Goal: Transaction & Acquisition: Obtain resource

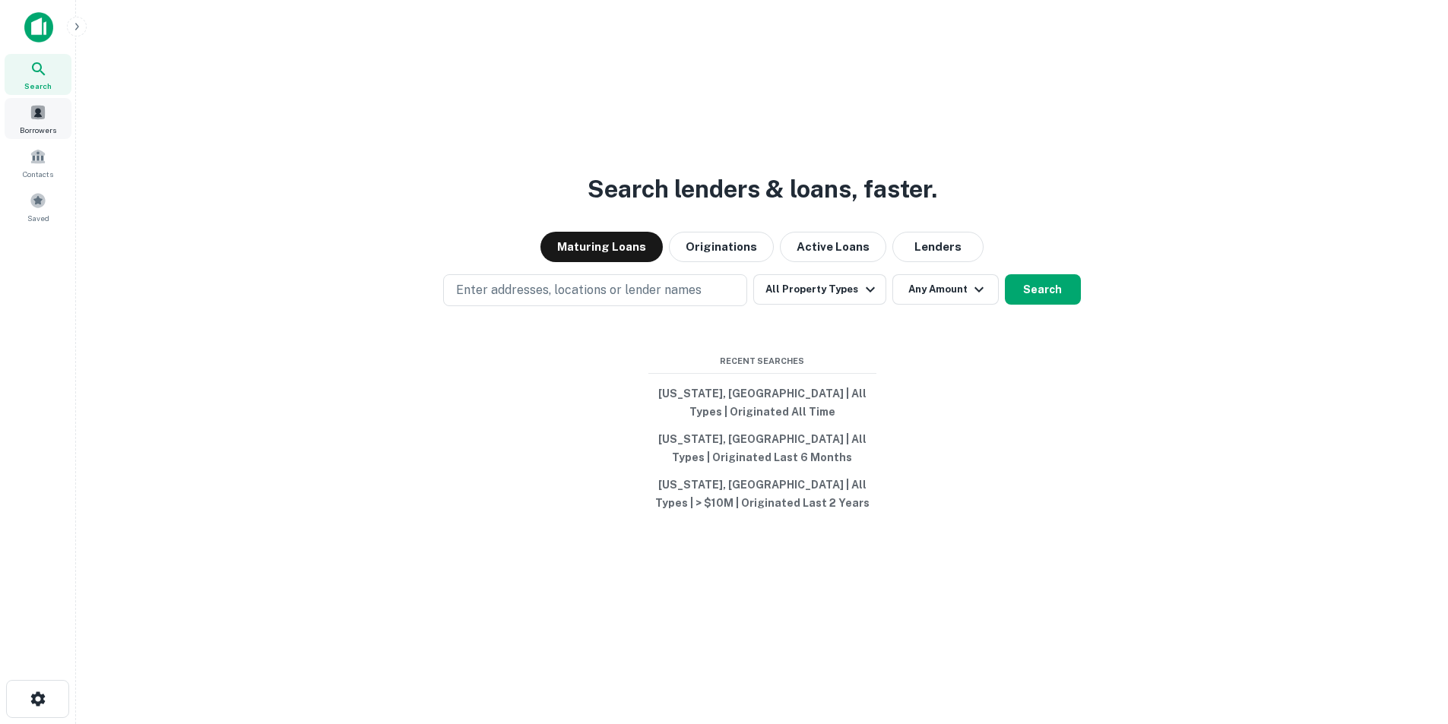
click at [41, 121] on div "Borrowers" at bounding box center [38, 118] width 67 height 41
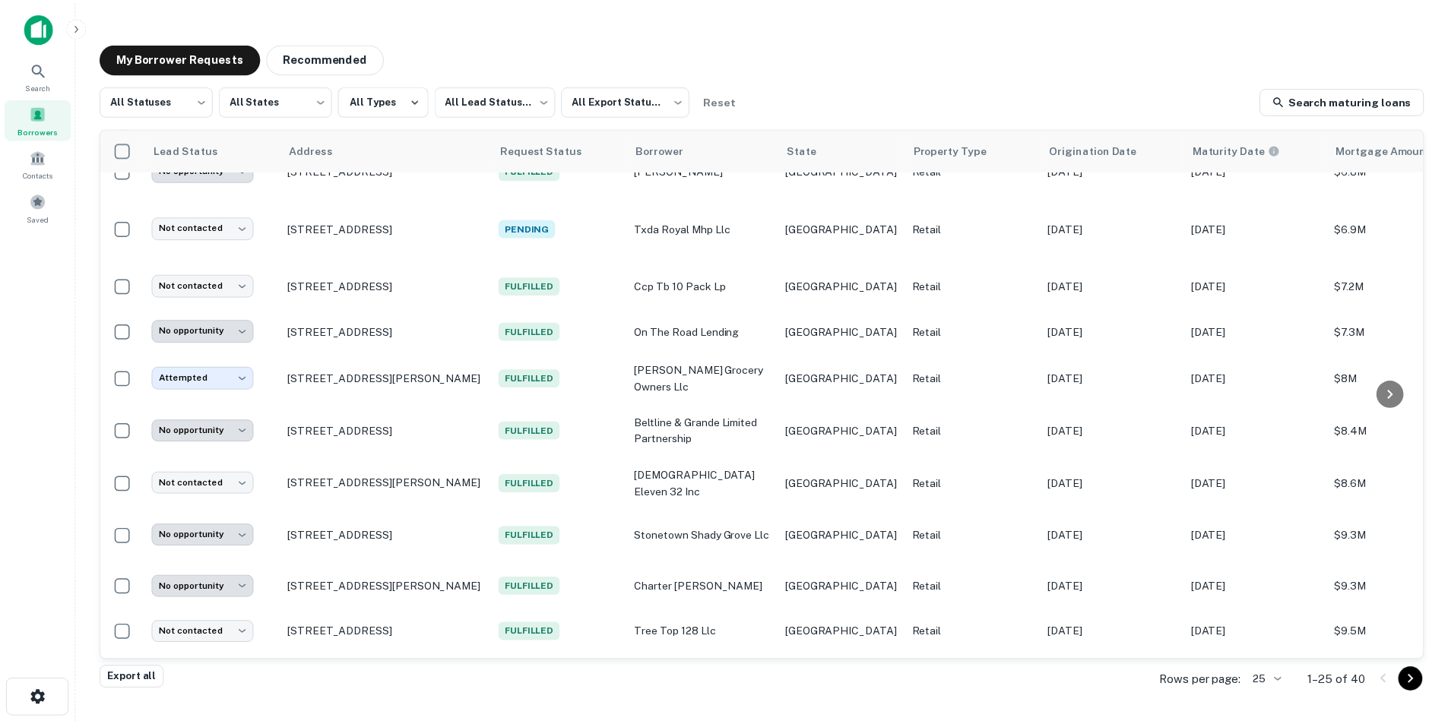
scroll to position [125, 0]
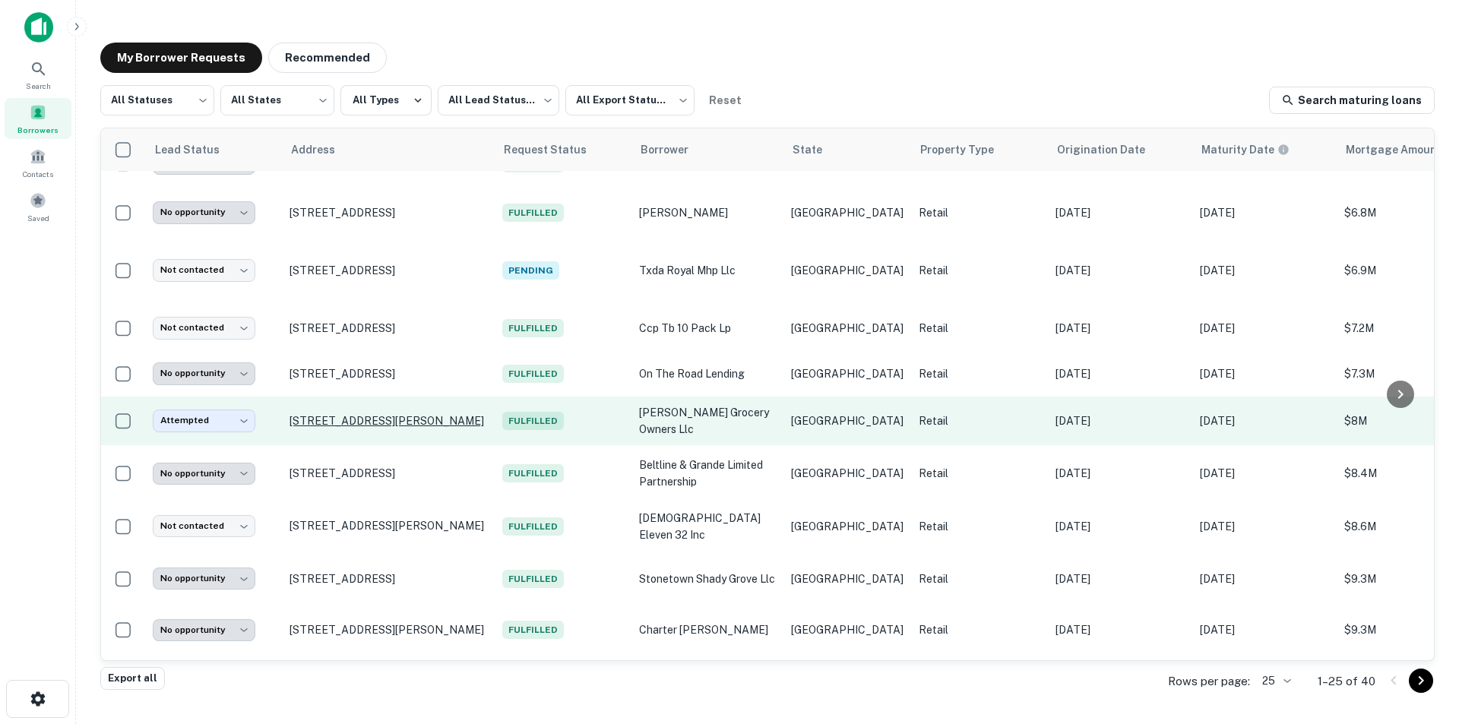
click at [303, 416] on p "[STREET_ADDRESS][PERSON_NAME]" at bounding box center [389, 421] width 198 height 14
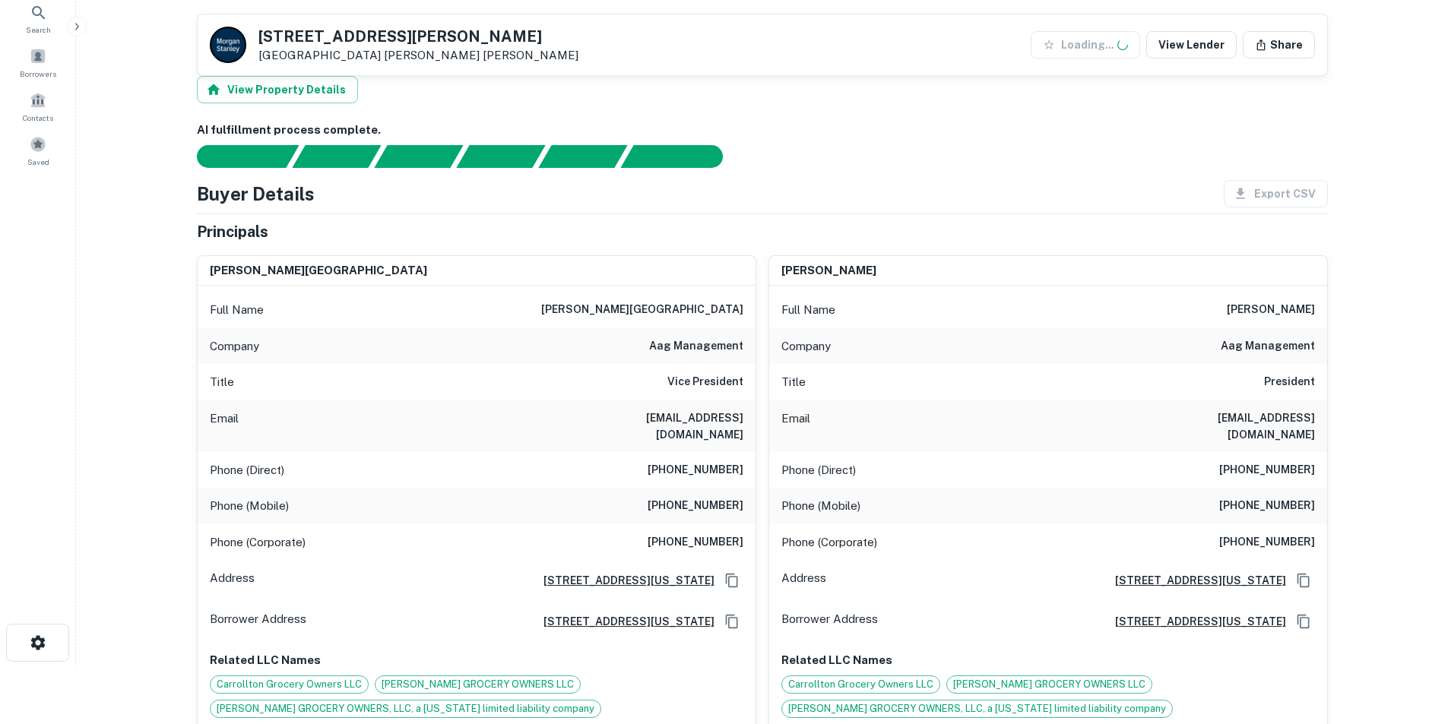
scroll to position [190, 0]
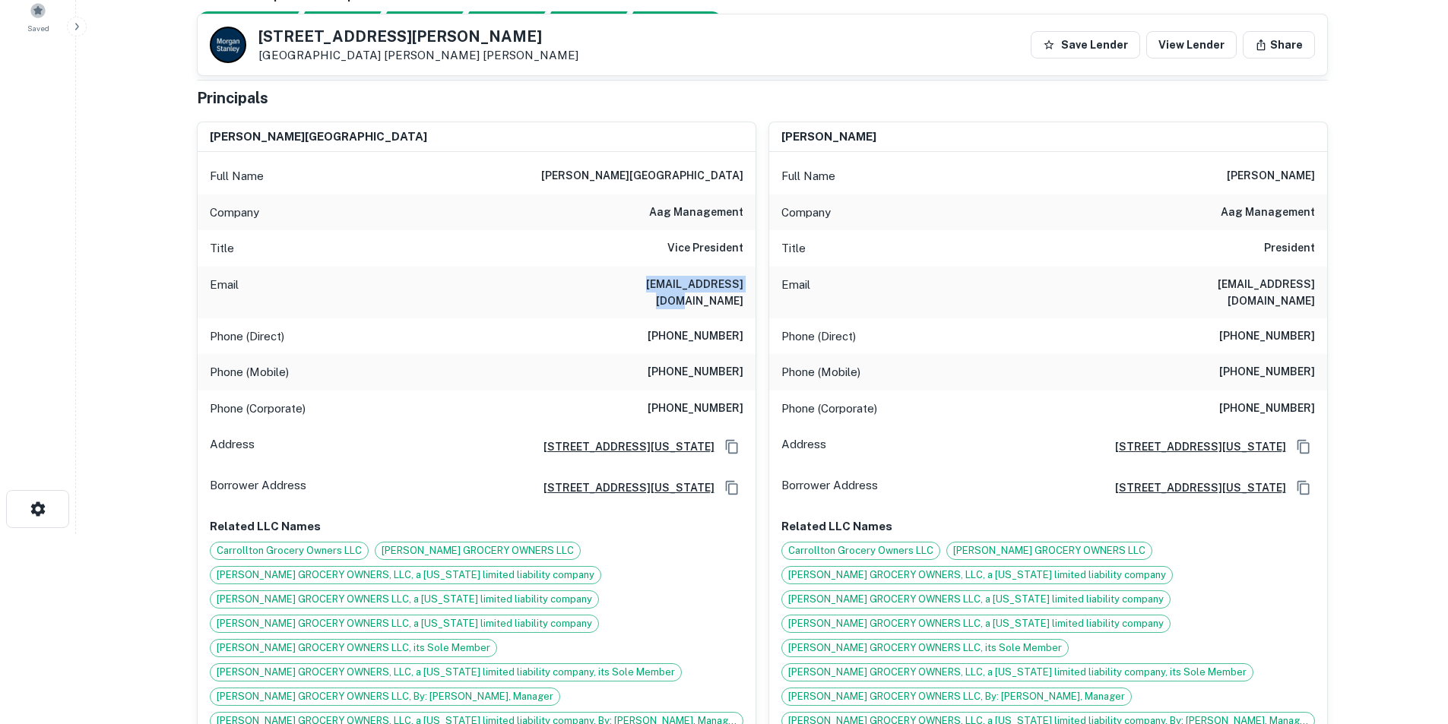
drag, startPoint x: 591, startPoint y: 280, endPoint x: 749, endPoint y: 282, distance: 157.3
click at [749, 282] on div "Email [EMAIL_ADDRESS][DOMAIN_NAME]" at bounding box center [477, 293] width 558 height 52
copy h6 "[EMAIL_ADDRESS][DOMAIN_NAME]"
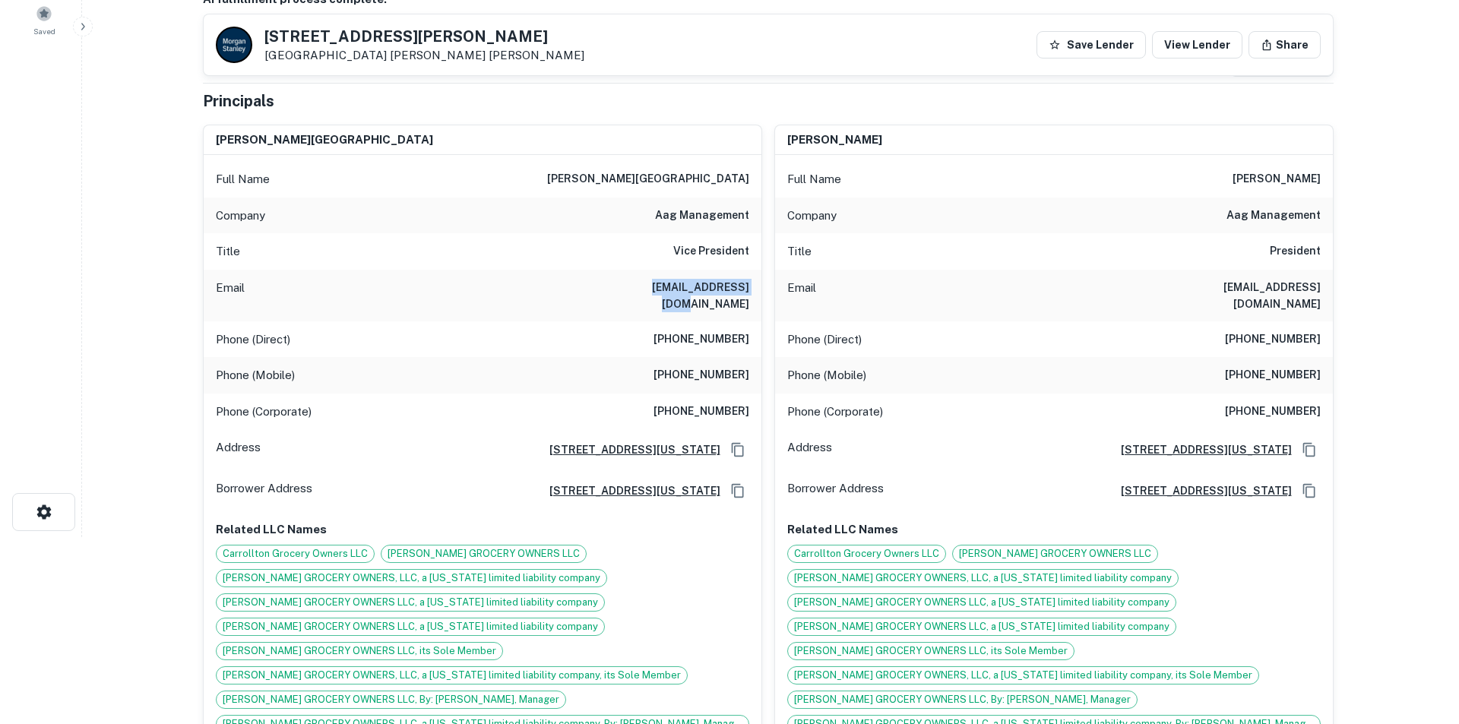
scroll to position [0, 0]
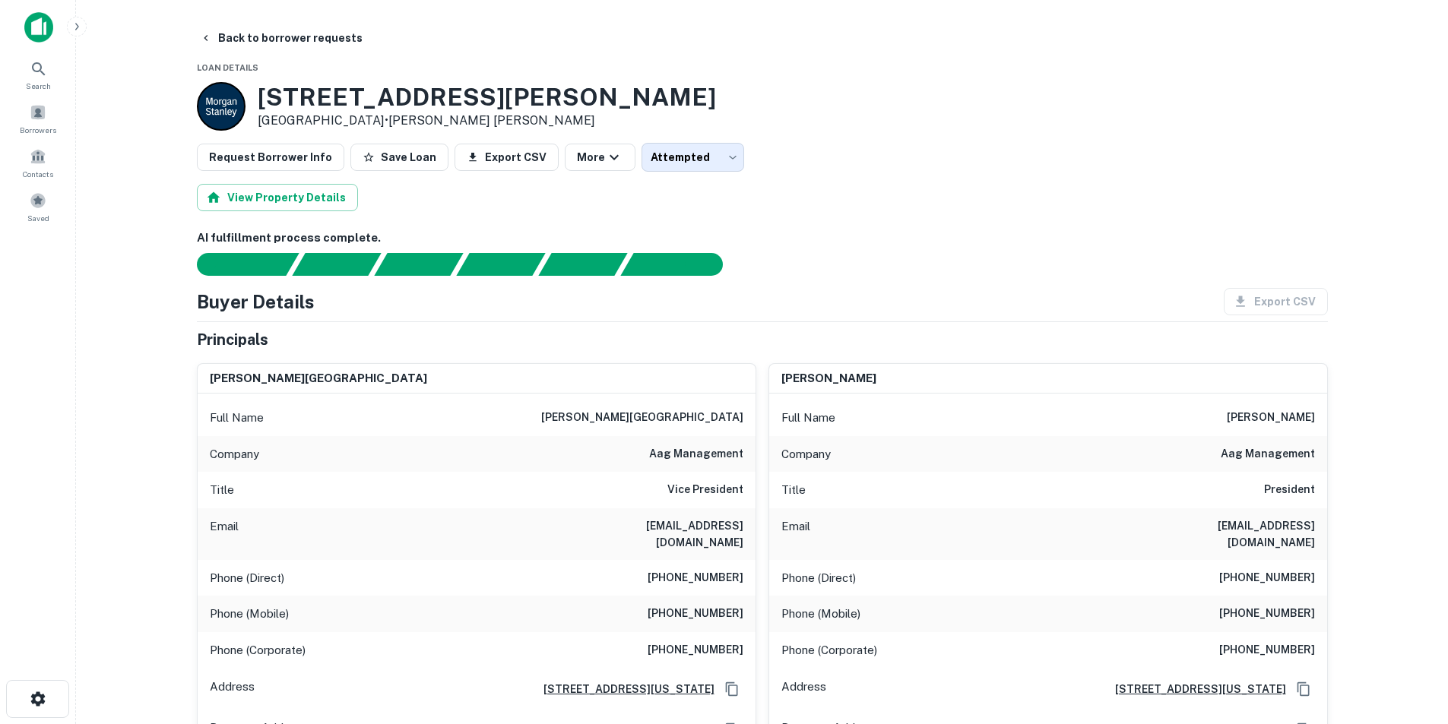
drag, startPoint x: 371, startPoint y: 280, endPoint x: 345, endPoint y: 247, distance: 41.7
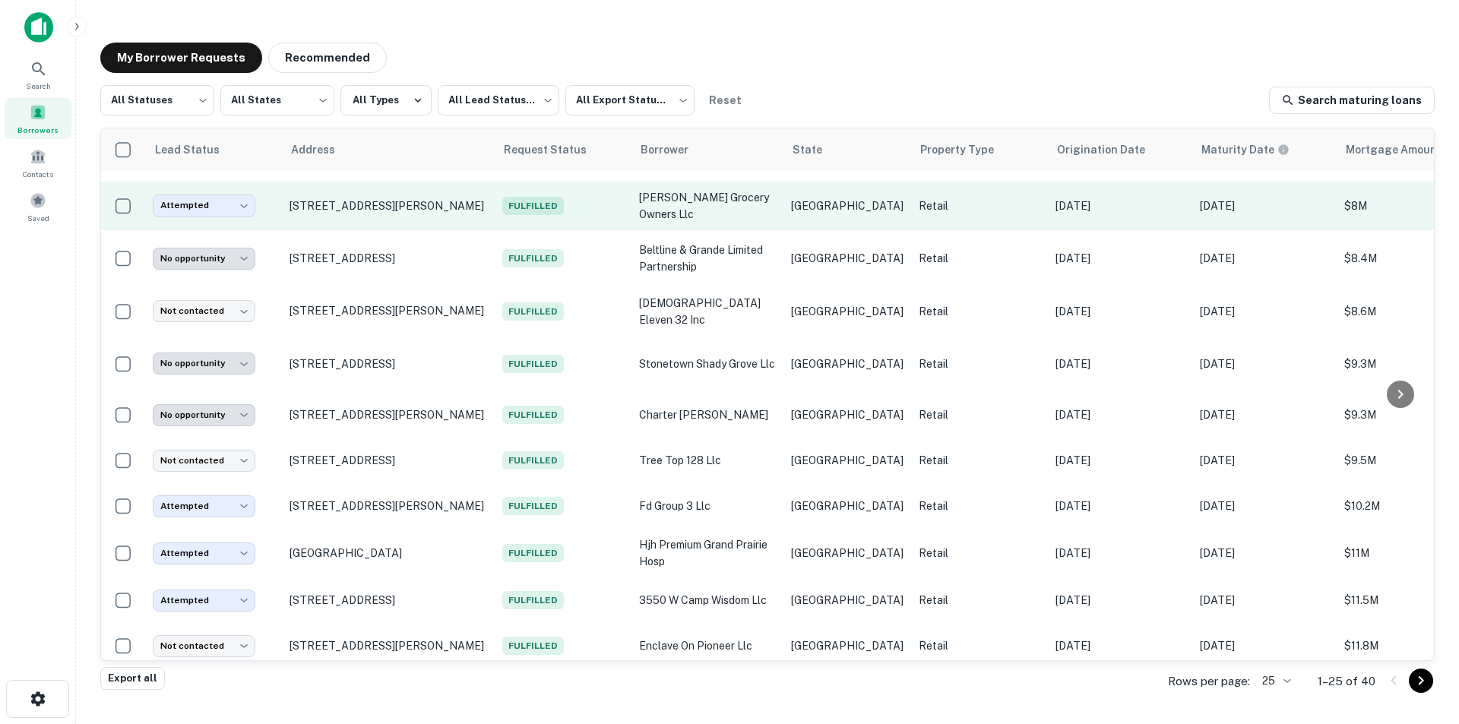
scroll to position [448, 0]
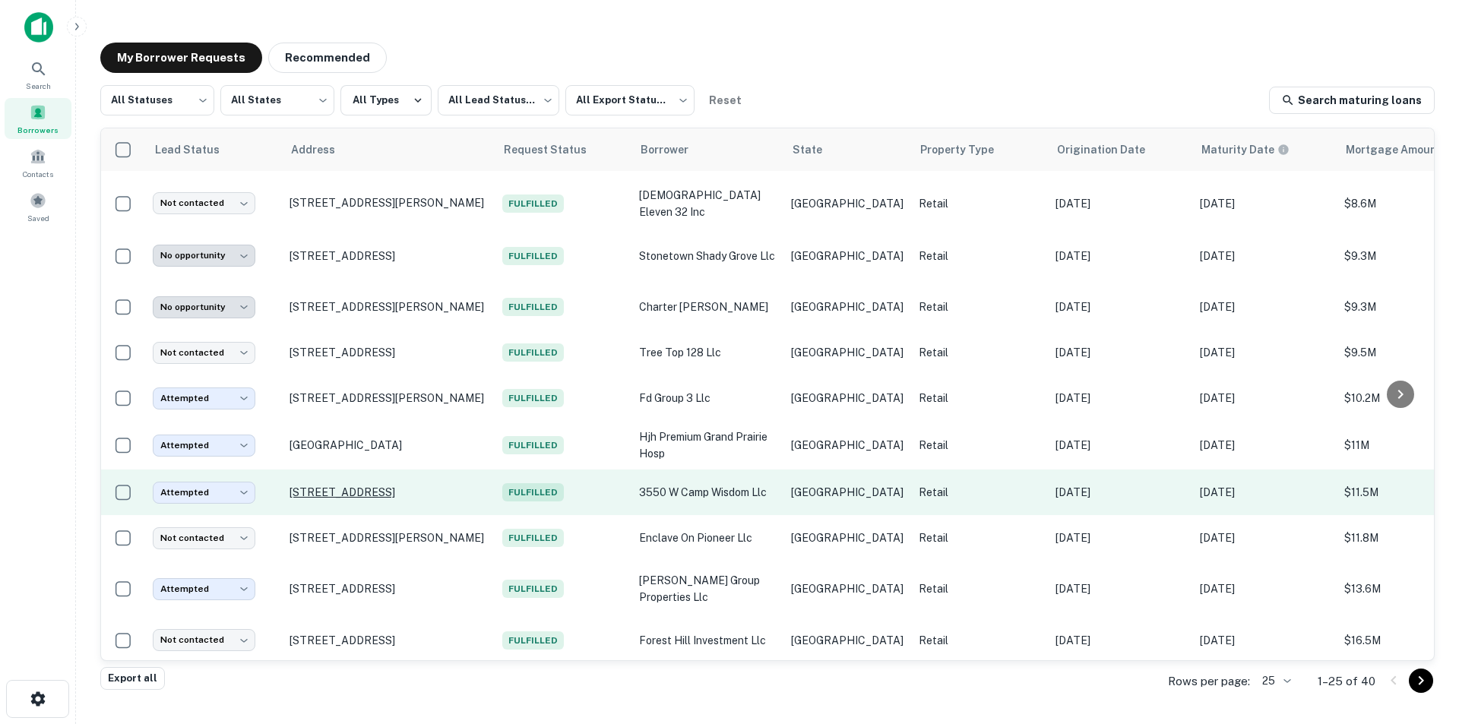
click at [365, 486] on p "[STREET_ADDRESS]" at bounding box center [389, 493] width 198 height 14
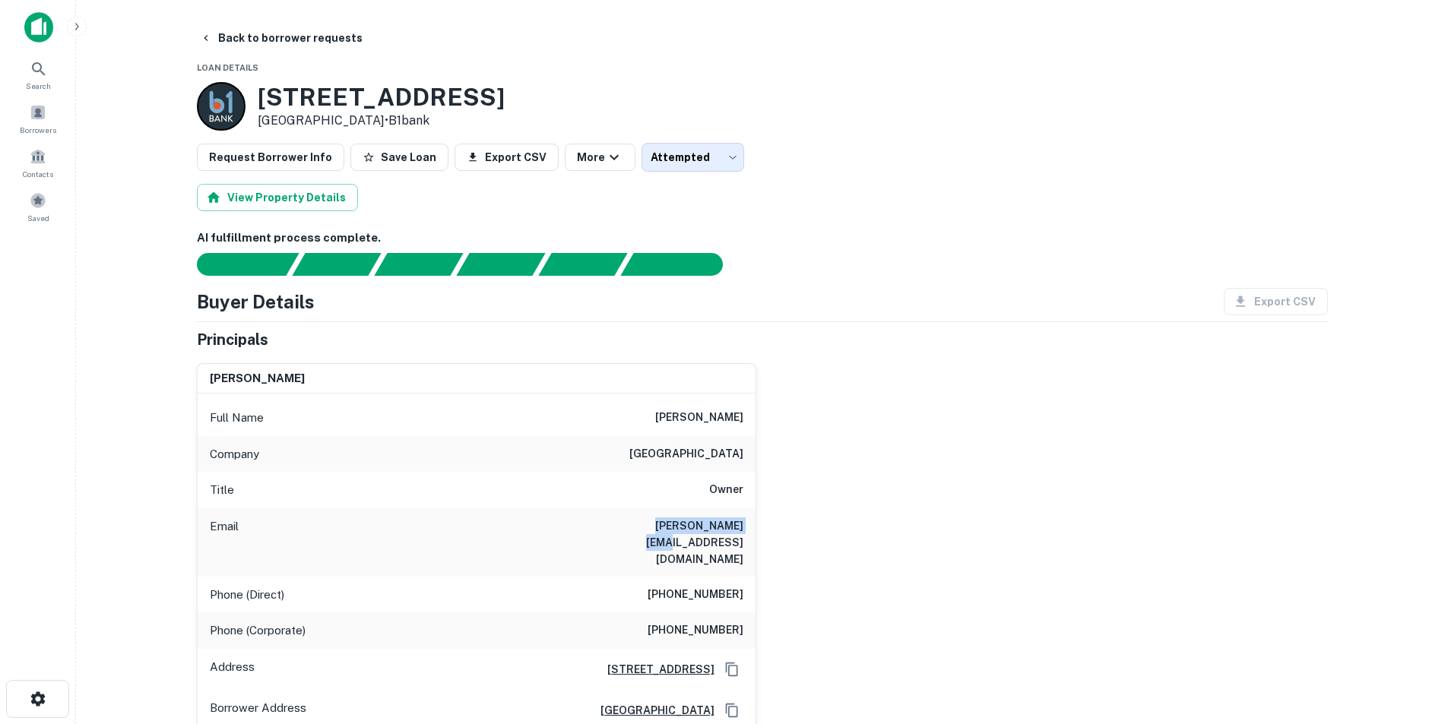
drag, startPoint x: 610, startPoint y: 535, endPoint x: 748, endPoint y: 520, distance: 138.4
click at [748, 520] on div "Email [PERSON_NAME][EMAIL_ADDRESS][DOMAIN_NAME]" at bounding box center [477, 542] width 558 height 68
copy h6 "[PERSON_NAME][EMAIL_ADDRESS][DOMAIN_NAME]"
click at [294, 35] on button "Back to borrower requests" at bounding box center [281, 37] width 175 height 27
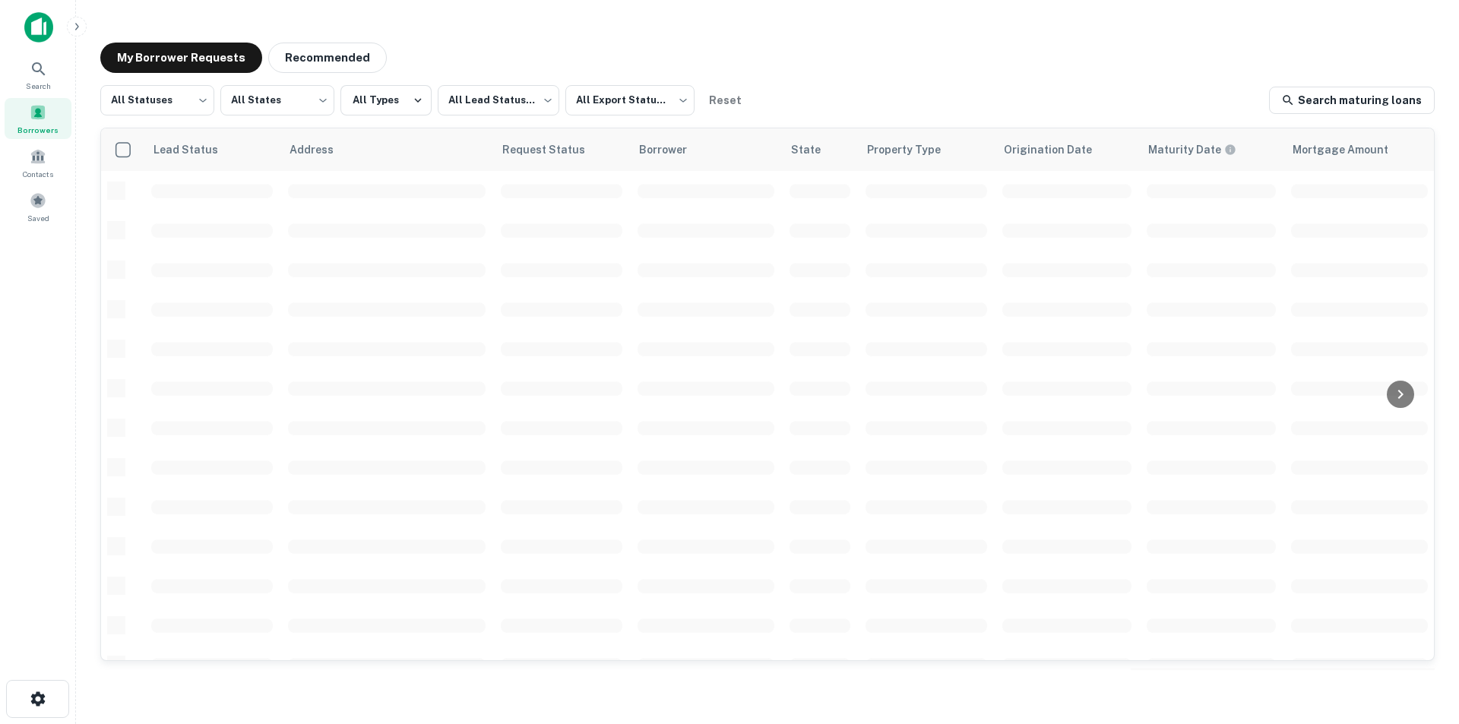
scroll to position [448, 0]
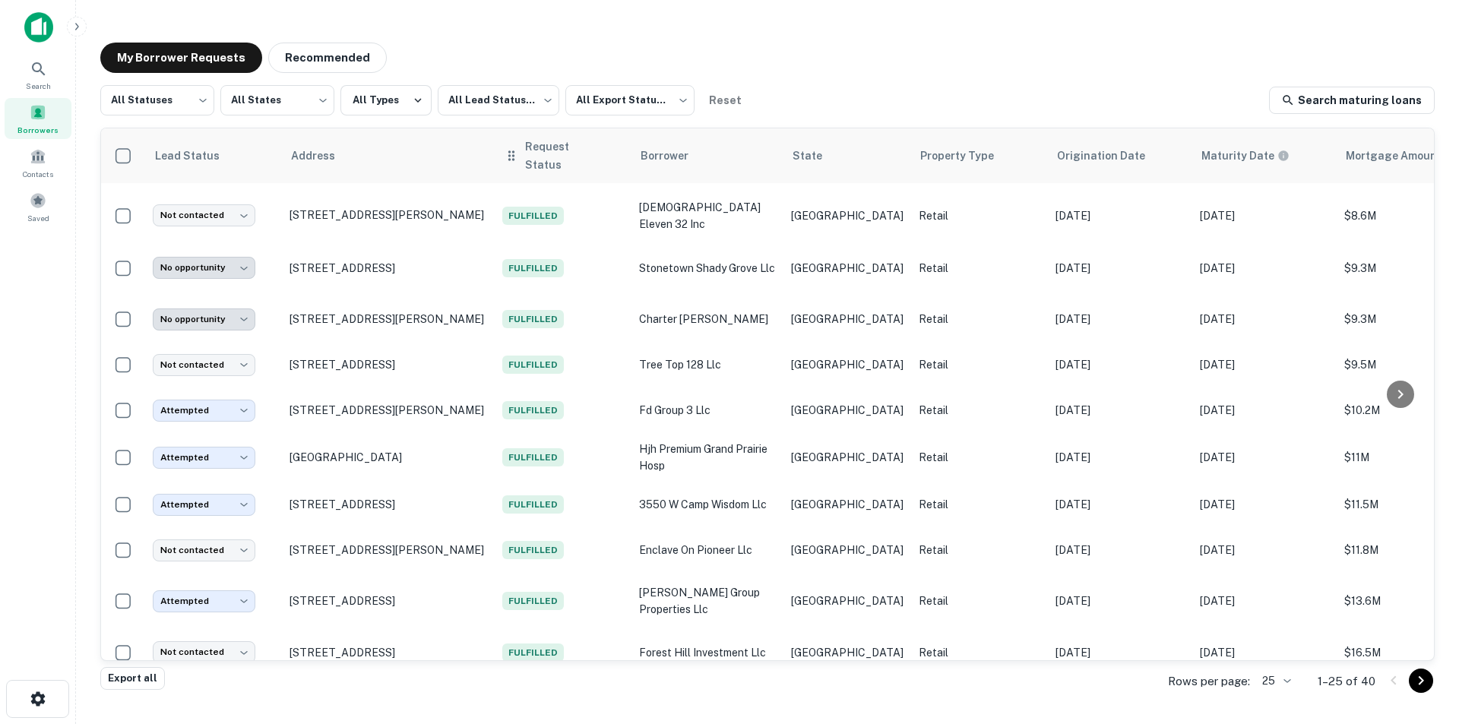
click at [527, 151] on span "Request Status" at bounding box center [573, 156] width 97 height 36
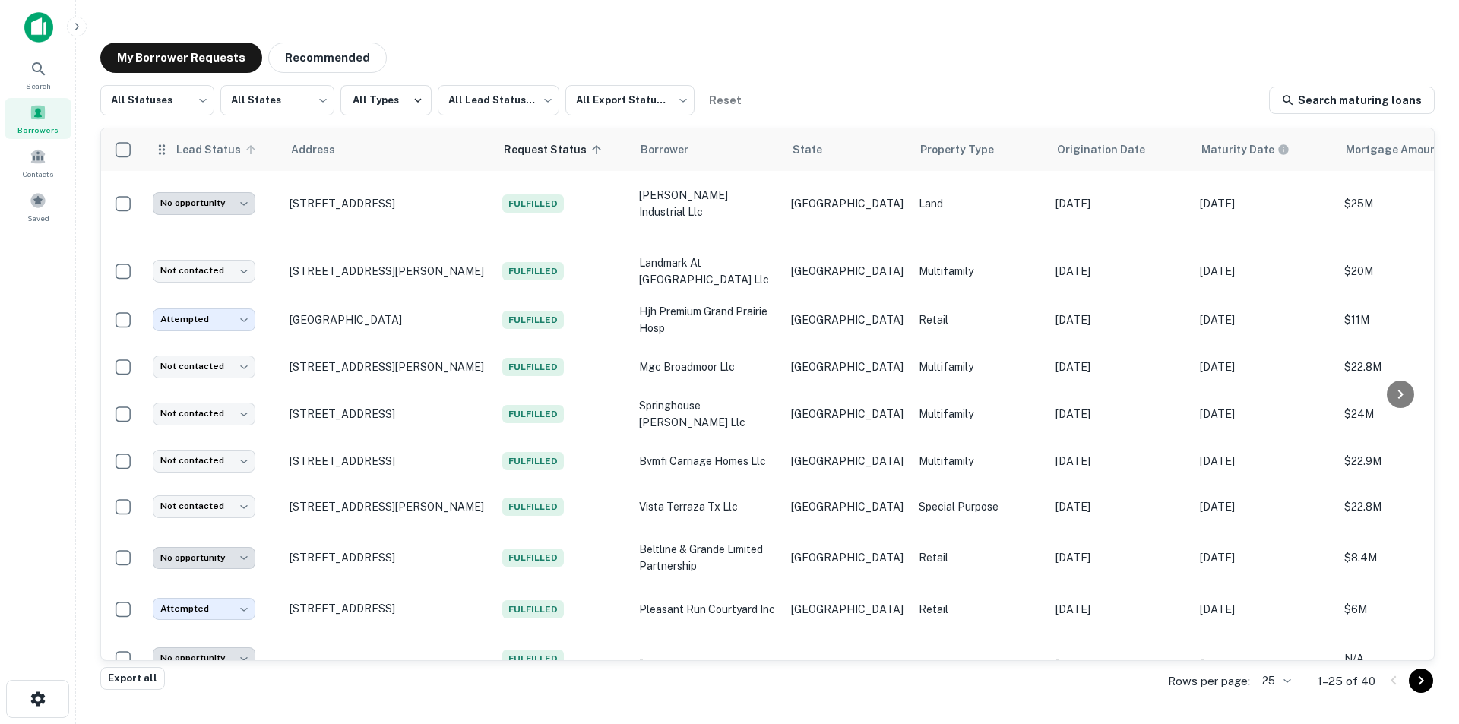
click at [195, 153] on span "Lead Status" at bounding box center [218, 150] width 85 height 18
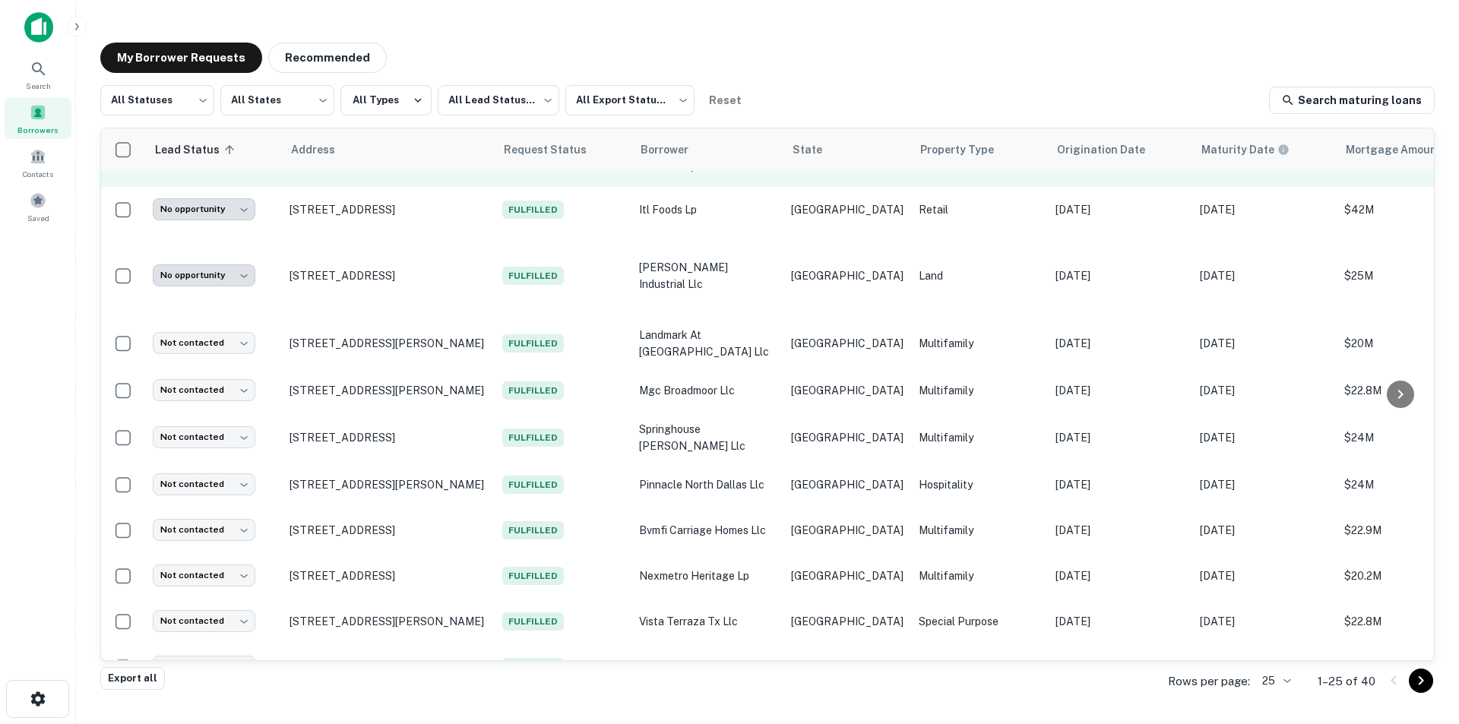
scroll to position [765, 0]
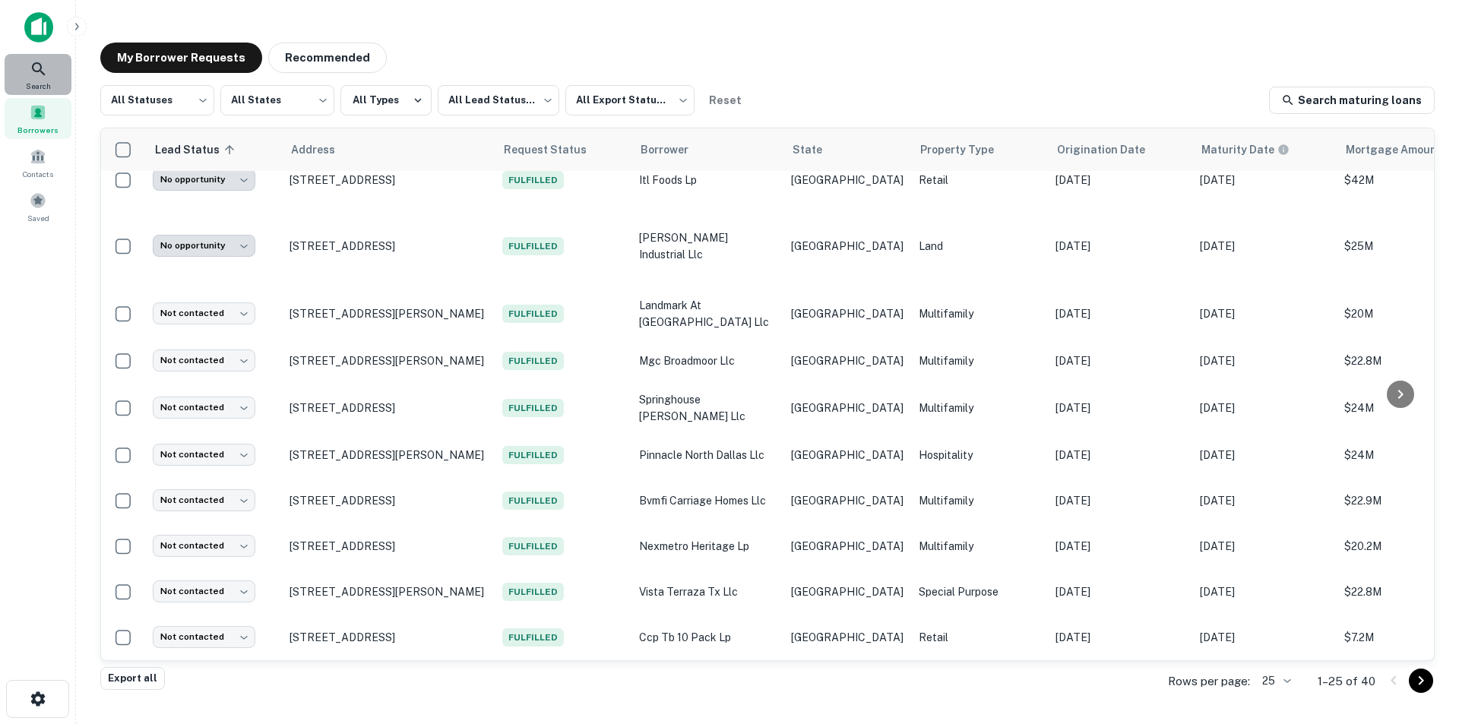
click at [53, 68] on div "Search" at bounding box center [38, 74] width 67 height 41
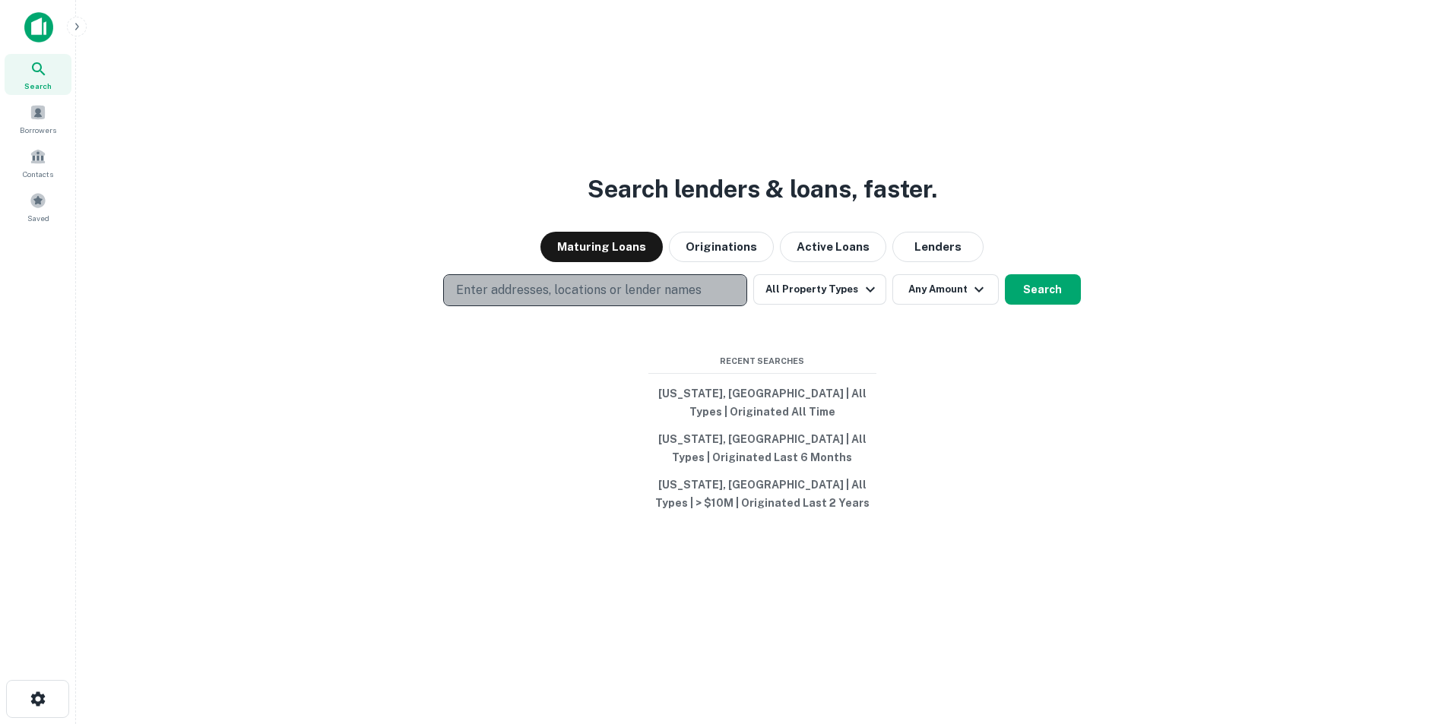
click at [658, 292] on p "Enter addresses, locations or lender names" at bounding box center [578, 290] width 245 height 18
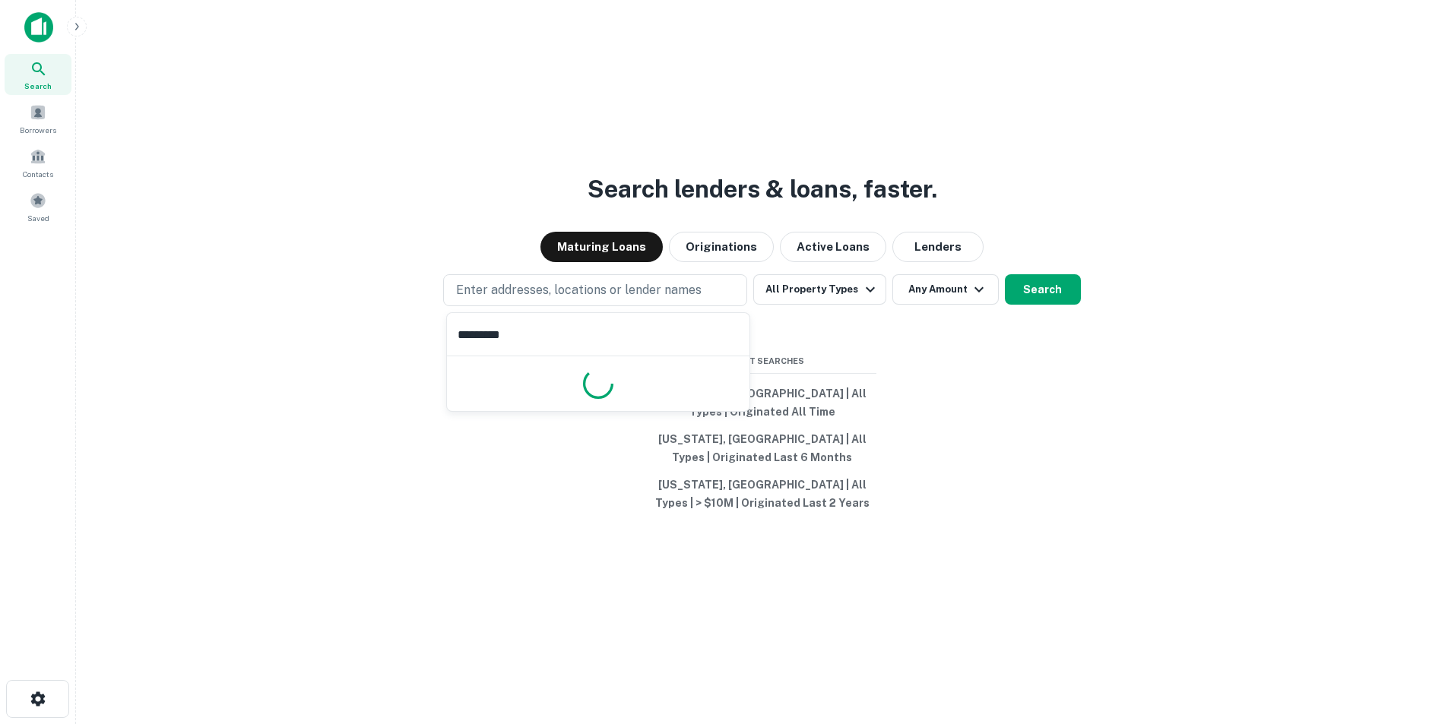
type input "**********"
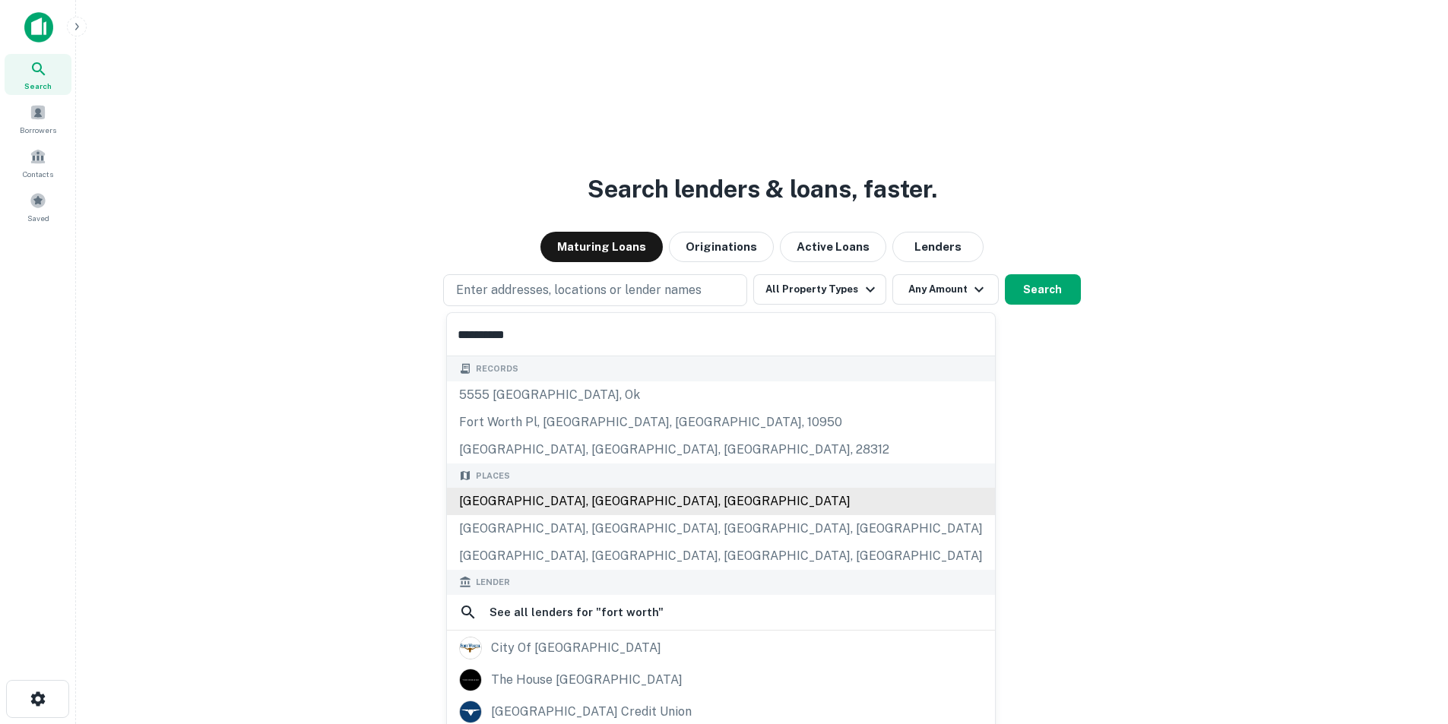
click at [641, 494] on div "Fort Worth, TX, USA" at bounding box center [721, 501] width 548 height 27
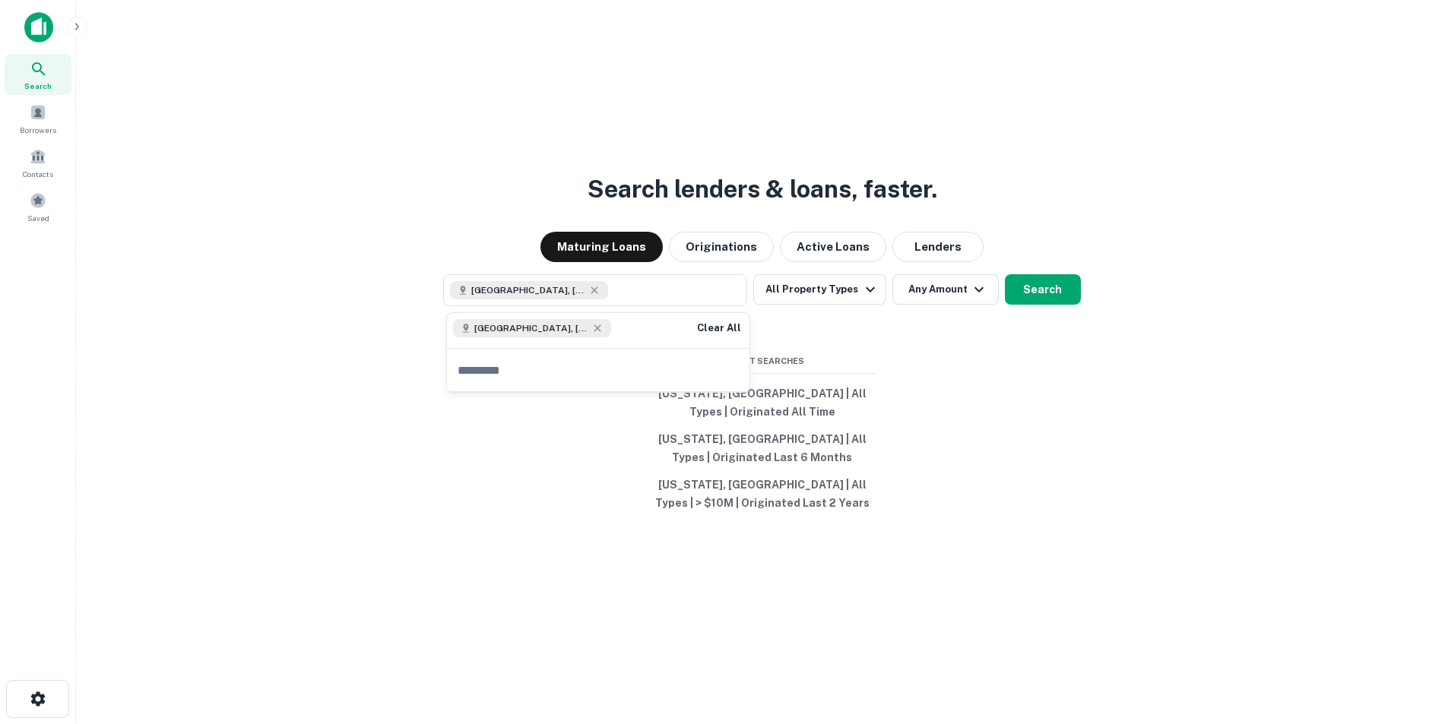
click at [1002, 388] on div "Search lenders & loans, faster. Maturing Loans Originations Active Loans Lender…" at bounding box center [761, 398] width 1347 height 724
click at [838, 294] on button "All Property Types" at bounding box center [819, 289] width 132 height 30
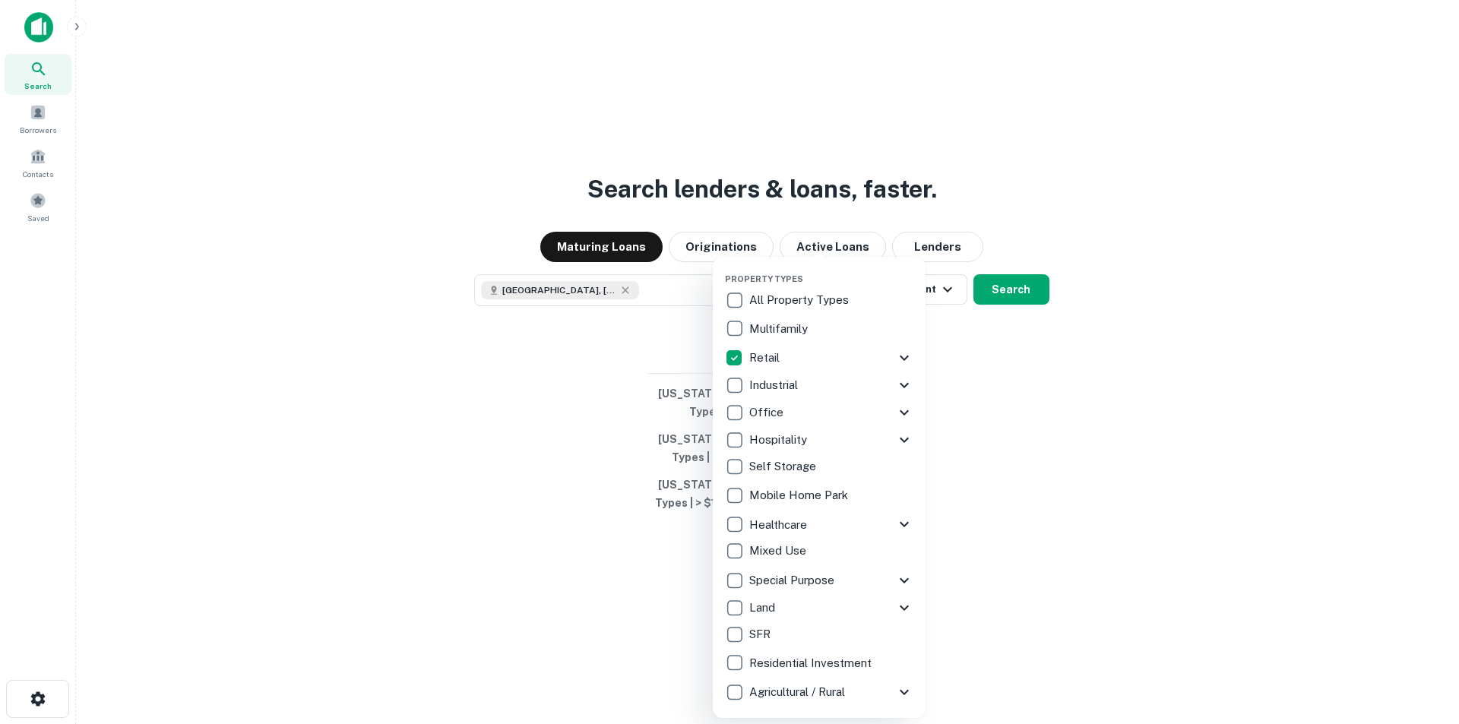
click at [1010, 379] on div at bounding box center [729, 362] width 1459 height 724
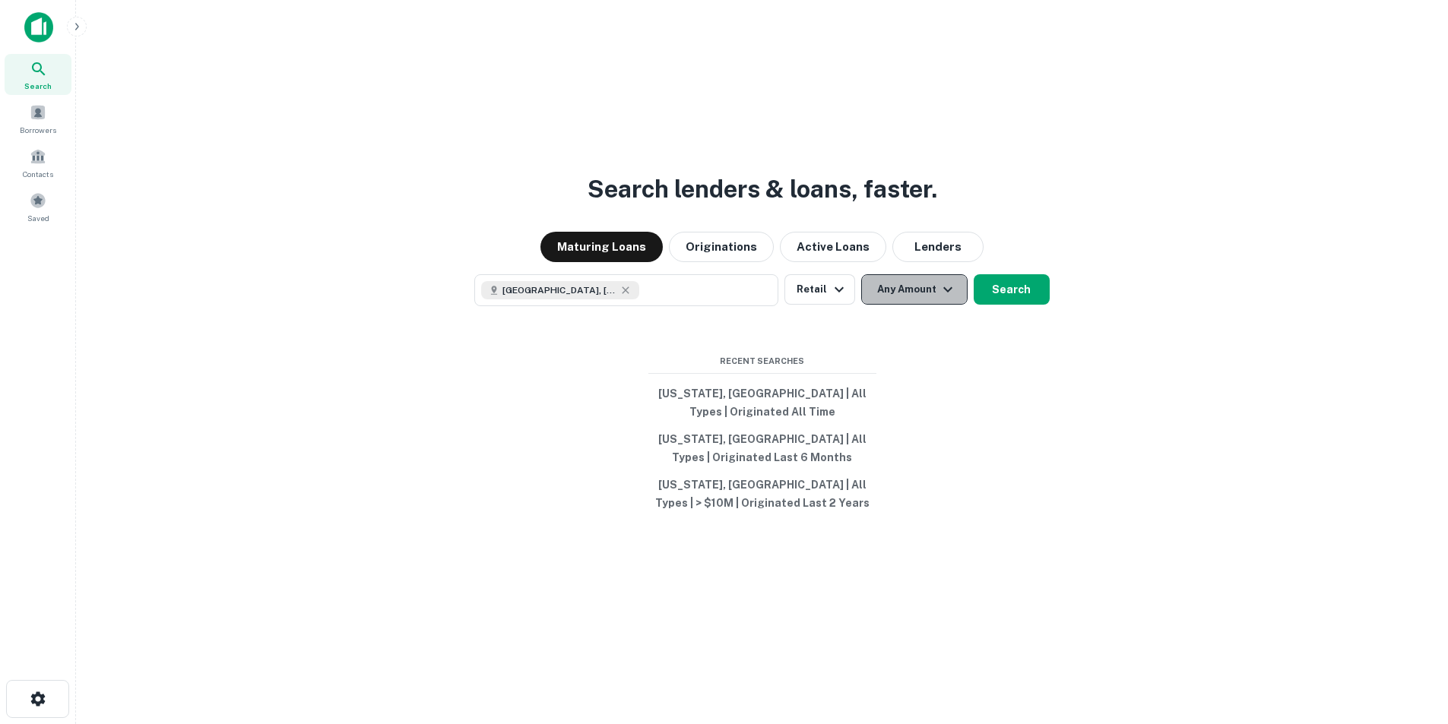
click at [924, 300] on button "Any Amount" at bounding box center [914, 289] width 106 height 30
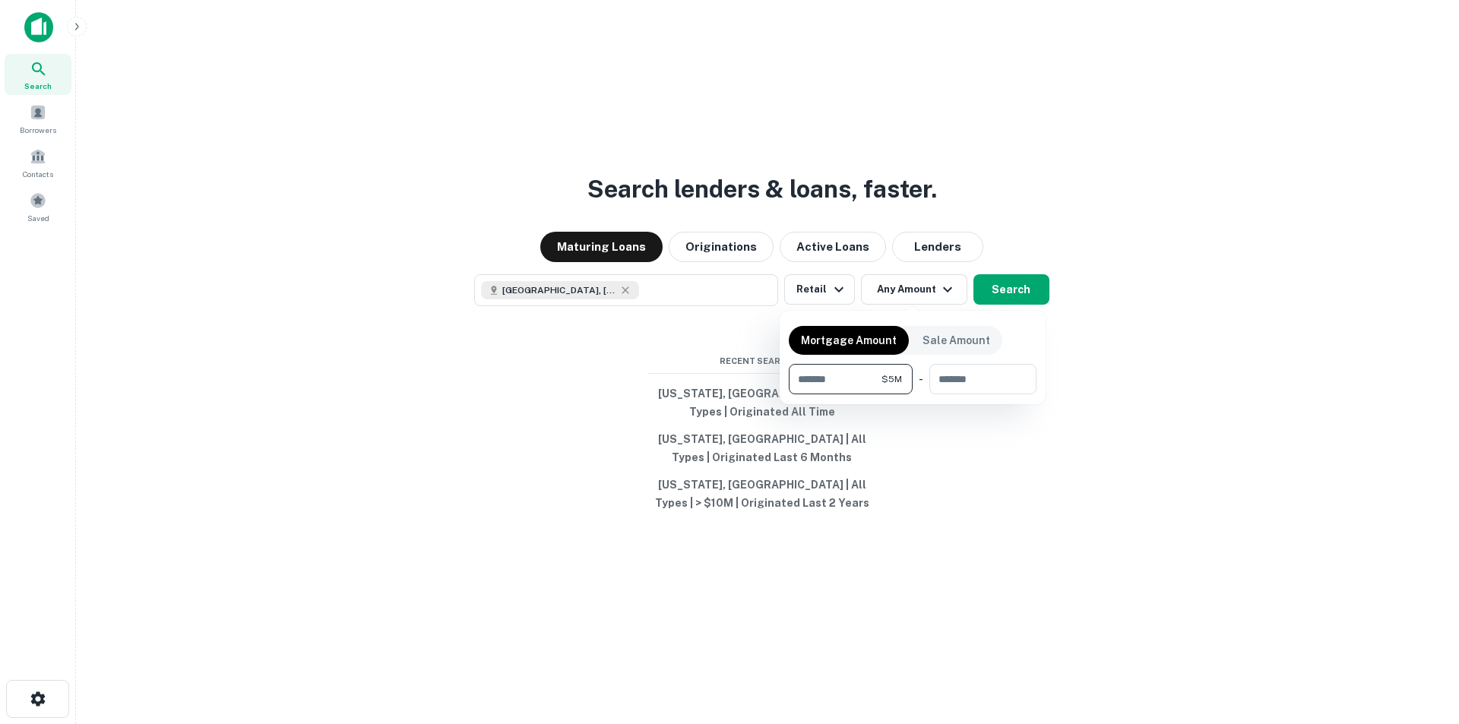
type input "*******"
click at [1121, 439] on div at bounding box center [729, 362] width 1459 height 724
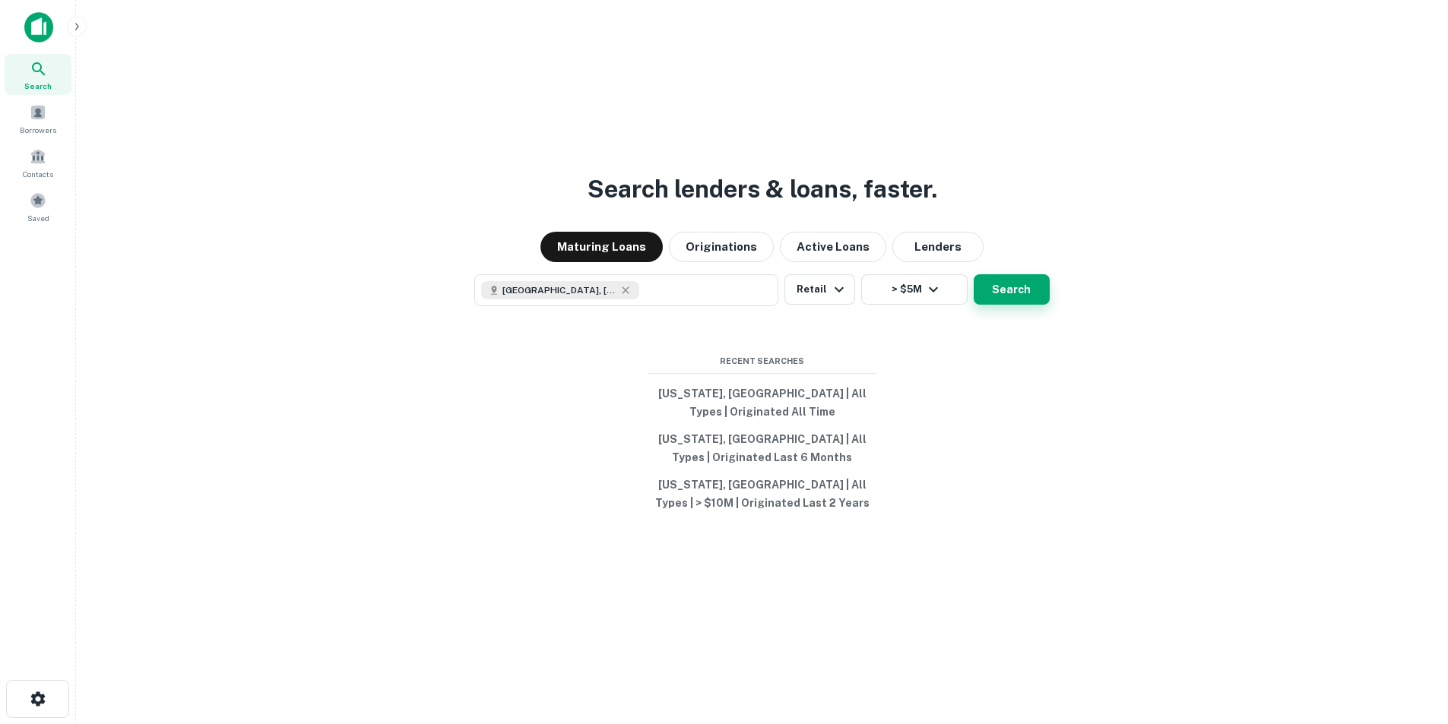
click at [1009, 295] on button "Search" at bounding box center [1011, 289] width 76 height 30
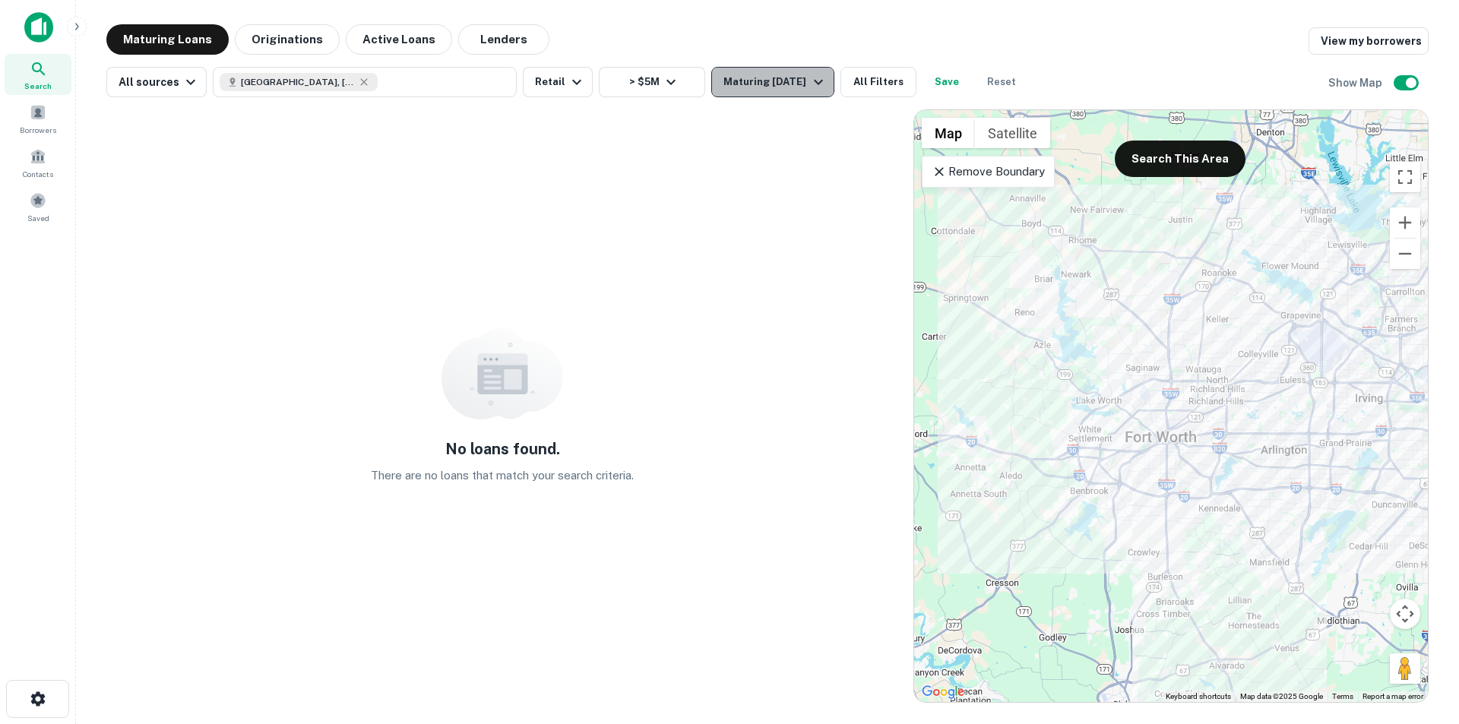
click at [769, 87] on div "Maturing In 1 Year" at bounding box center [774, 82] width 103 height 18
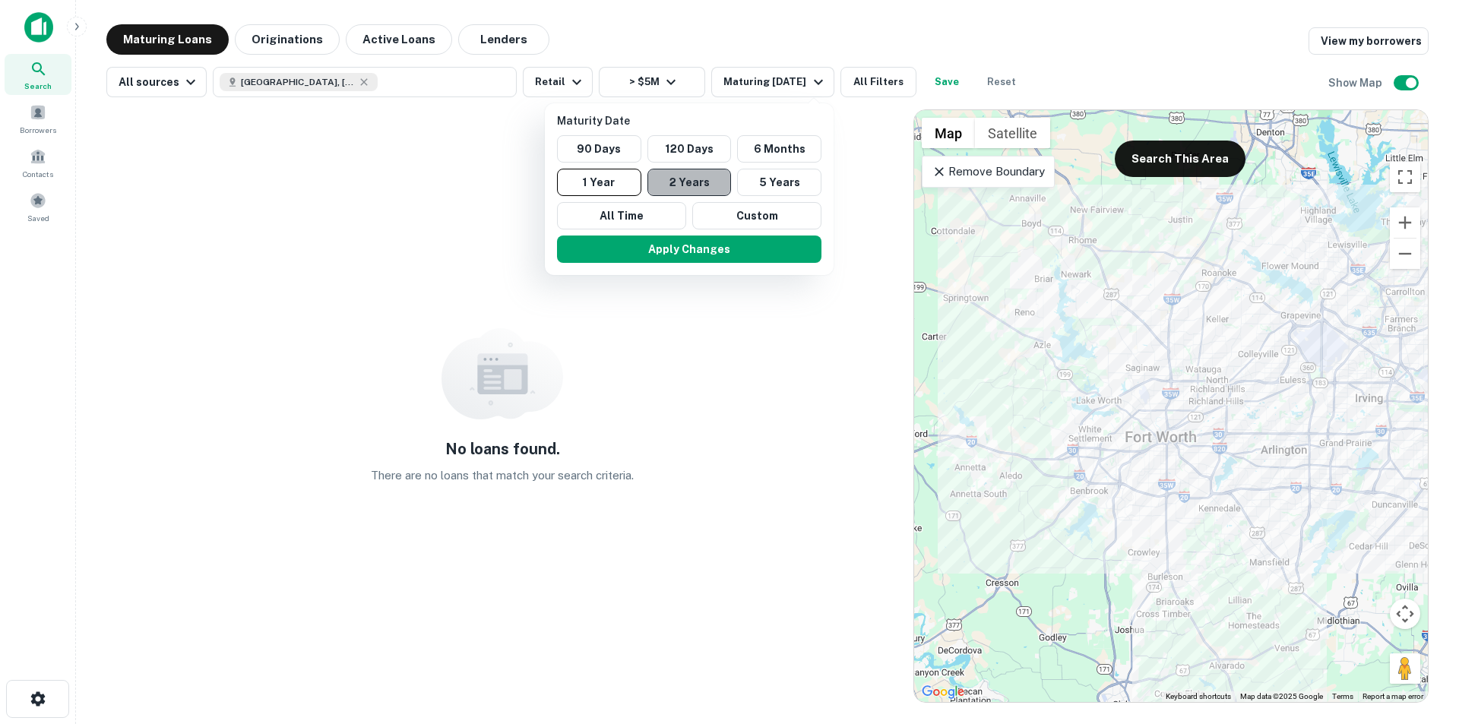
click at [701, 177] on button "2 Years" at bounding box center [689, 182] width 84 height 27
click at [695, 19] on div at bounding box center [729, 362] width 1459 height 724
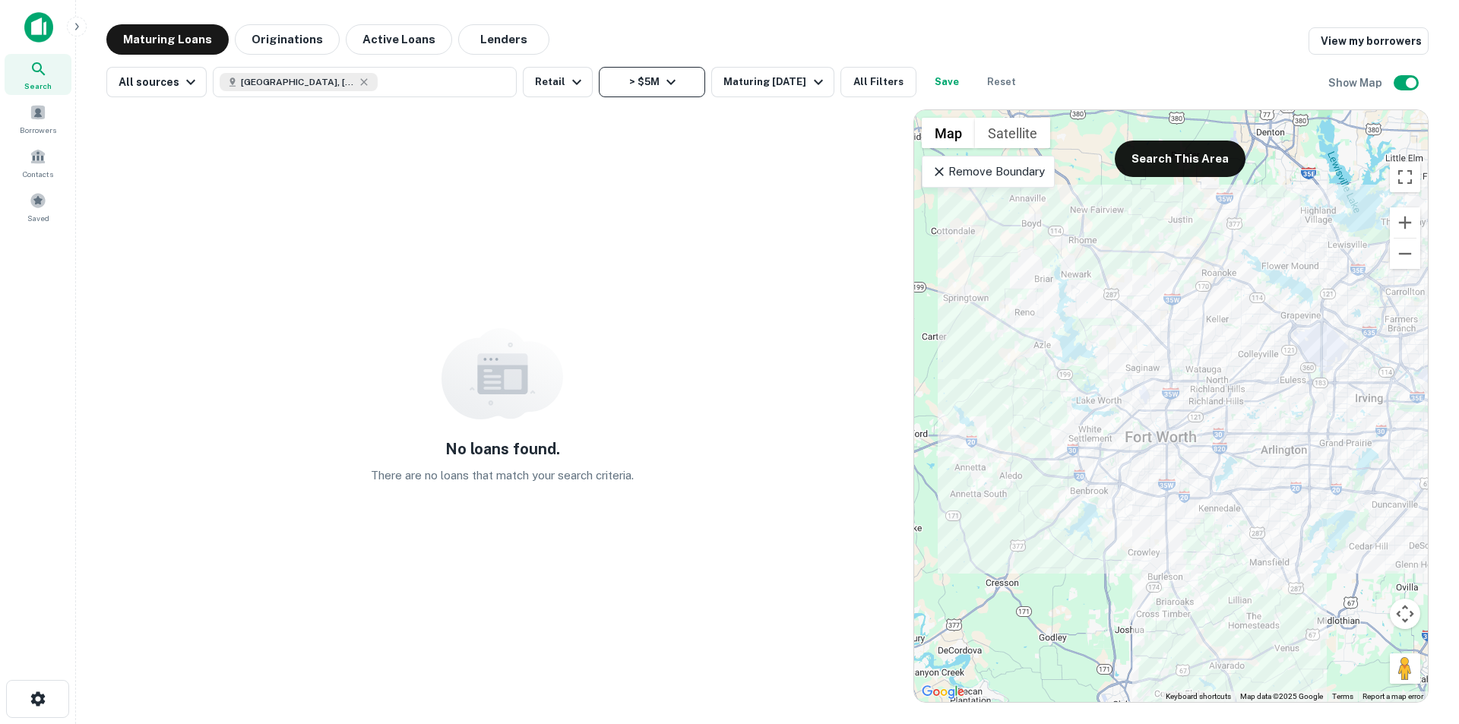
click at [603, 72] on button "> $5M" at bounding box center [652, 82] width 106 height 30
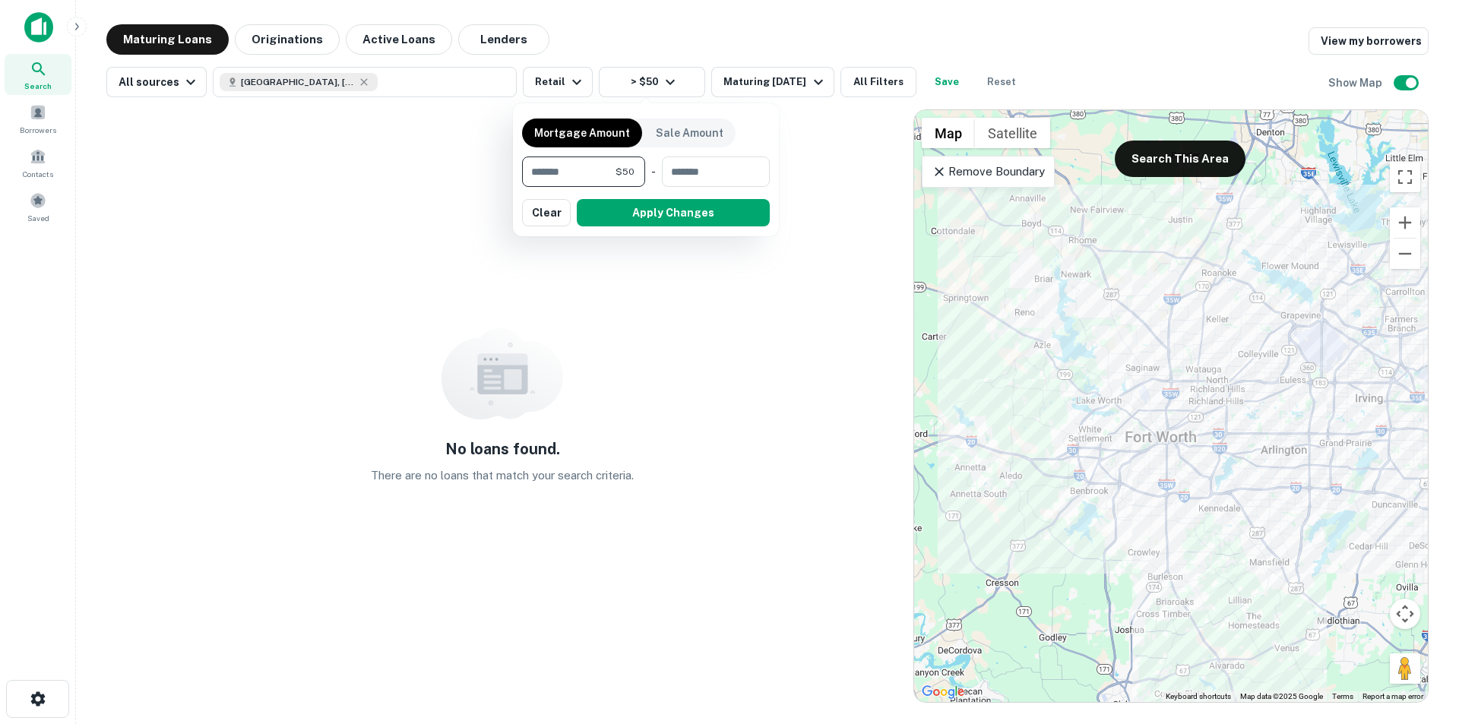
type input "*"
click at [663, 218] on button "Apply Changes" at bounding box center [646, 212] width 248 height 27
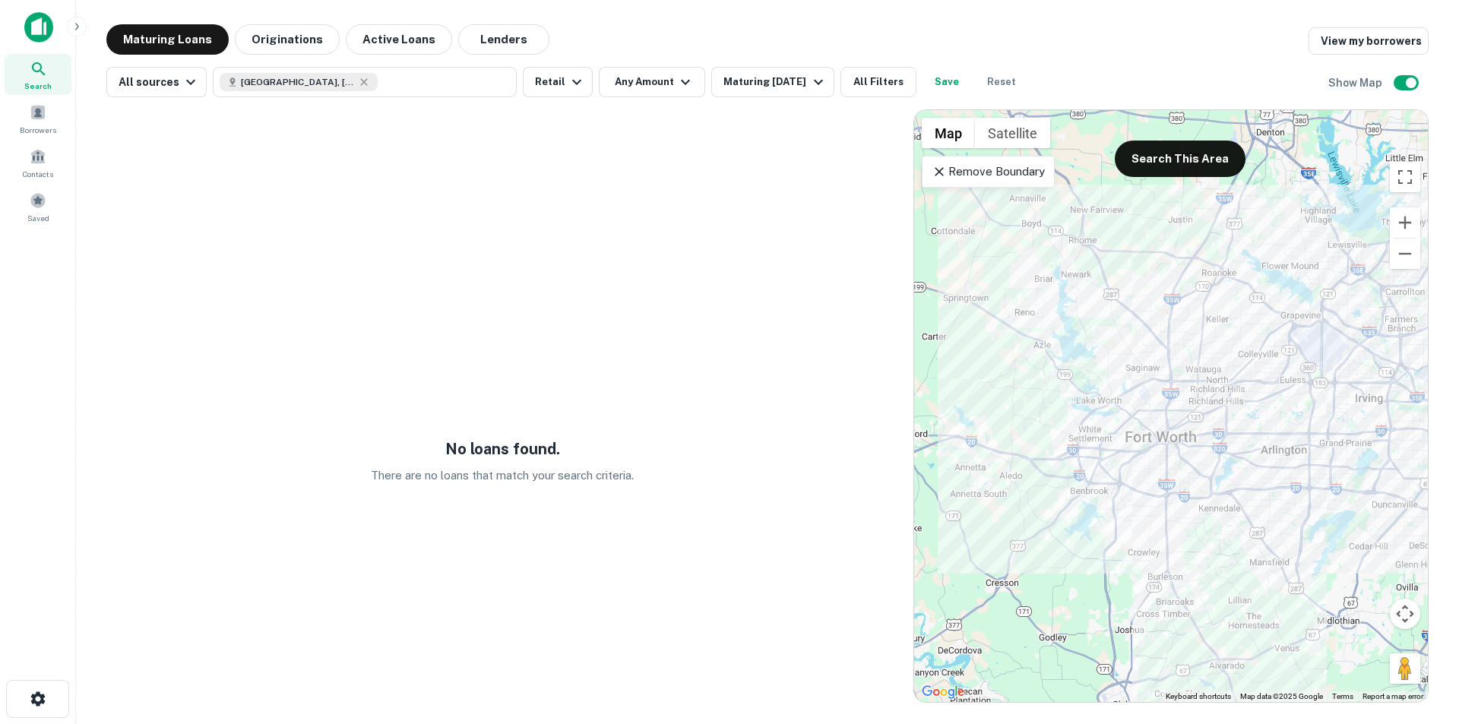
click at [935, 176] on icon at bounding box center [939, 171] width 9 height 9
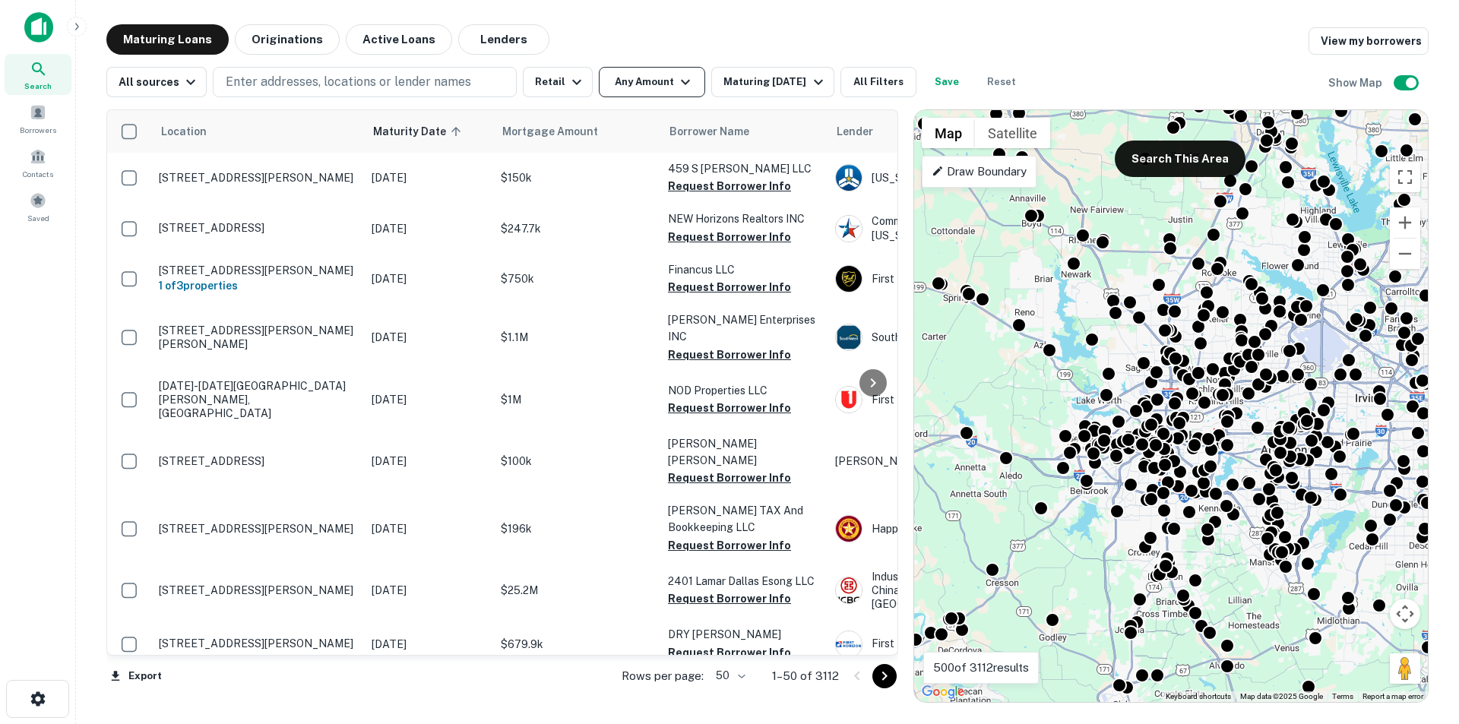
click at [617, 90] on button "Any Amount" at bounding box center [652, 82] width 106 height 30
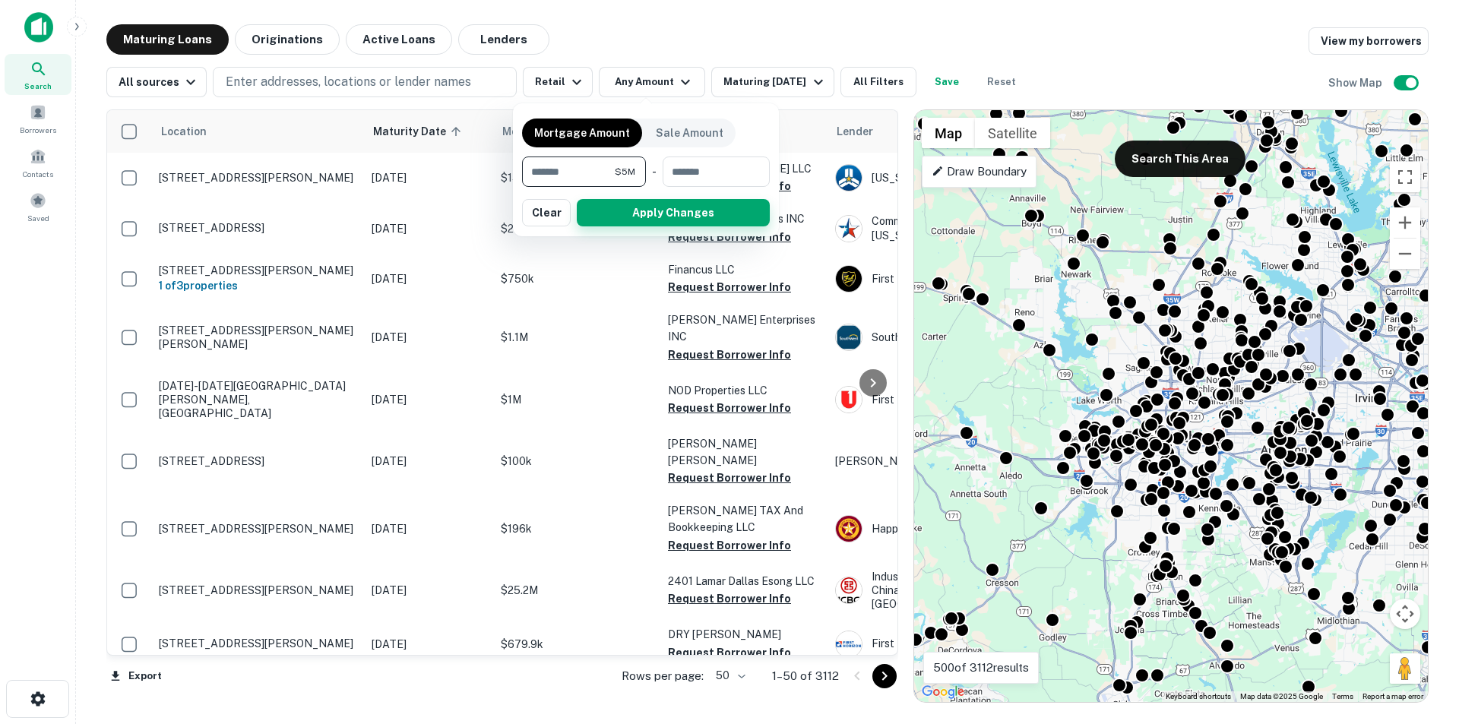
type input "*******"
click at [648, 209] on button "Apply Changes" at bounding box center [673, 212] width 193 height 27
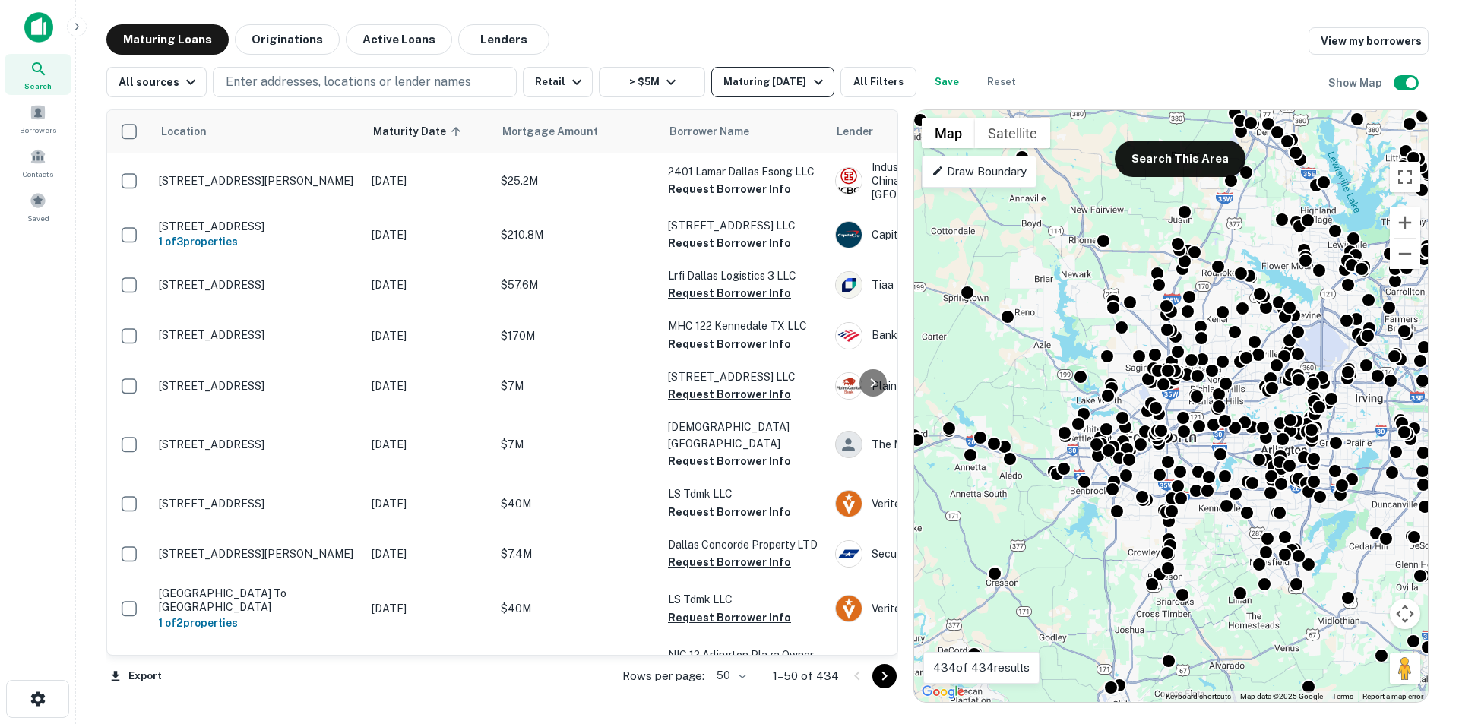
click at [732, 86] on div "Maturing In 2 Years" at bounding box center [774, 82] width 103 height 18
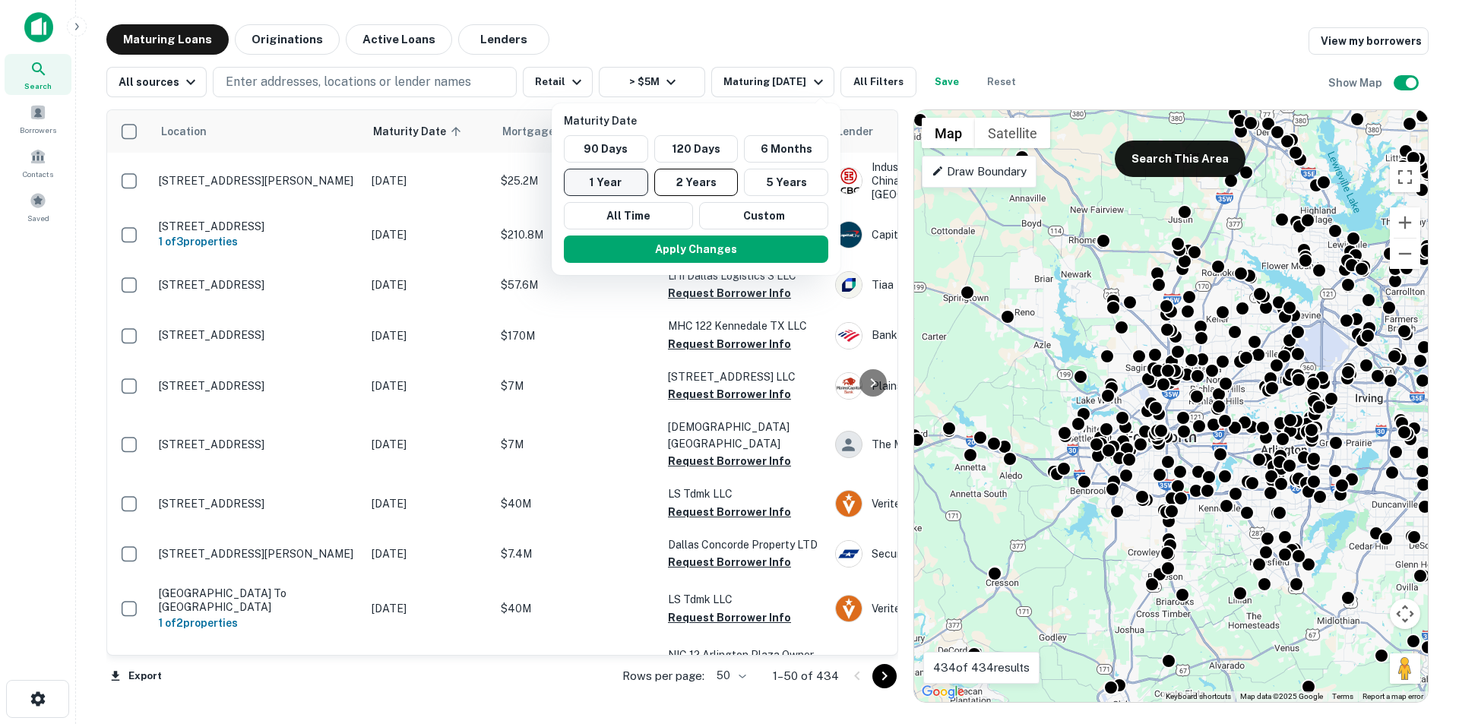
click at [619, 176] on button "1 Year" at bounding box center [606, 182] width 84 height 27
click at [660, 245] on button "Apply Changes" at bounding box center [689, 249] width 264 height 27
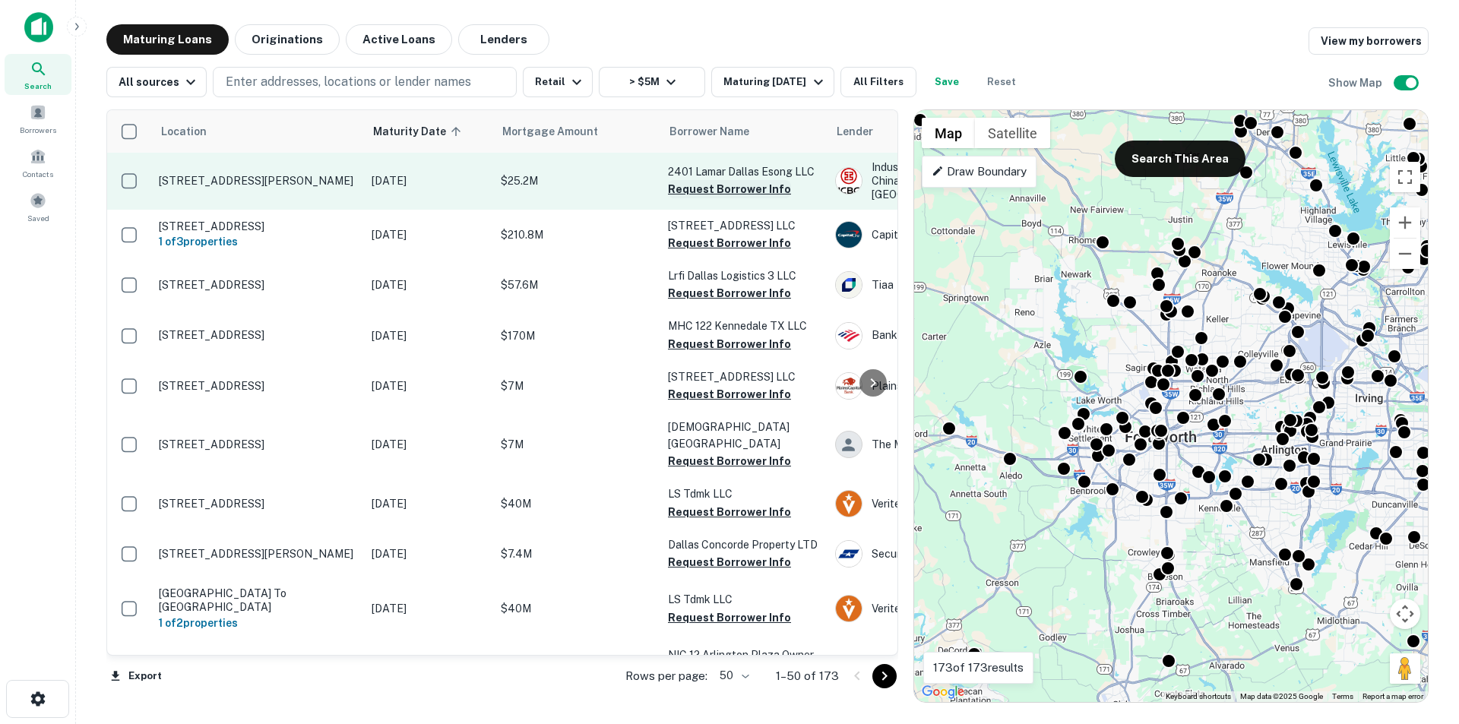
click at [698, 185] on button "Request Borrower Info" at bounding box center [729, 189] width 123 height 18
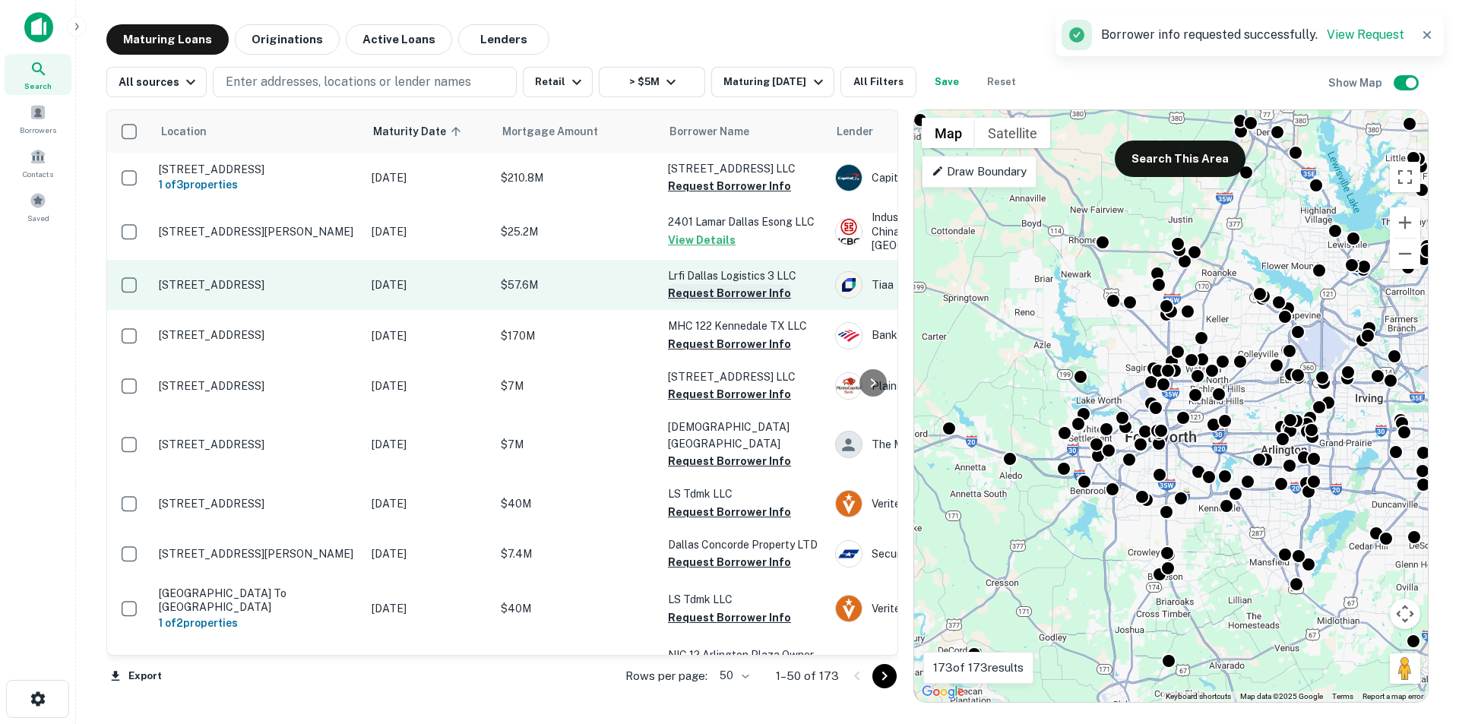
click at [699, 290] on button "Request Borrower Info" at bounding box center [729, 293] width 123 height 18
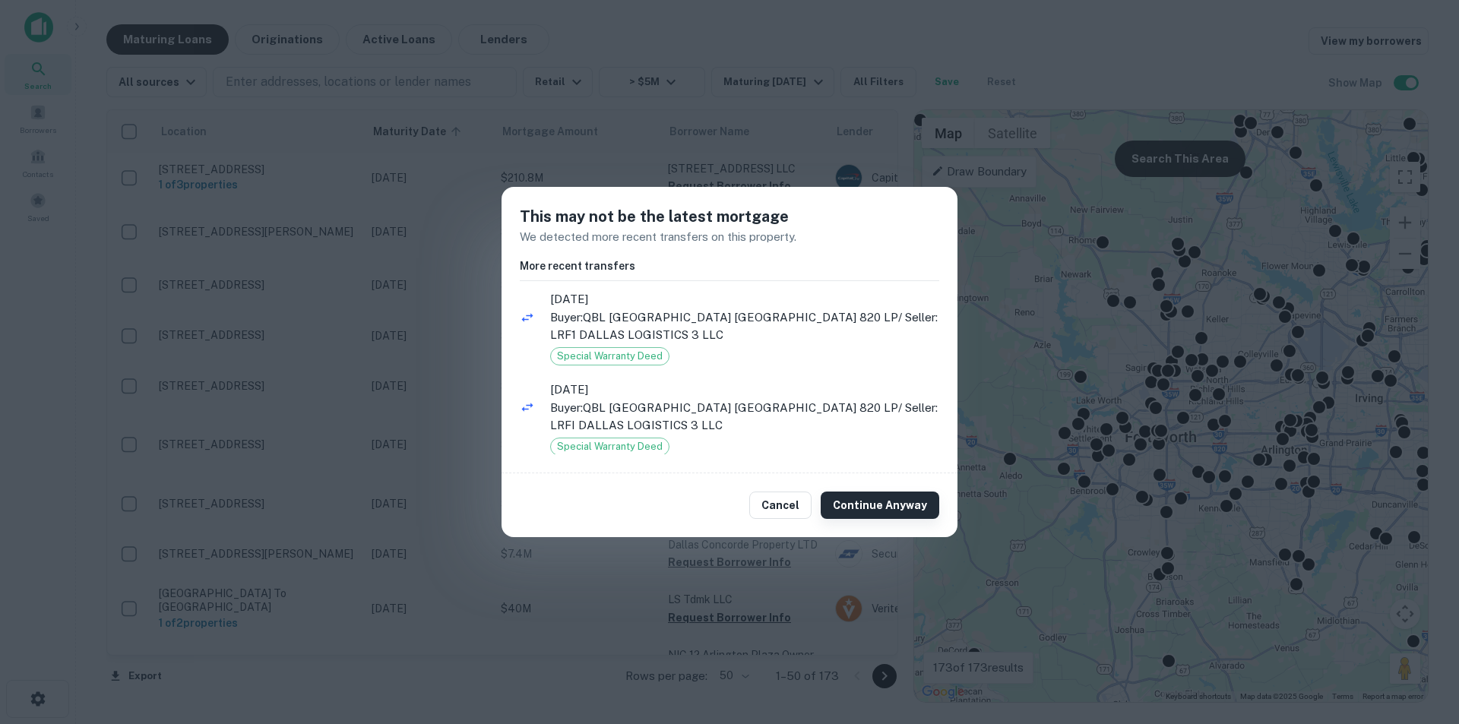
click at [854, 495] on button "Continue Anyway" at bounding box center [880, 505] width 119 height 27
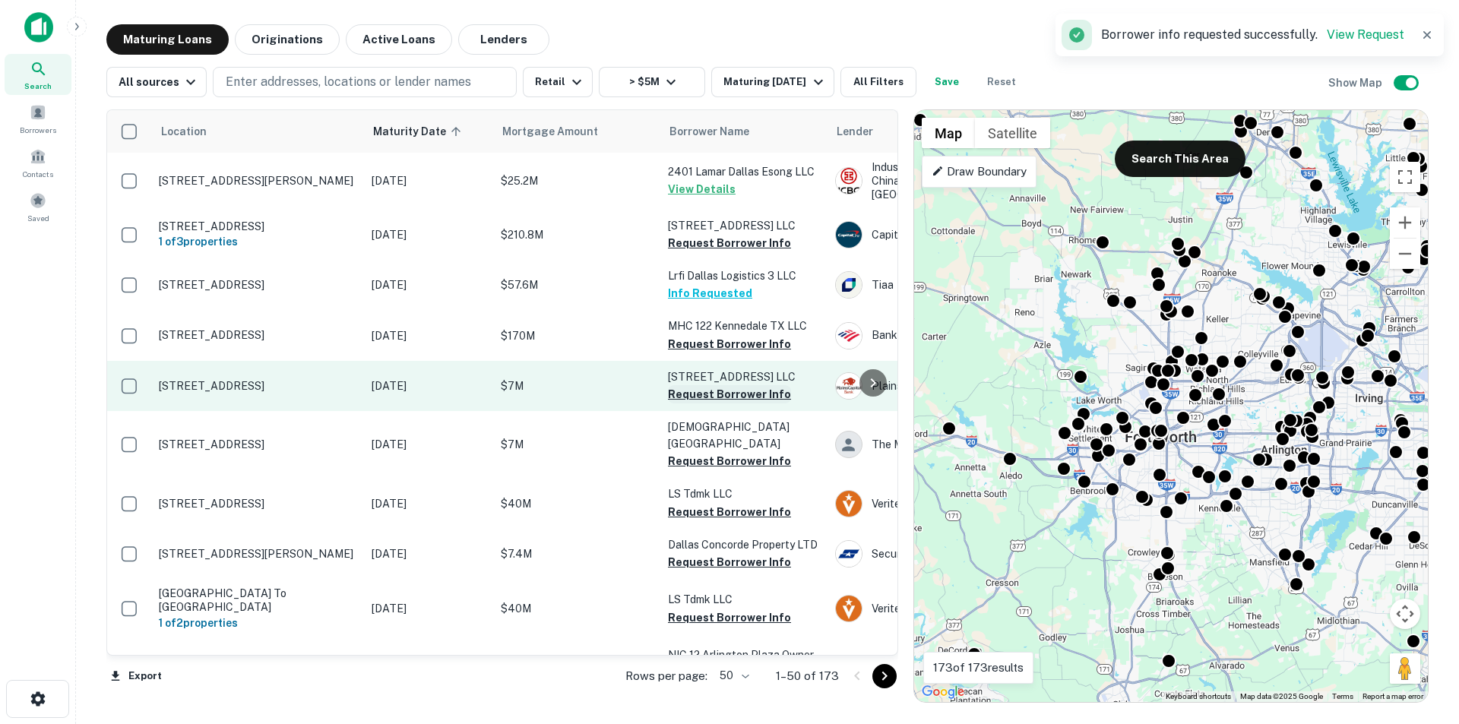
click at [702, 389] on button "Request Borrower Info" at bounding box center [729, 394] width 123 height 18
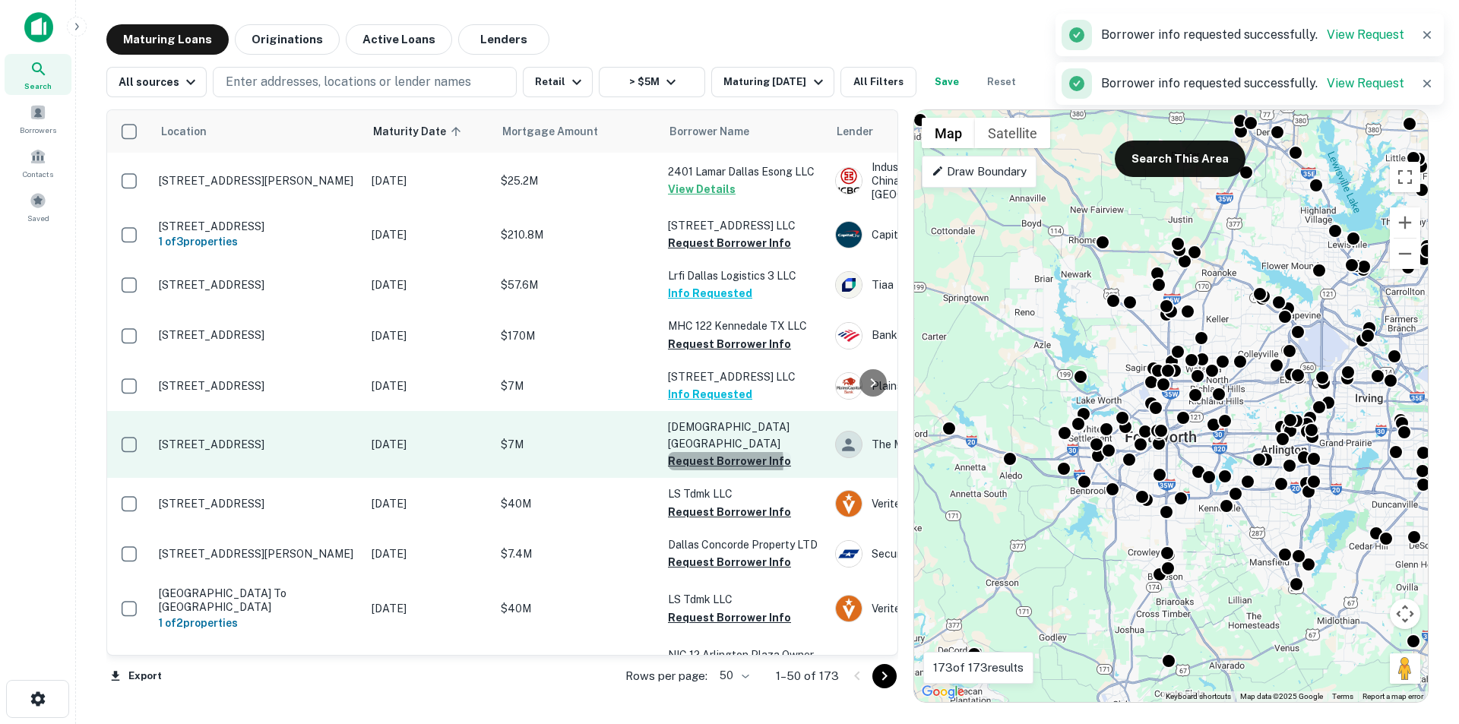
click at [701, 456] on button "Request Borrower Info" at bounding box center [729, 461] width 123 height 18
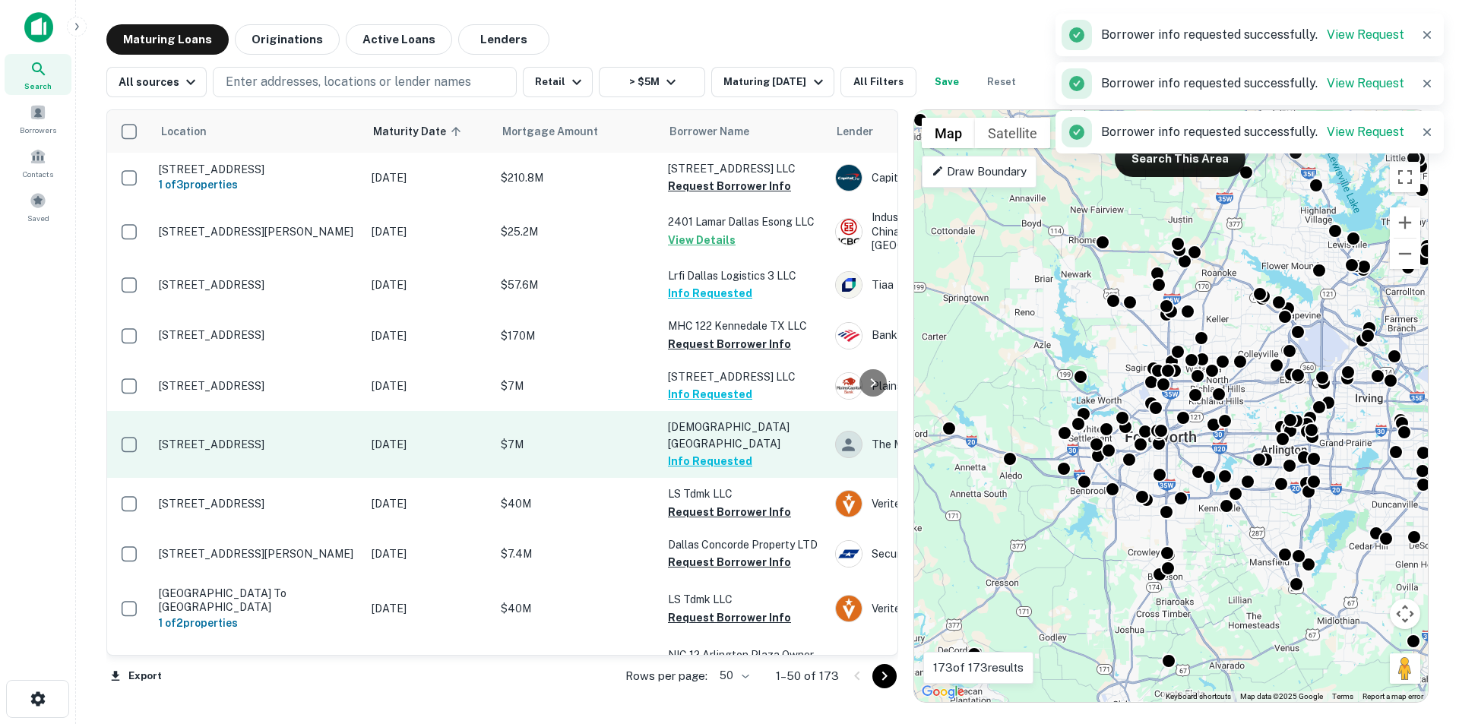
scroll to position [95, 0]
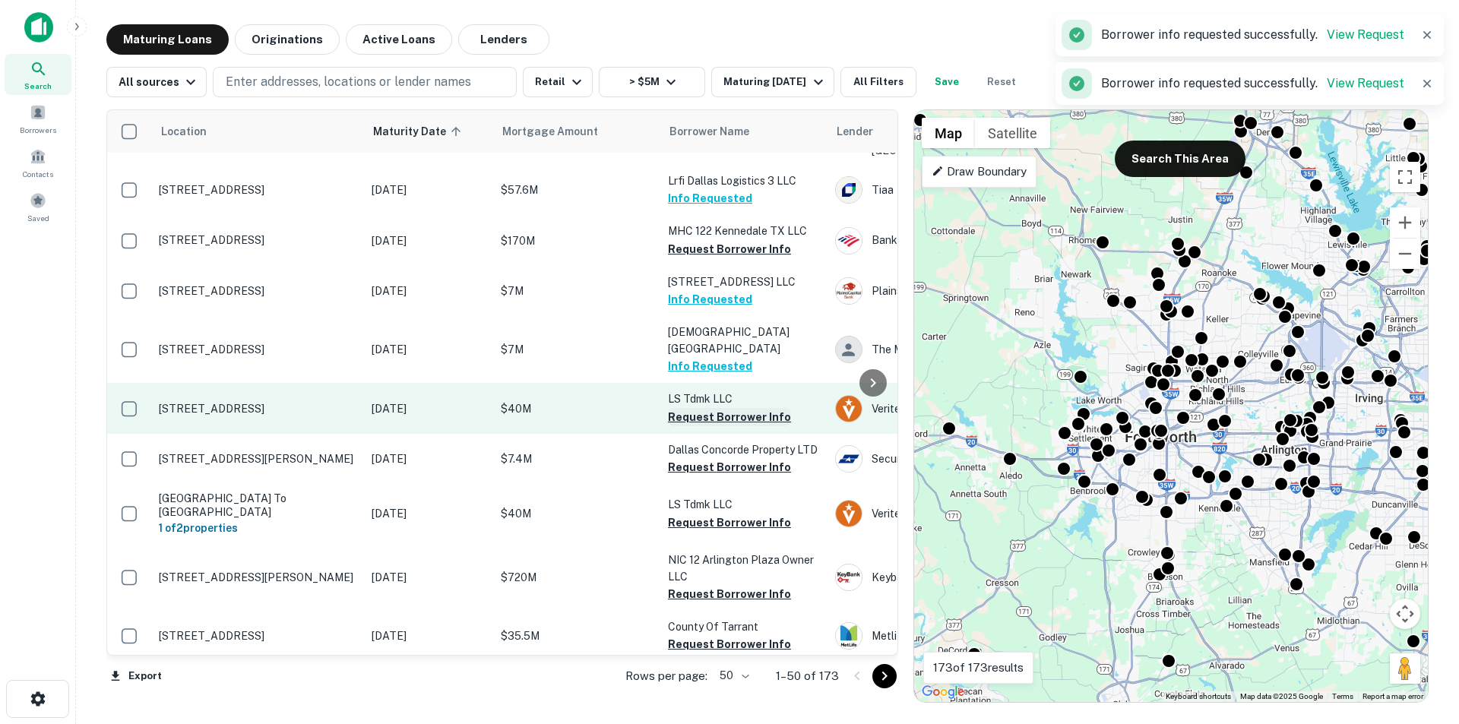
click at [696, 413] on button "Request Borrower Info" at bounding box center [729, 417] width 123 height 18
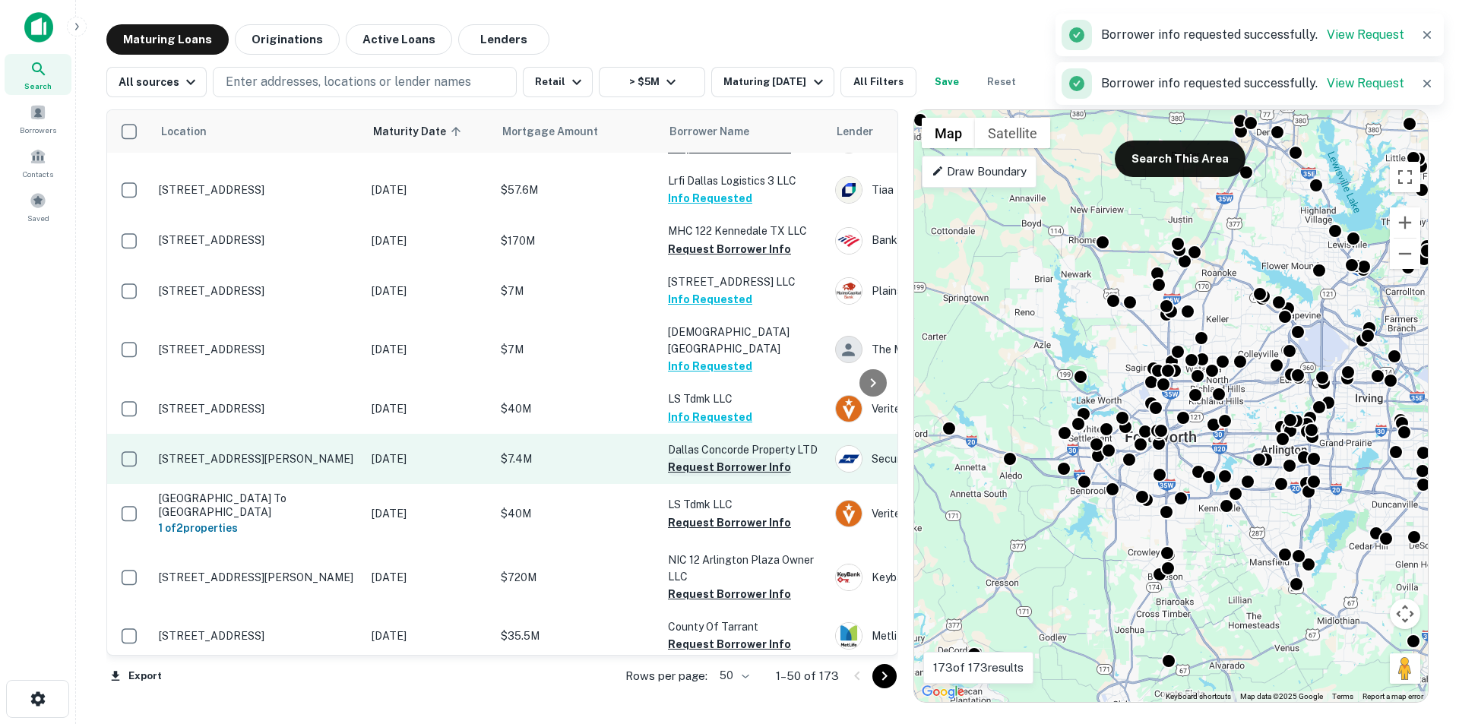
click at [700, 459] on button "Request Borrower Info" at bounding box center [729, 467] width 123 height 18
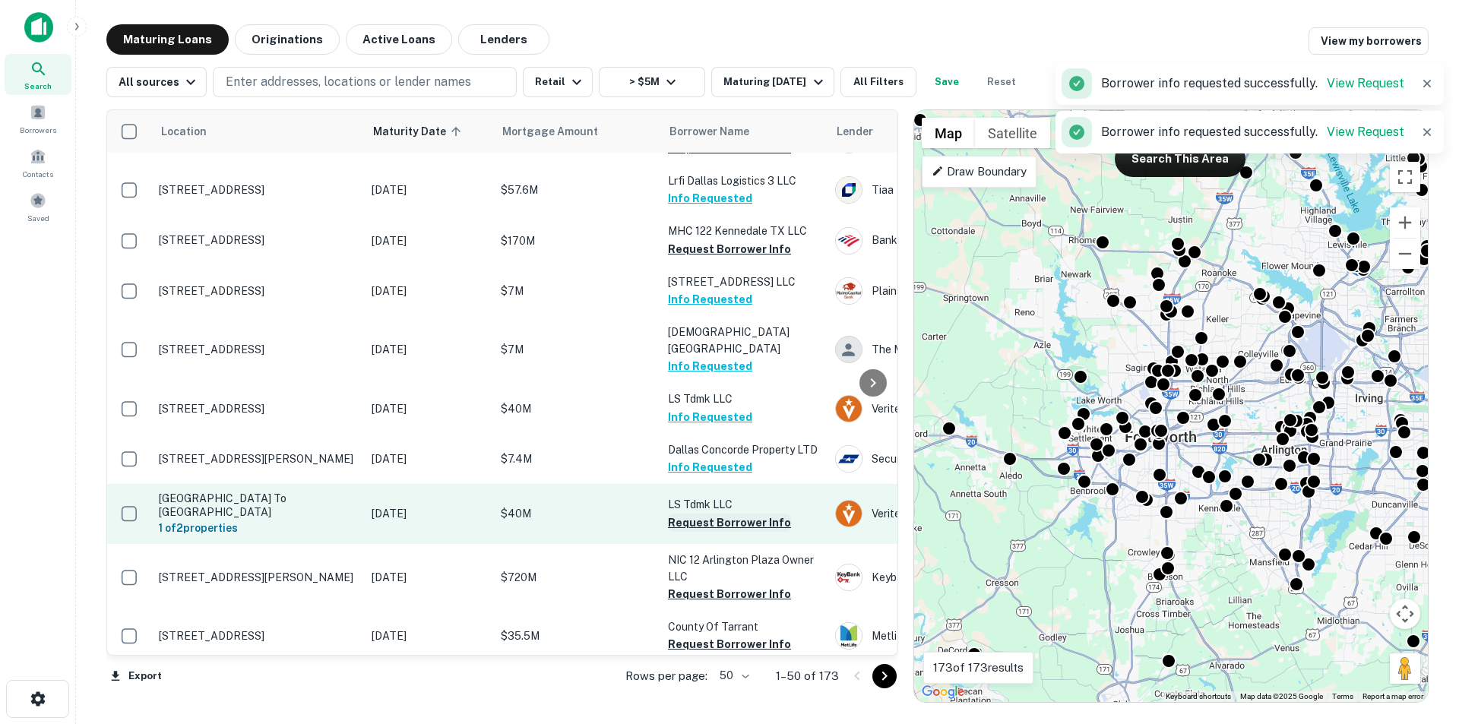
click at [708, 516] on button "Request Borrower Info" at bounding box center [729, 523] width 123 height 18
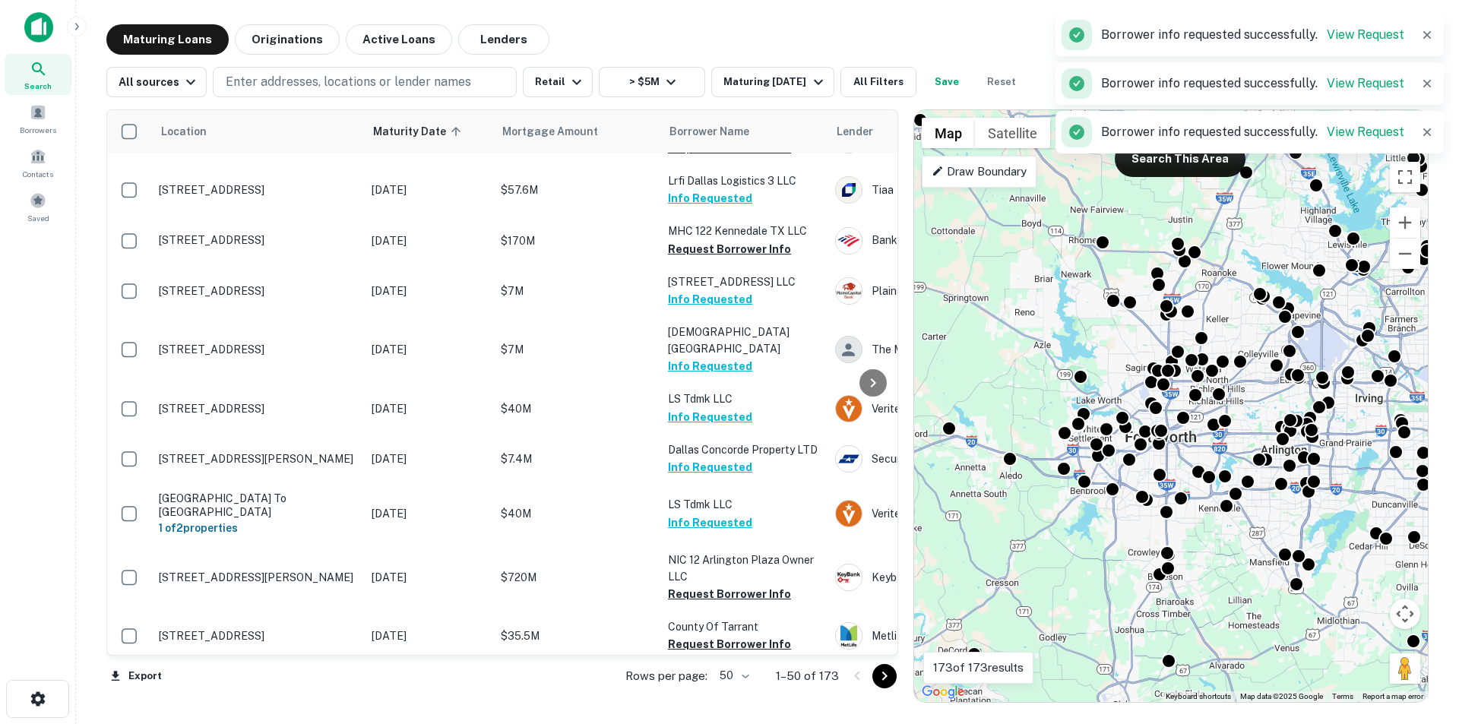
scroll to position [342, 0]
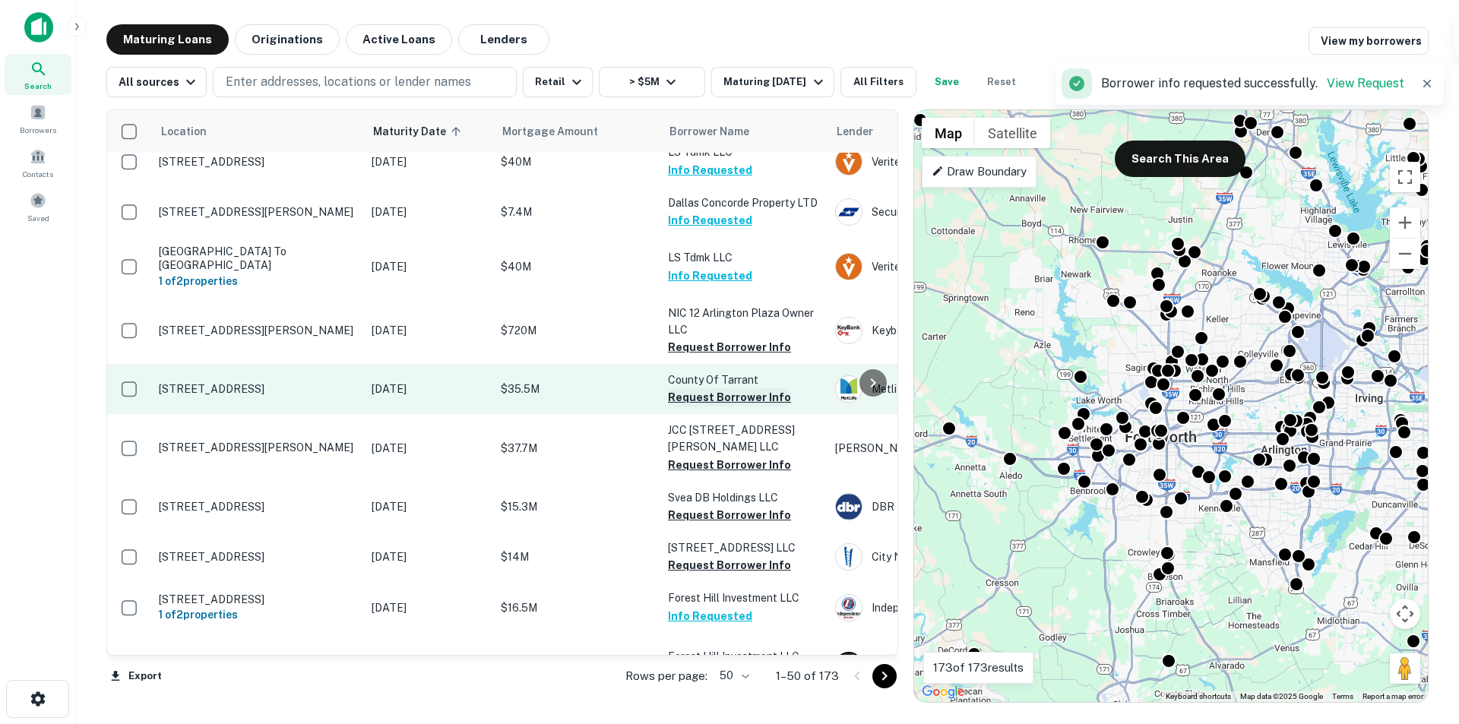
click at [707, 394] on button "Request Borrower Info" at bounding box center [729, 397] width 123 height 18
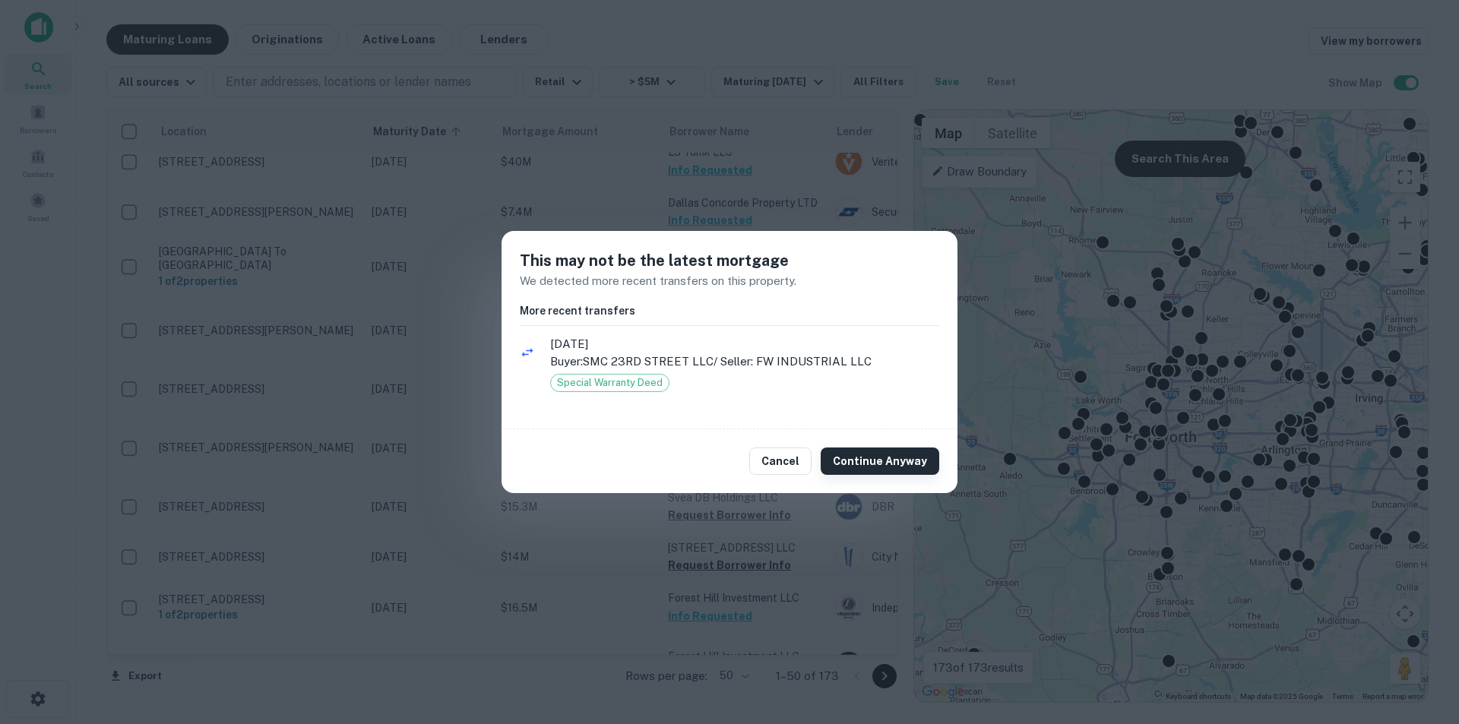
click at [868, 464] on button "Continue Anyway" at bounding box center [880, 461] width 119 height 27
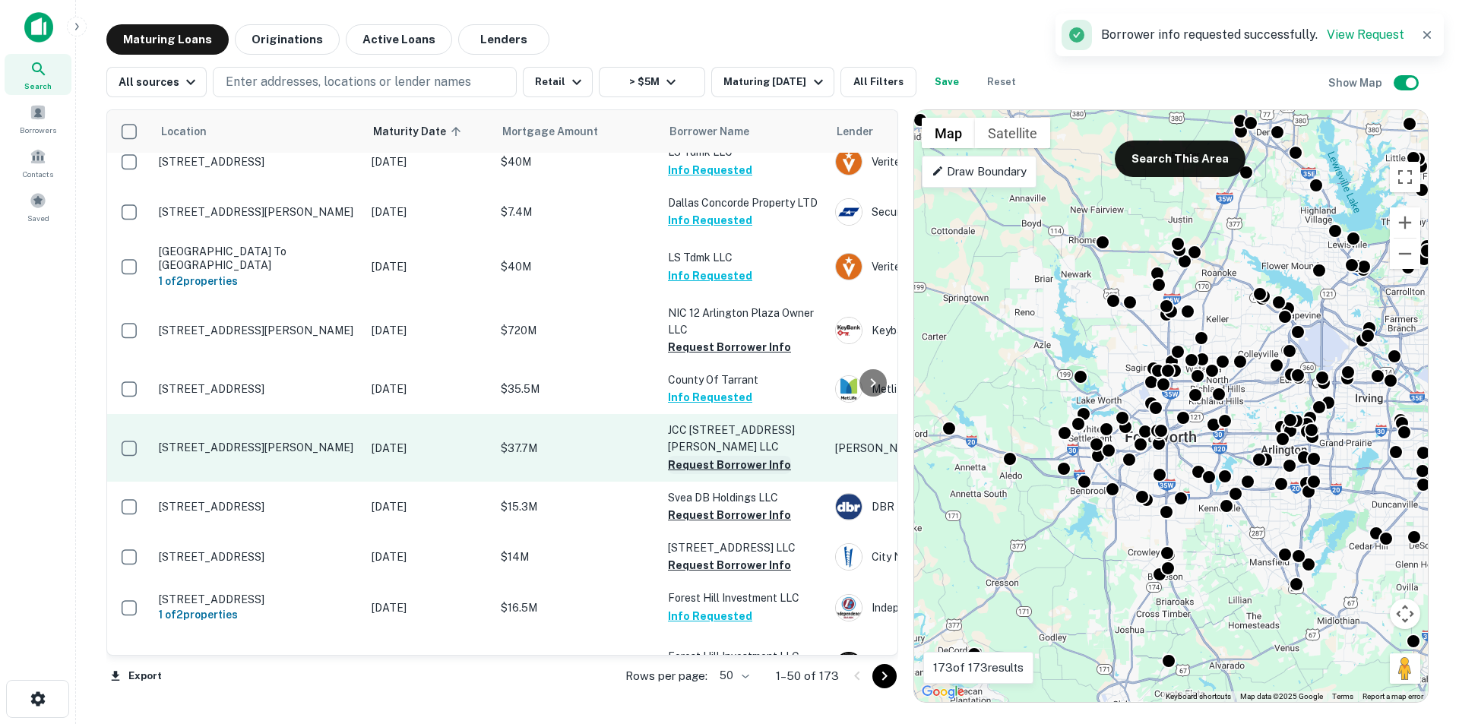
click at [728, 456] on button "Request Borrower Info" at bounding box center [729, 465] width 123 height 18
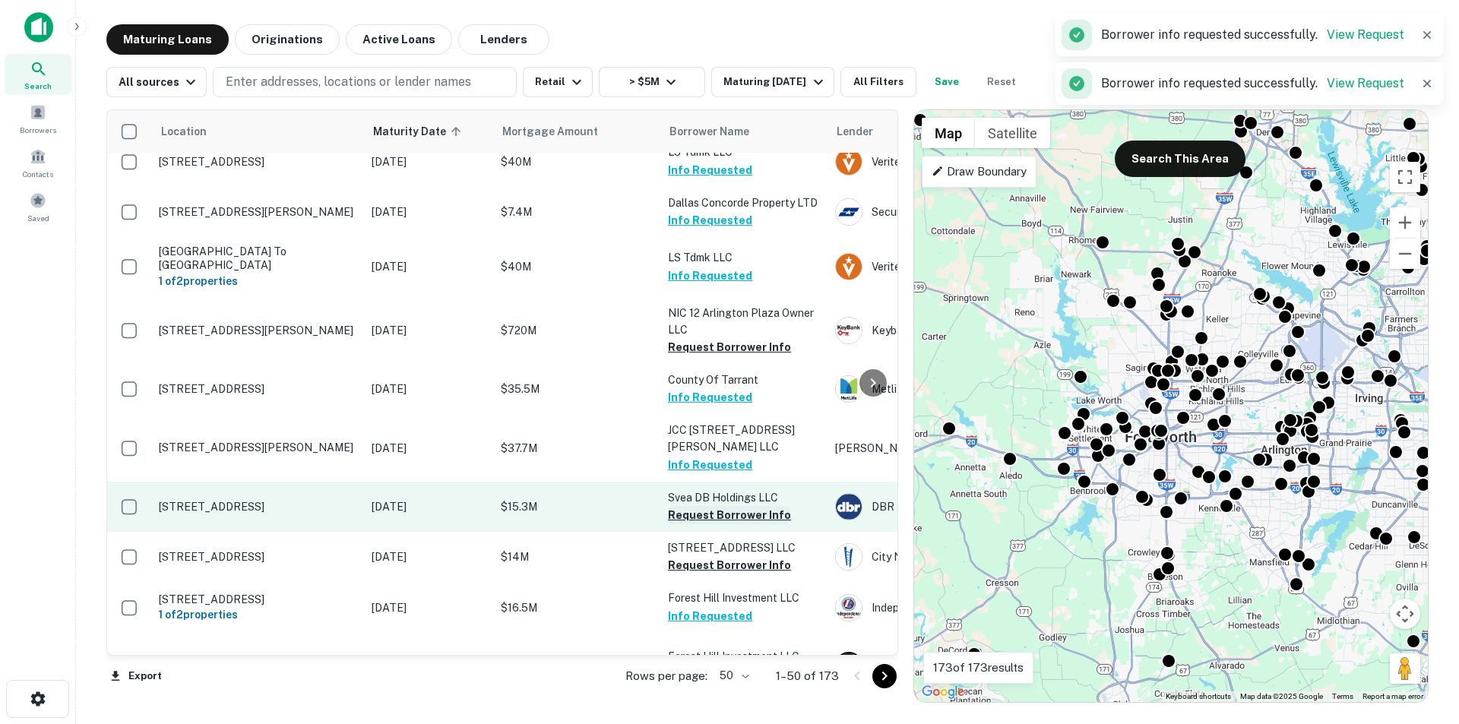
click at [743, 506] on button "Request Borrower Info" at bounding box center [729, 515] width 123 height 18
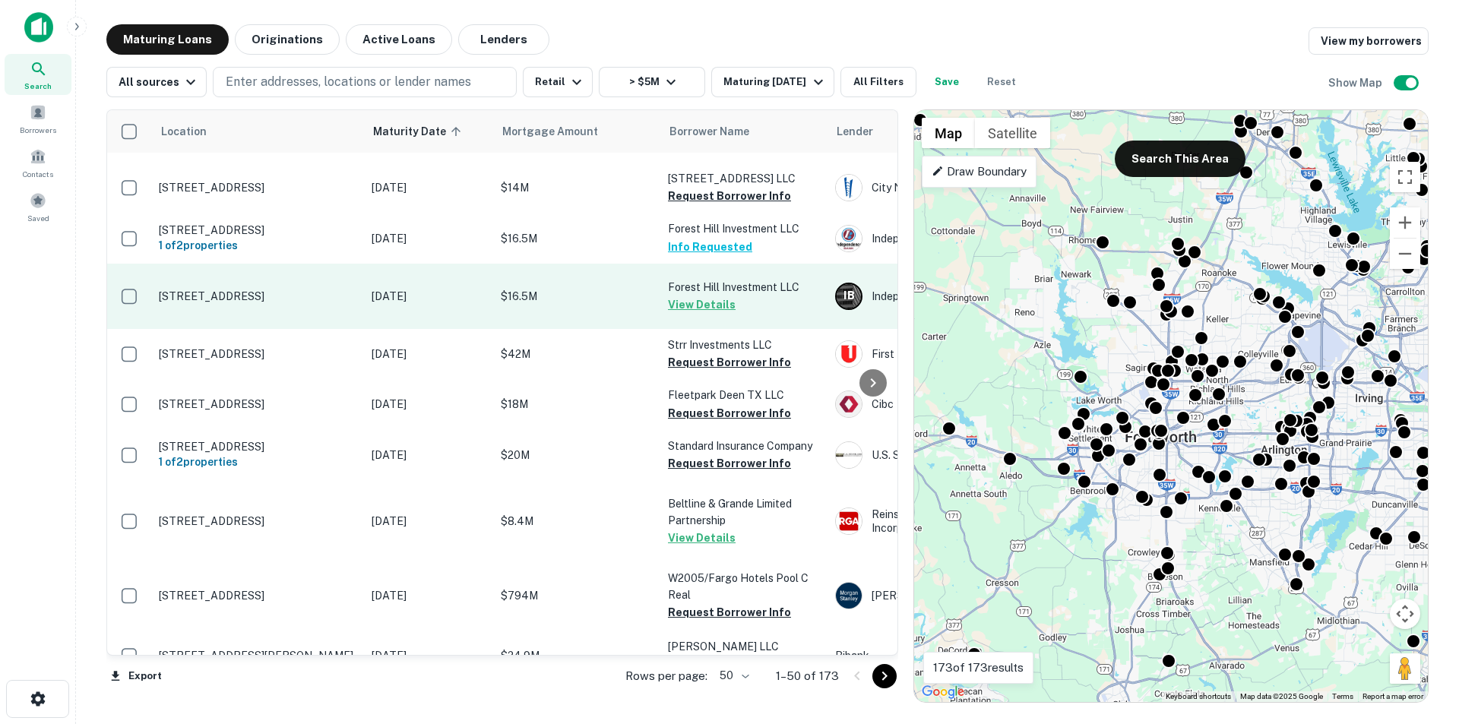
scroll to position [722, 0]
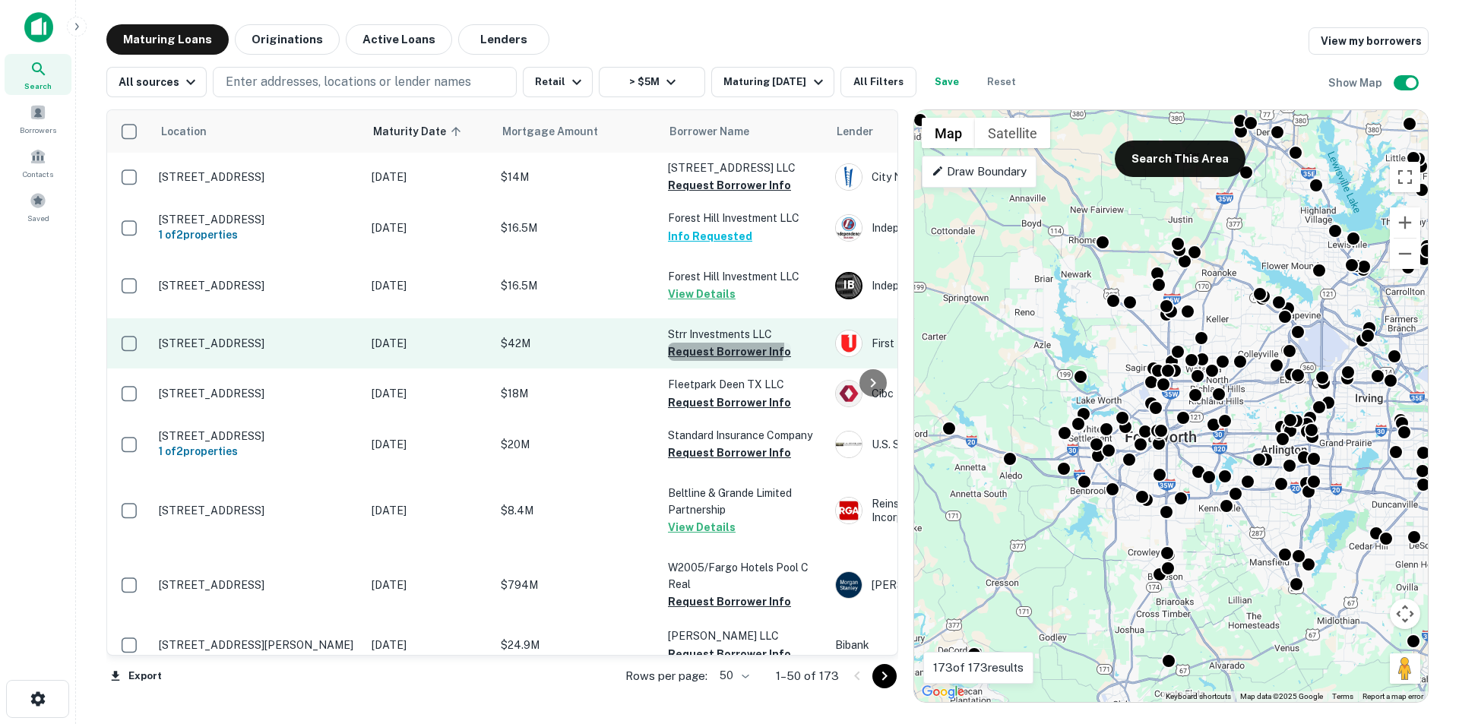
click at [706, 361] on button "Request Borrower Info" at bounding box center [729, 352] width 123 height 18
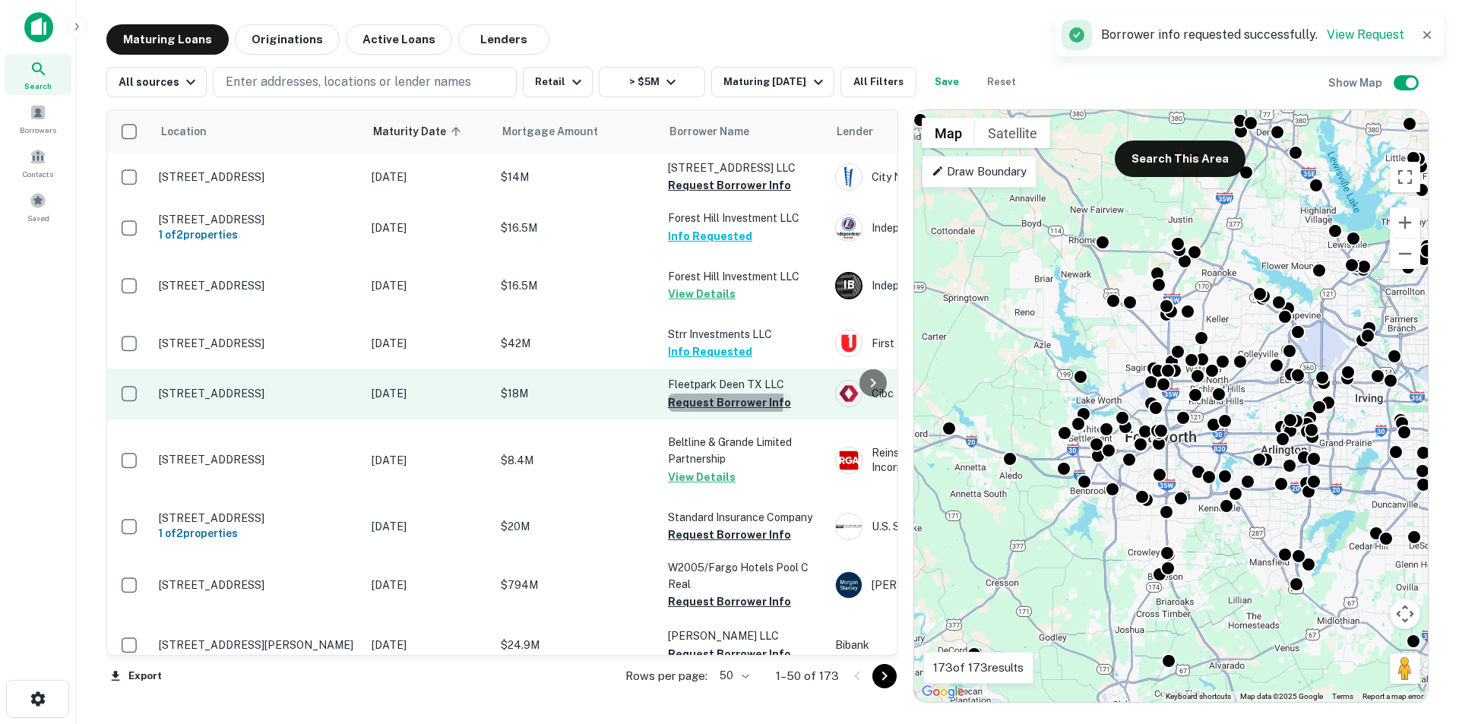
click at [708, 412] on button "Request Borrower Info" at bounding box center [729, 403] width 123 height 18
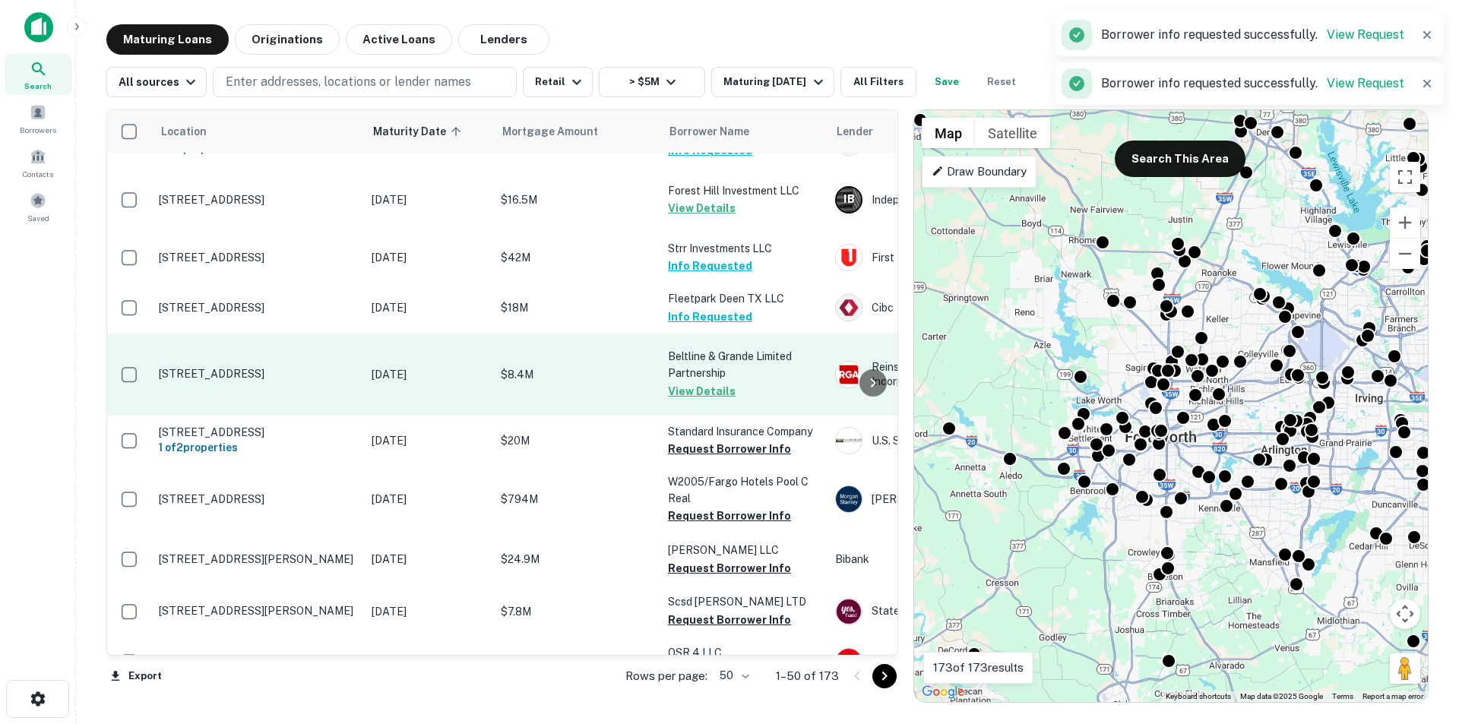
scroll to position [855, 0]
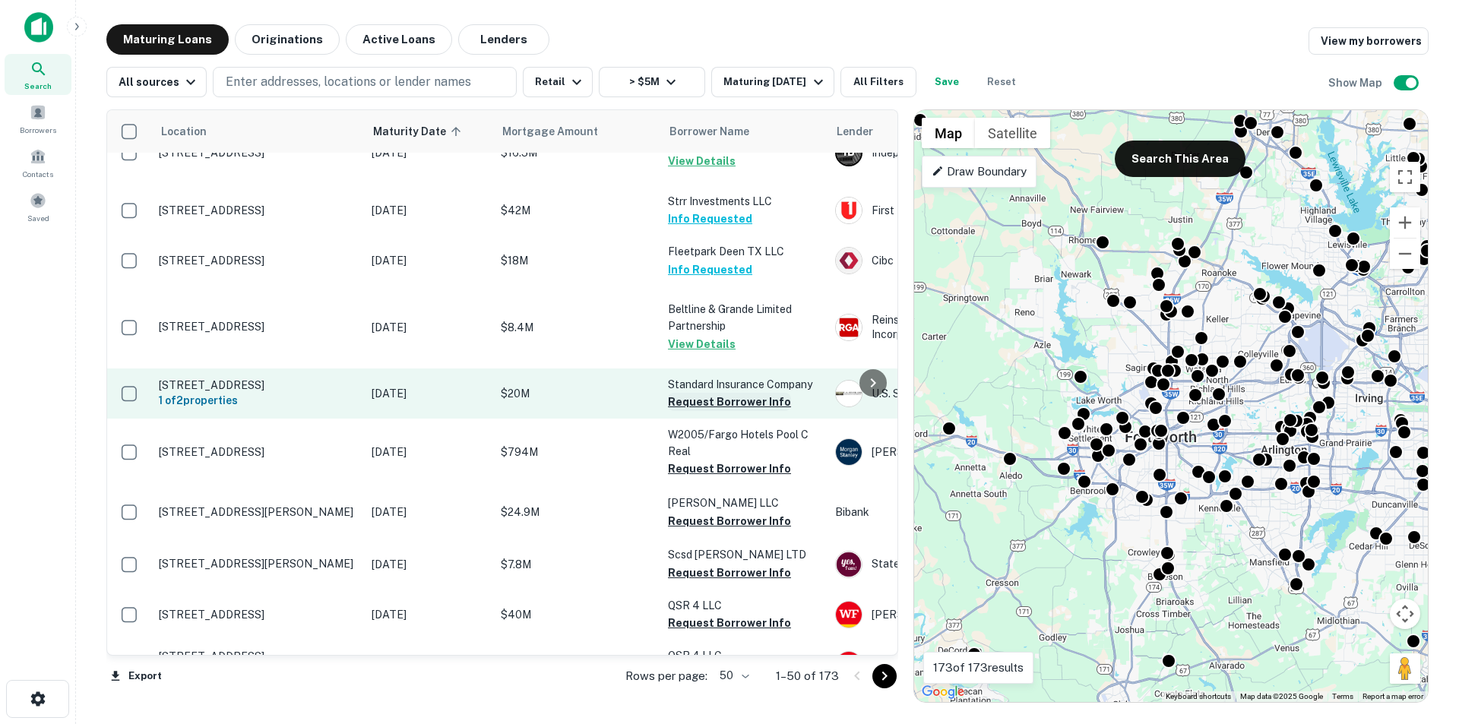
click at [714, 411] on button "Request Borrower Info" at bounding box center [729, 402] width 123 height 18
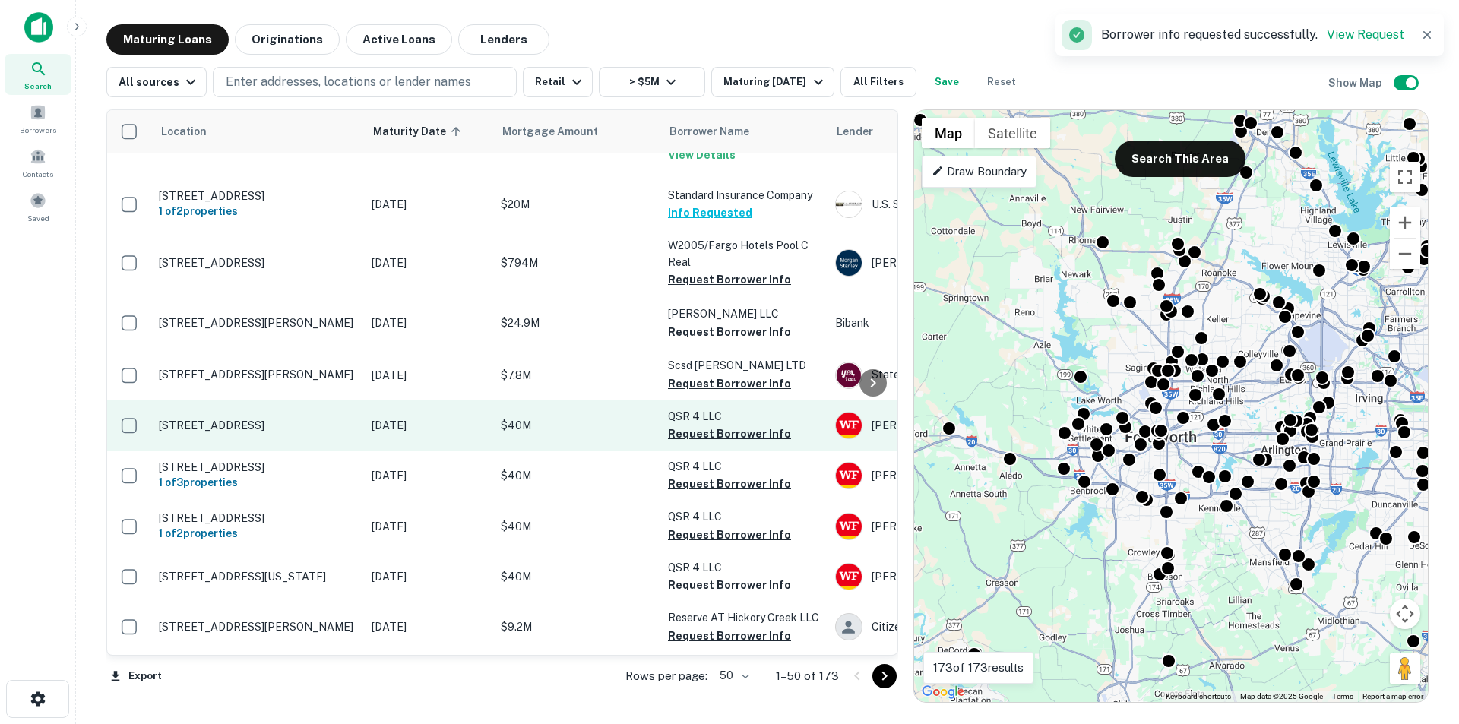
scroll to position [1045, 0]
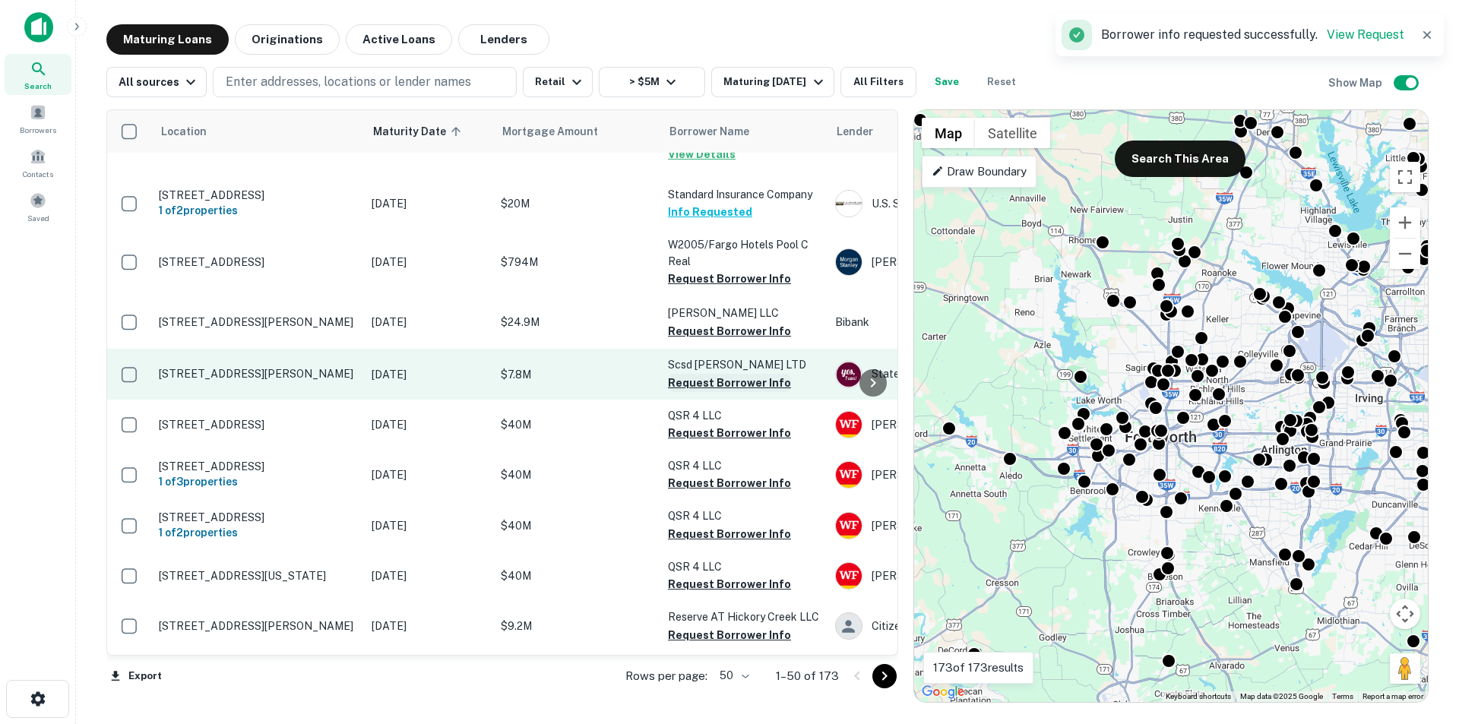
click at [707, 392] on button "Request Borrower Info" at bounding box center [729, 383] width 123 height 18
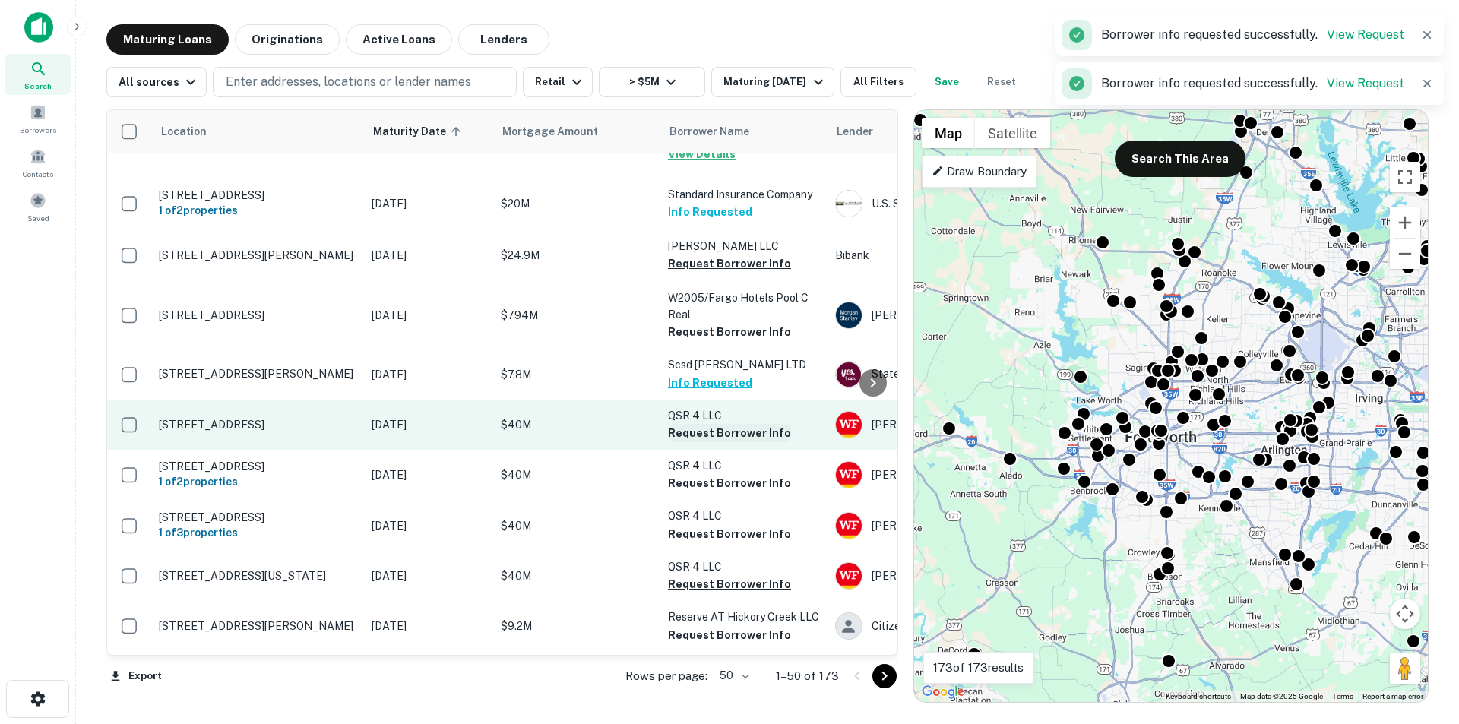
click at [704, 442] on button "Request Borrower Info" at bounding box center [729, 433] width 123 height 18
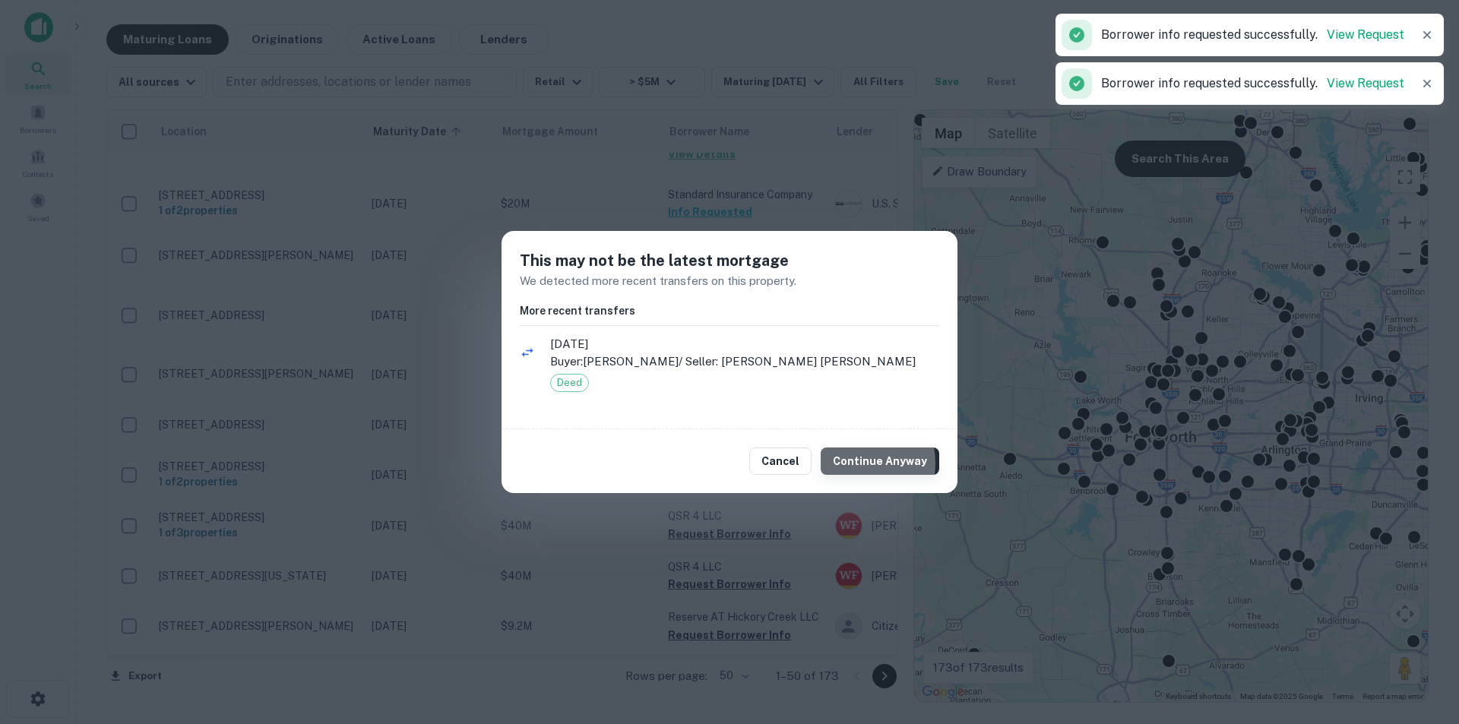
click at [867, 464] on button "Continue Anyway" at bounding box center [880, 461] width 119 height 27
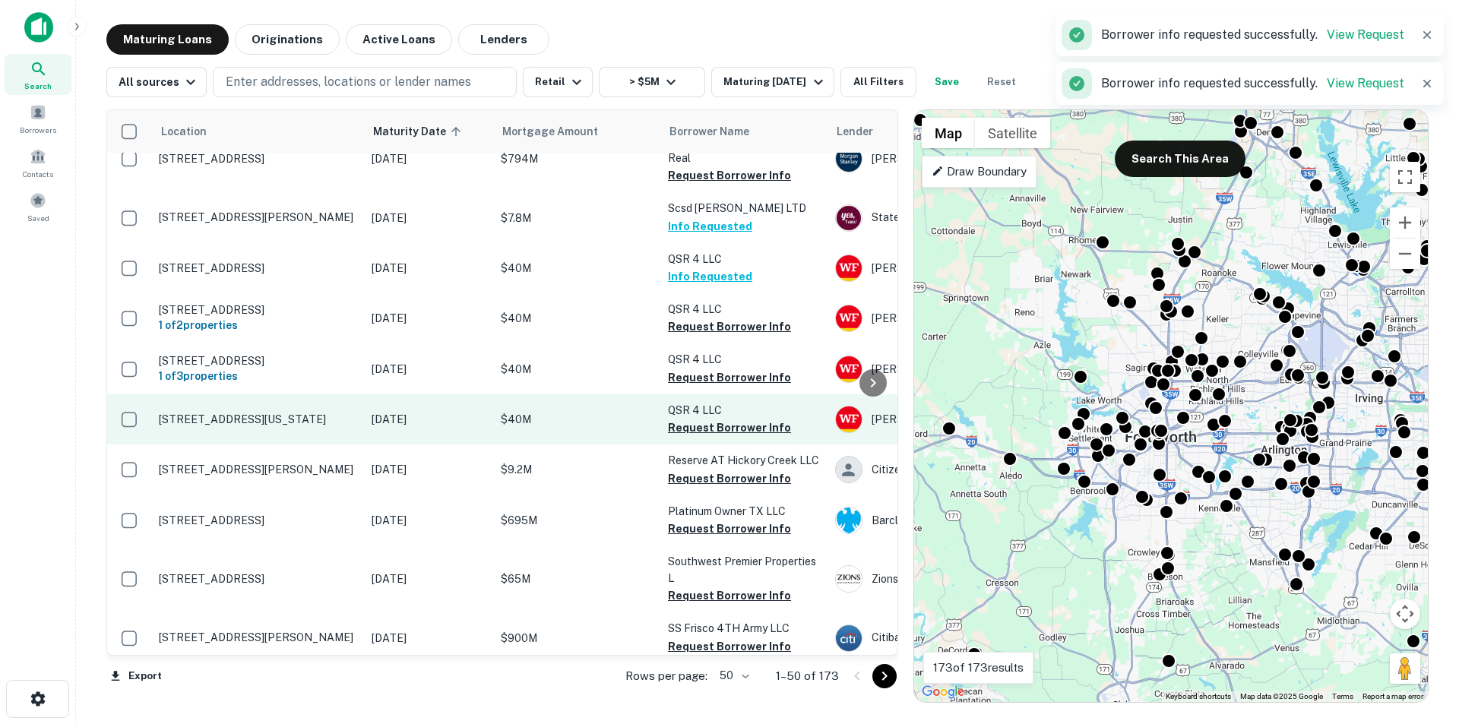
scroll to position [1216, 0]
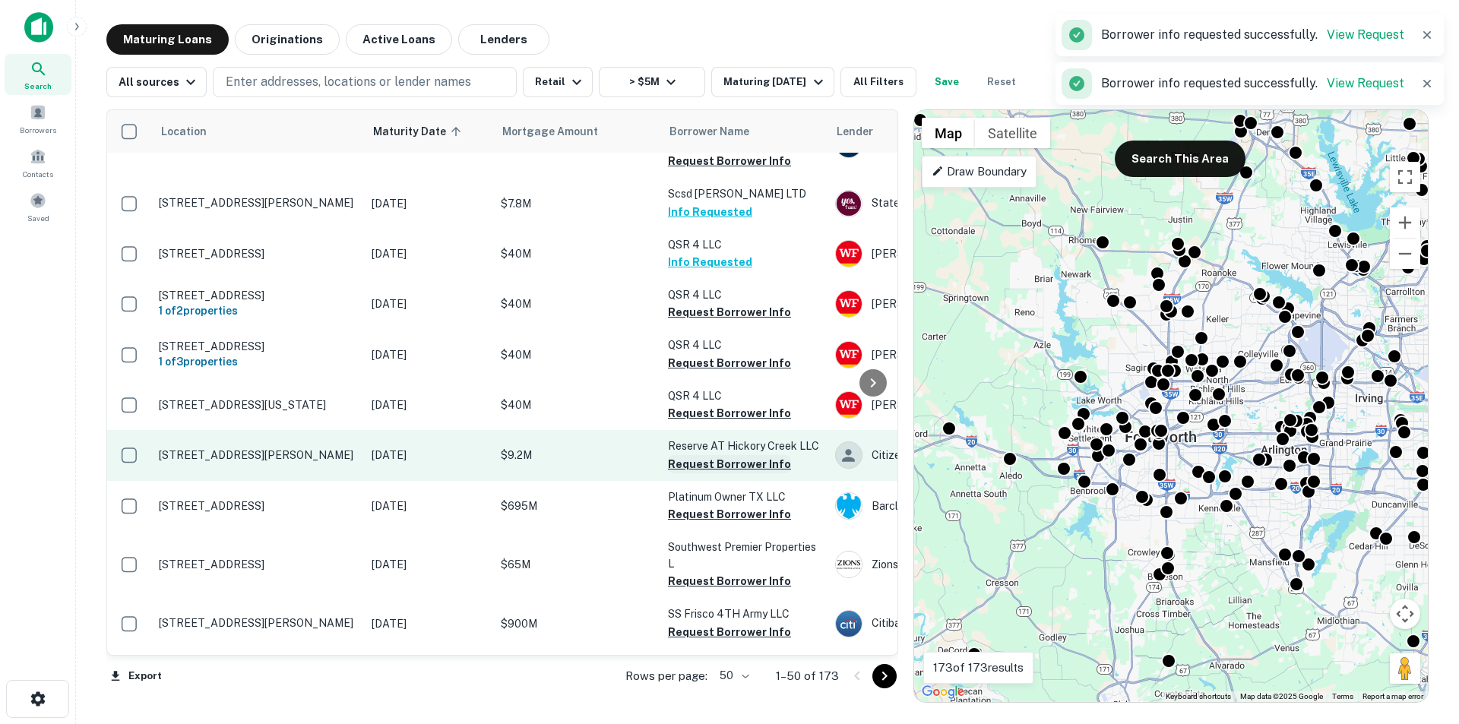
click at [719, 473] on button "Request Borrower Info" at bounding box center [729, 464] width 123 height 18
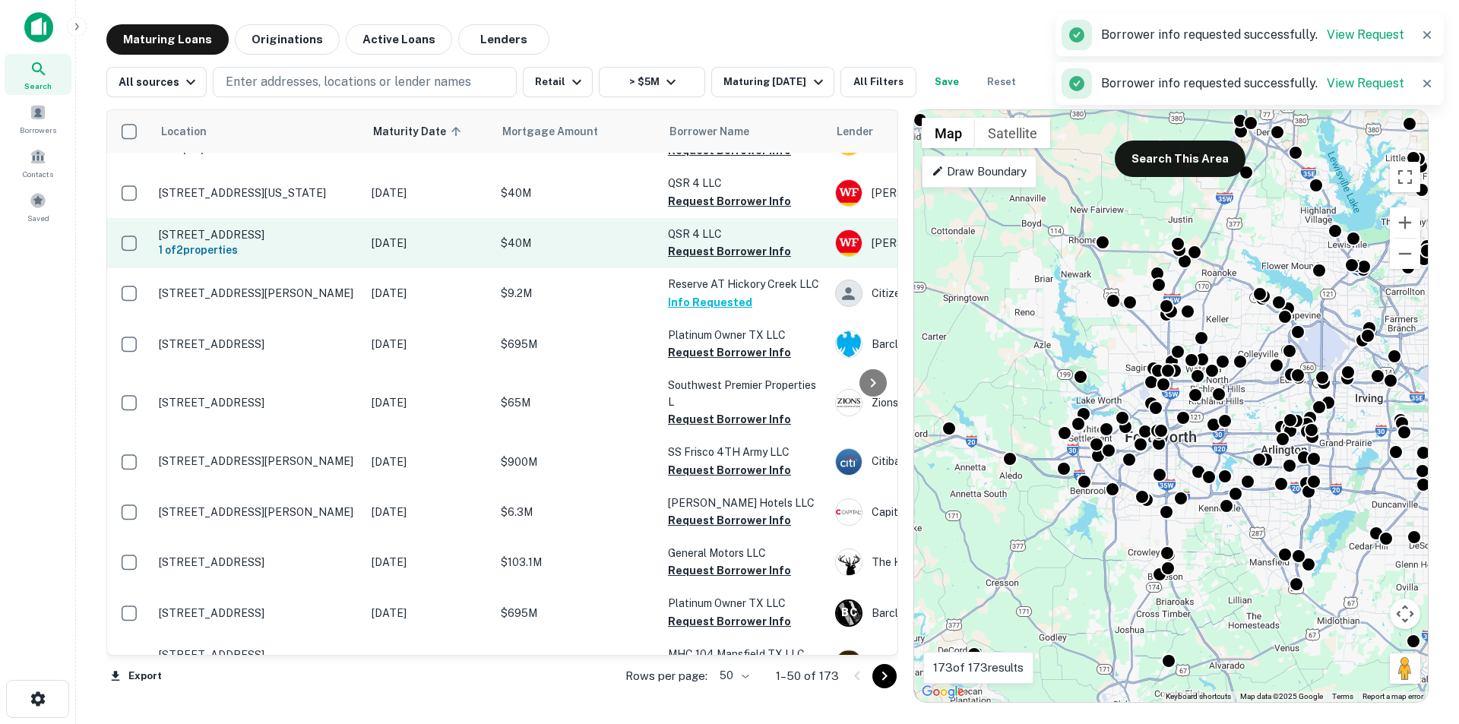
scroll to position [1387, 0]
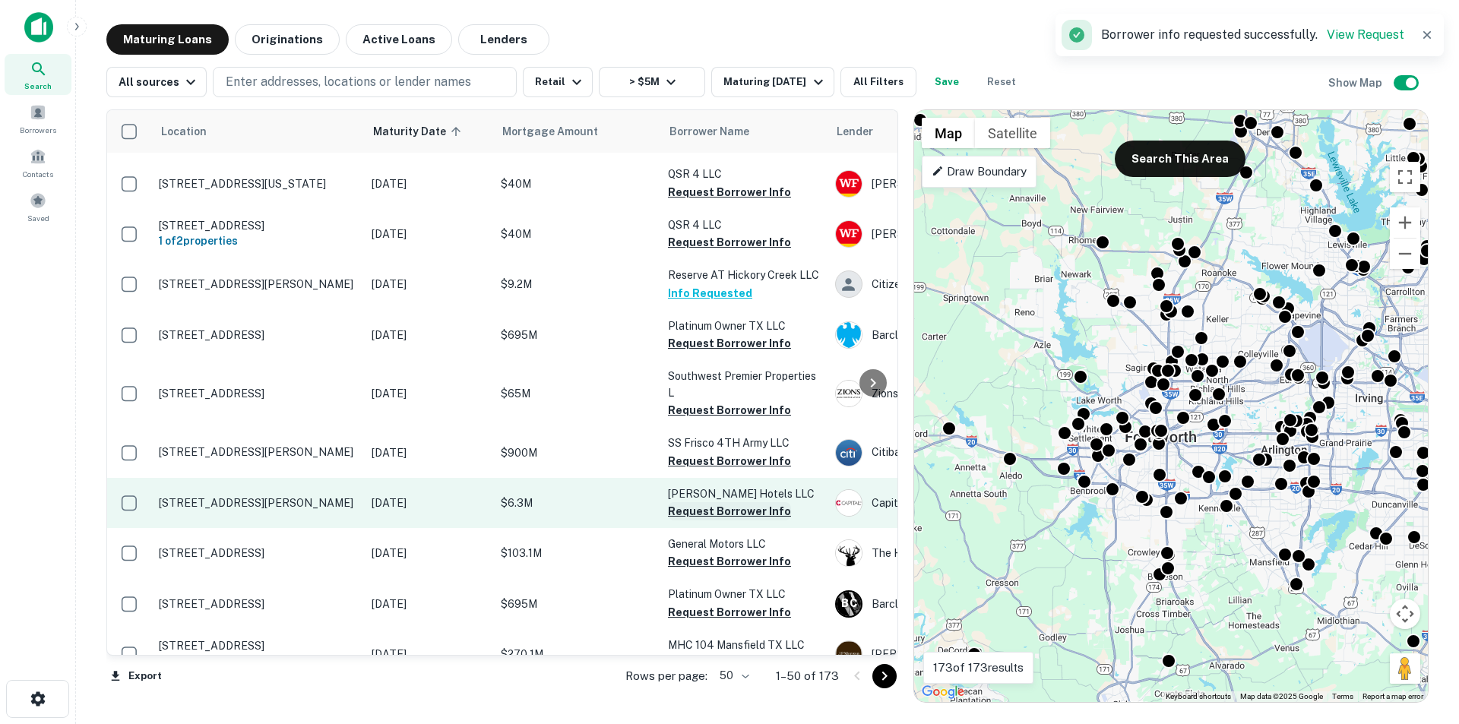
click at [718, 521] on button "Request Borrower Info" at bounding box center [729, 511] width 123 height 18
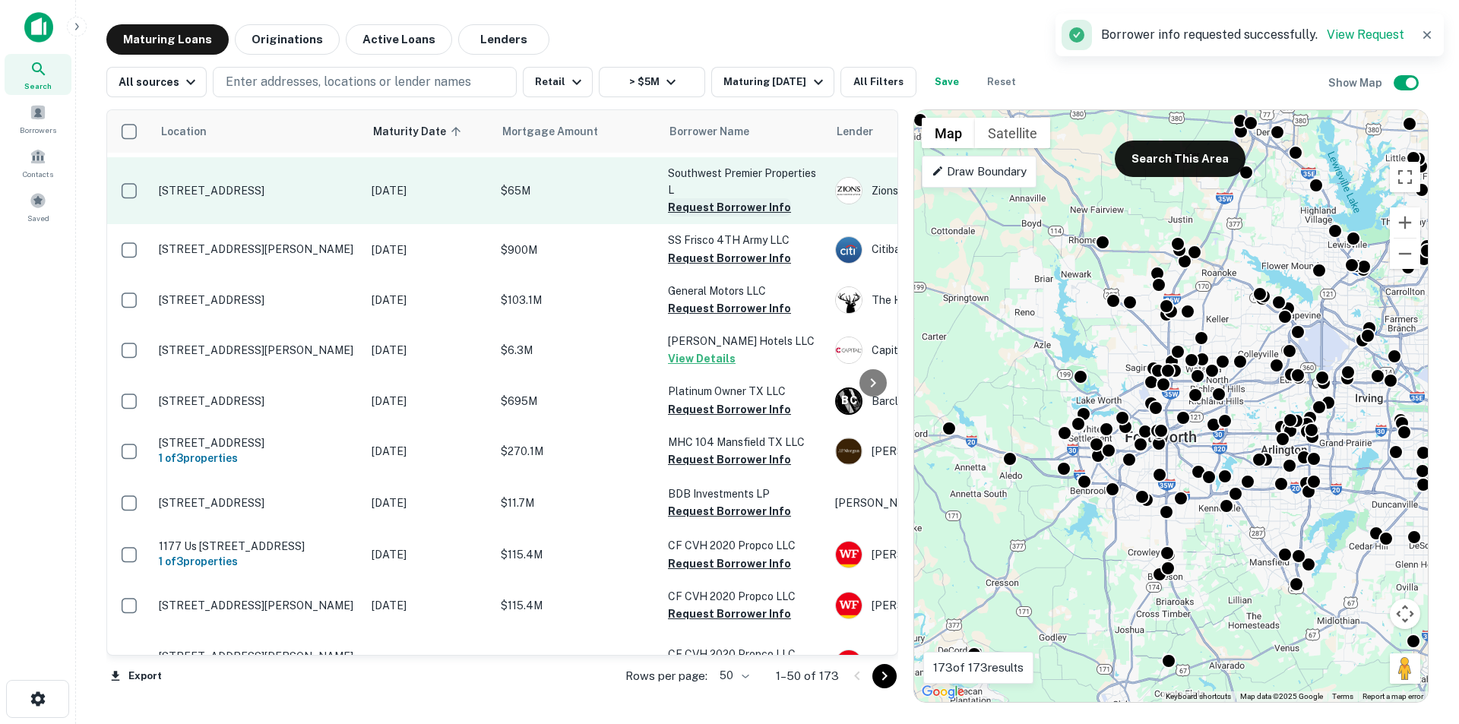
scroll to position [1615, 0]
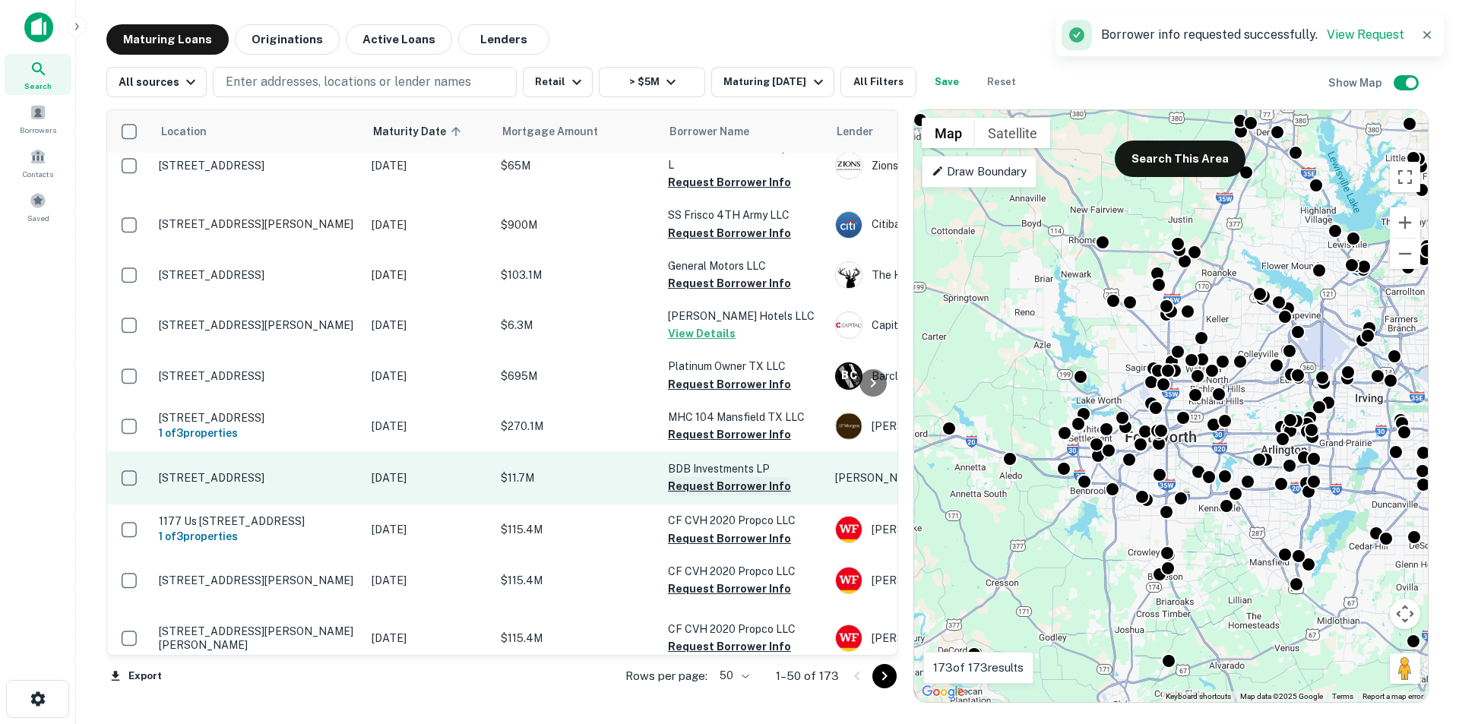
click at [709, 495] on button "Request Borrower Info" at bounding box center [729, 486] width 123 height 18
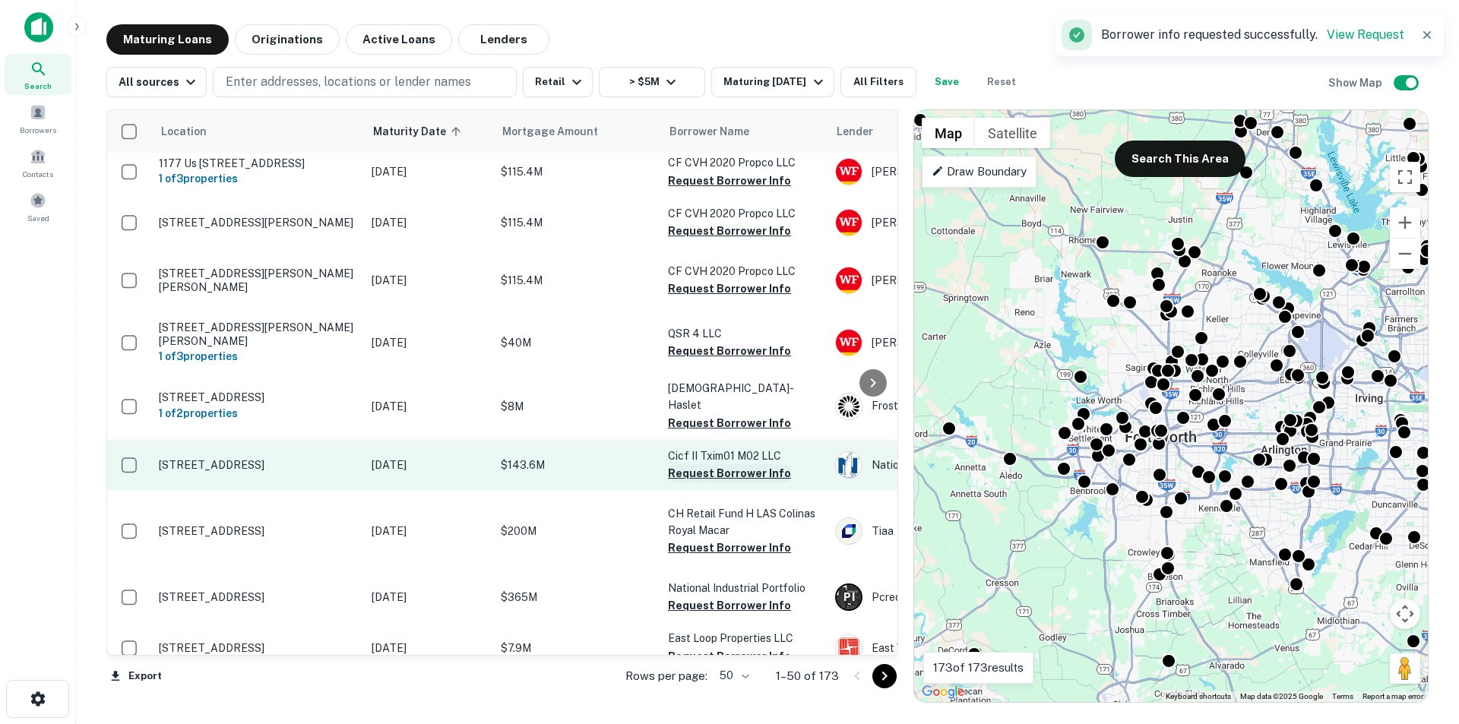
scroll to position [2014, 0]
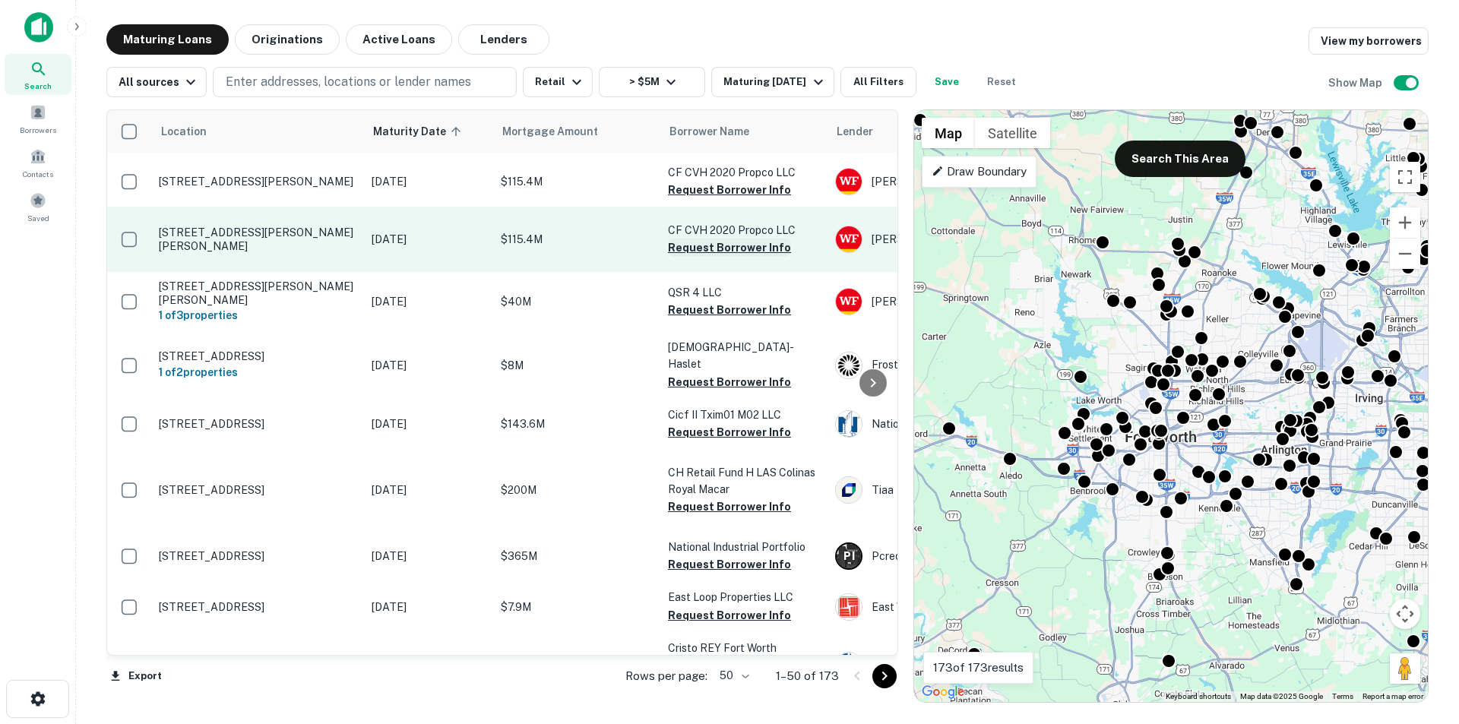
click at [711, 257] on button "Request Borrower Info" at bounding box center [729, 248] width 123 height 18
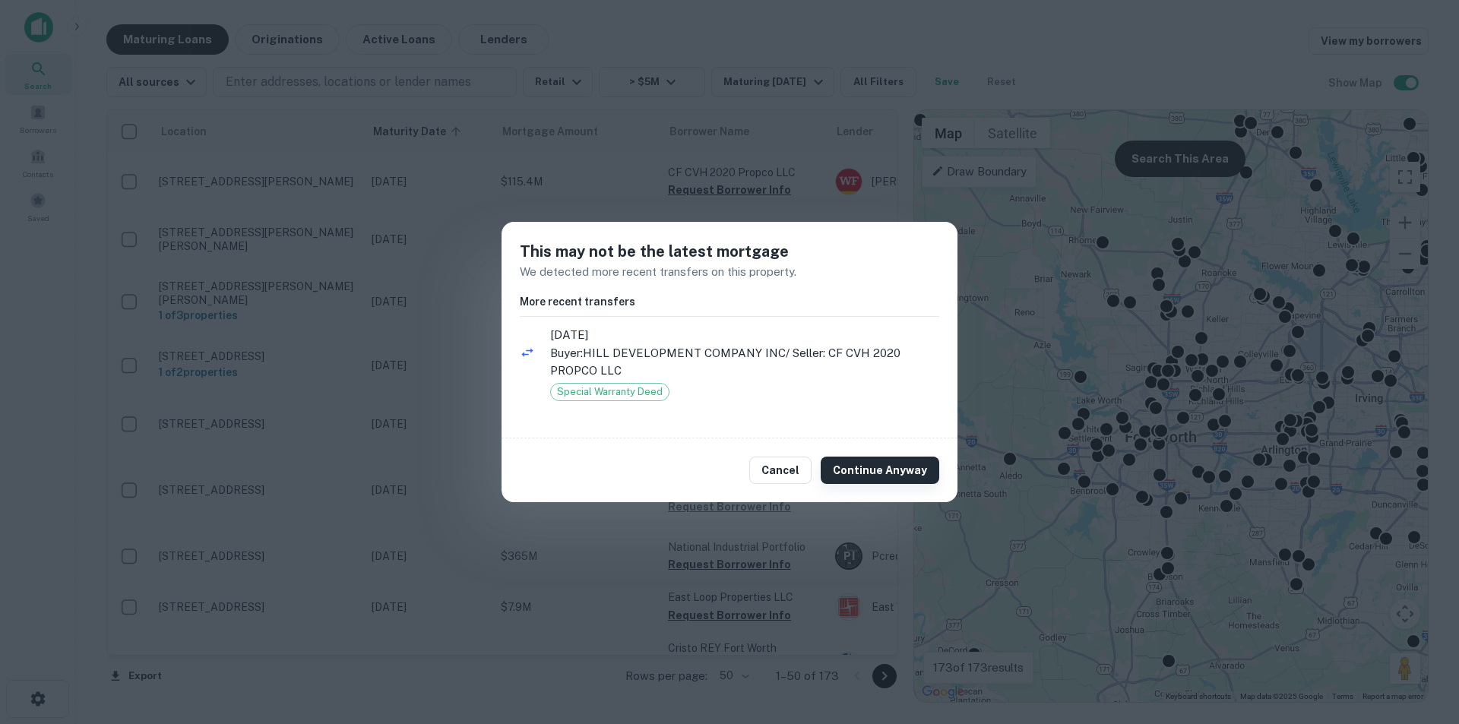
click at [860, 464] on button "Continue Anyway" at bounding box center [880, 470] width 119 height 27
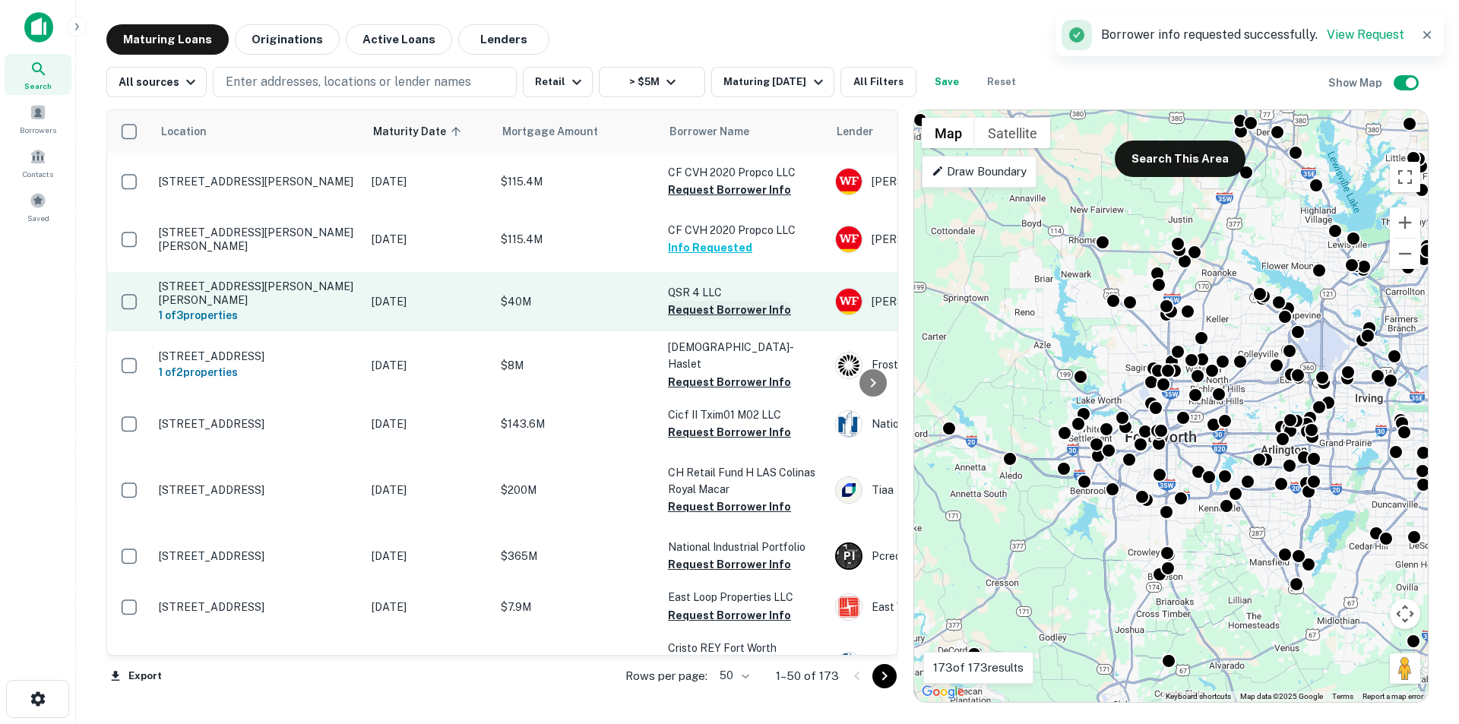
click at [709, 319] on button "Request Borrower Info" at bounding box center [729, 310] width 123 height 18
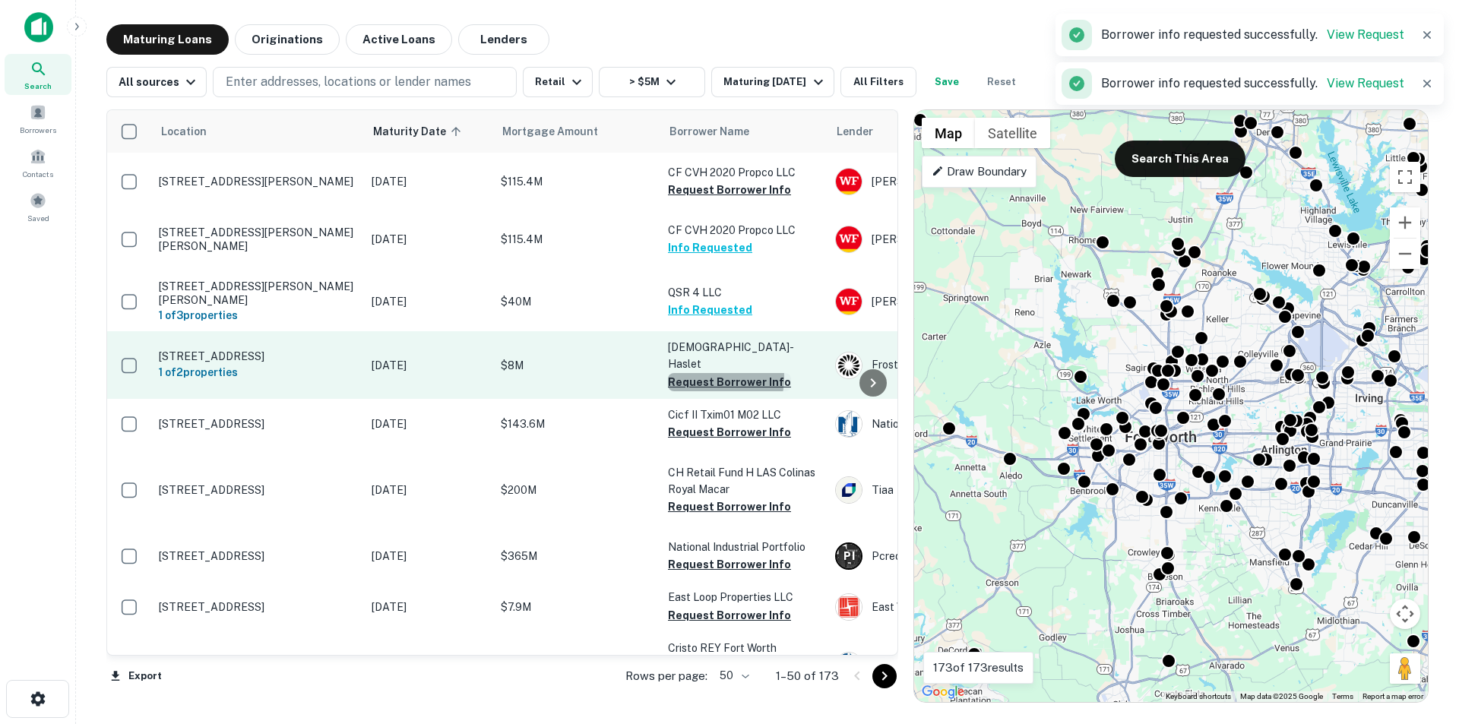
click at [701, 391] on button "Request Borrower Info" at bounding box center [729, 382] width 123 height 18
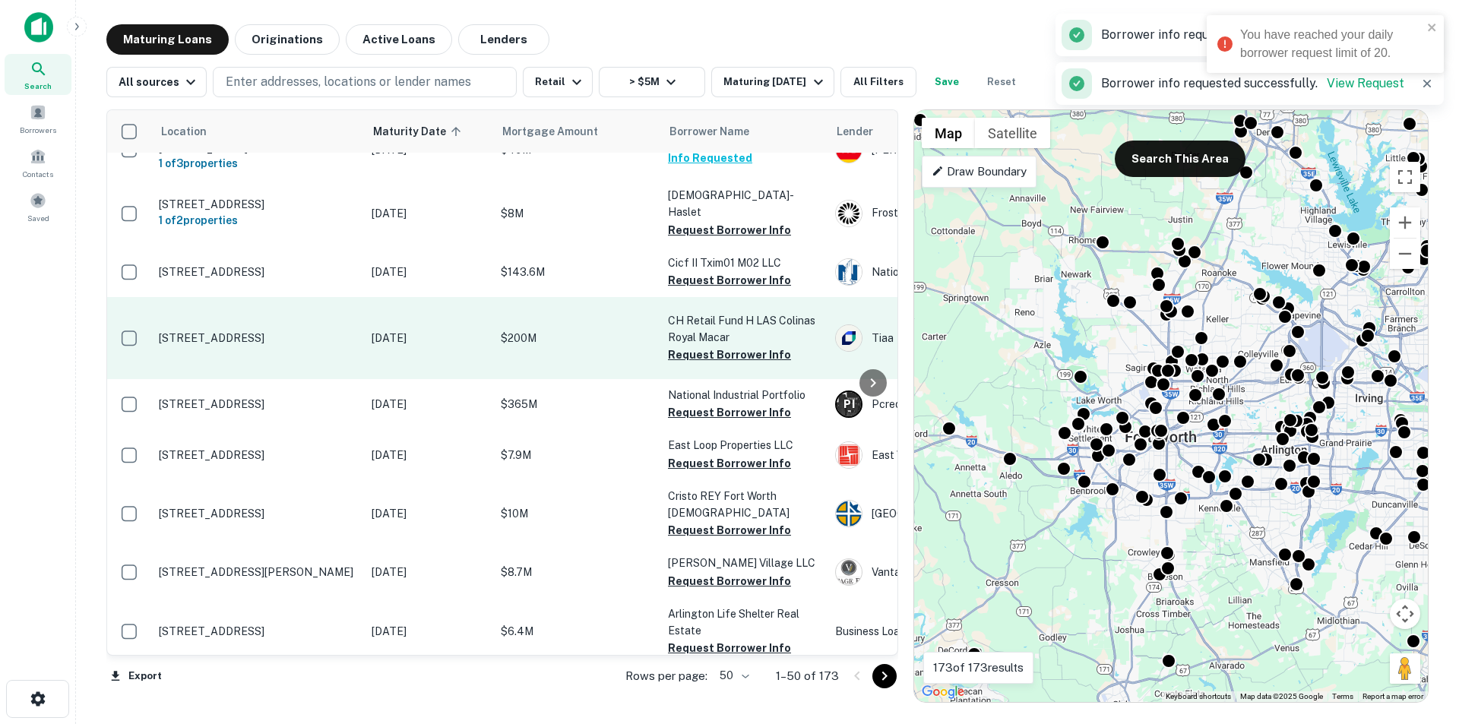
scroll to position [2185, 0]
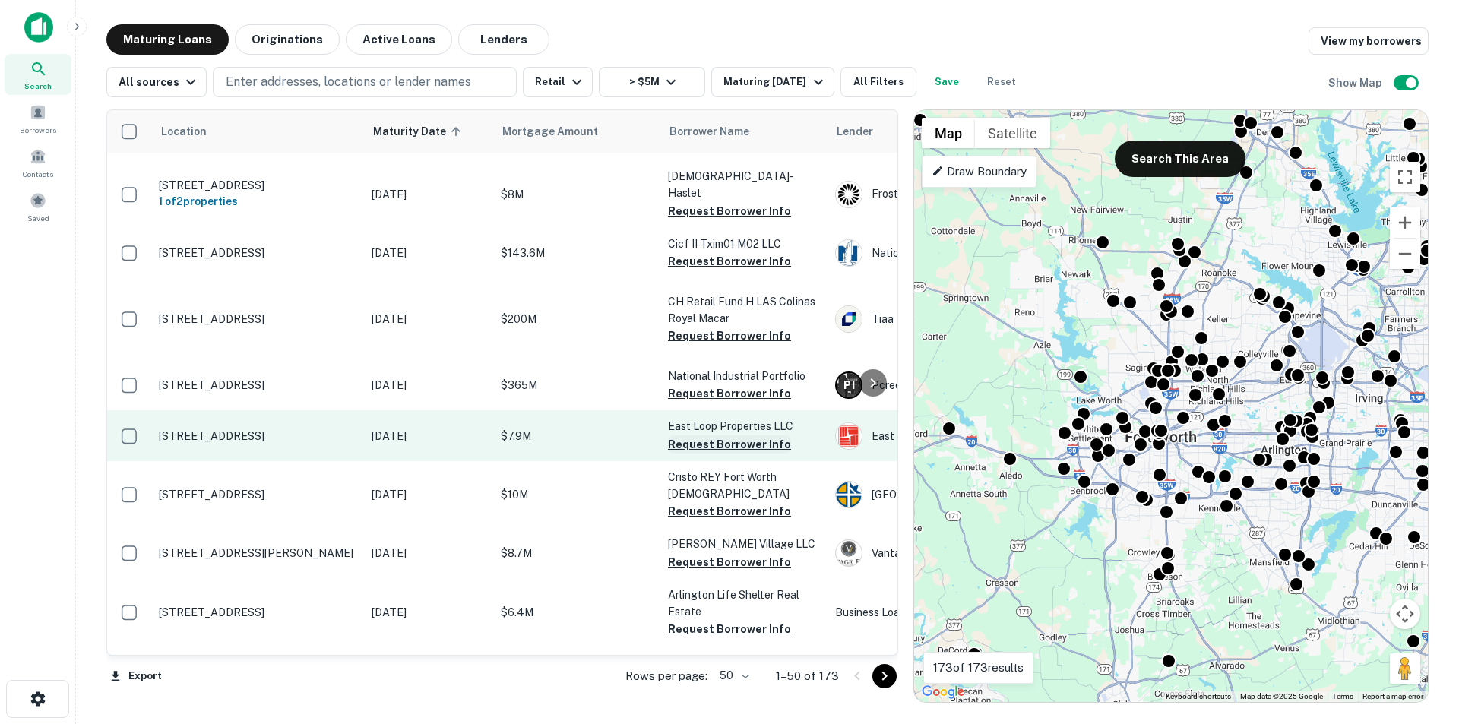
click at [701, 454] on button "Request Borrower Info" at bounding box center [729, 444] width 123 height 18
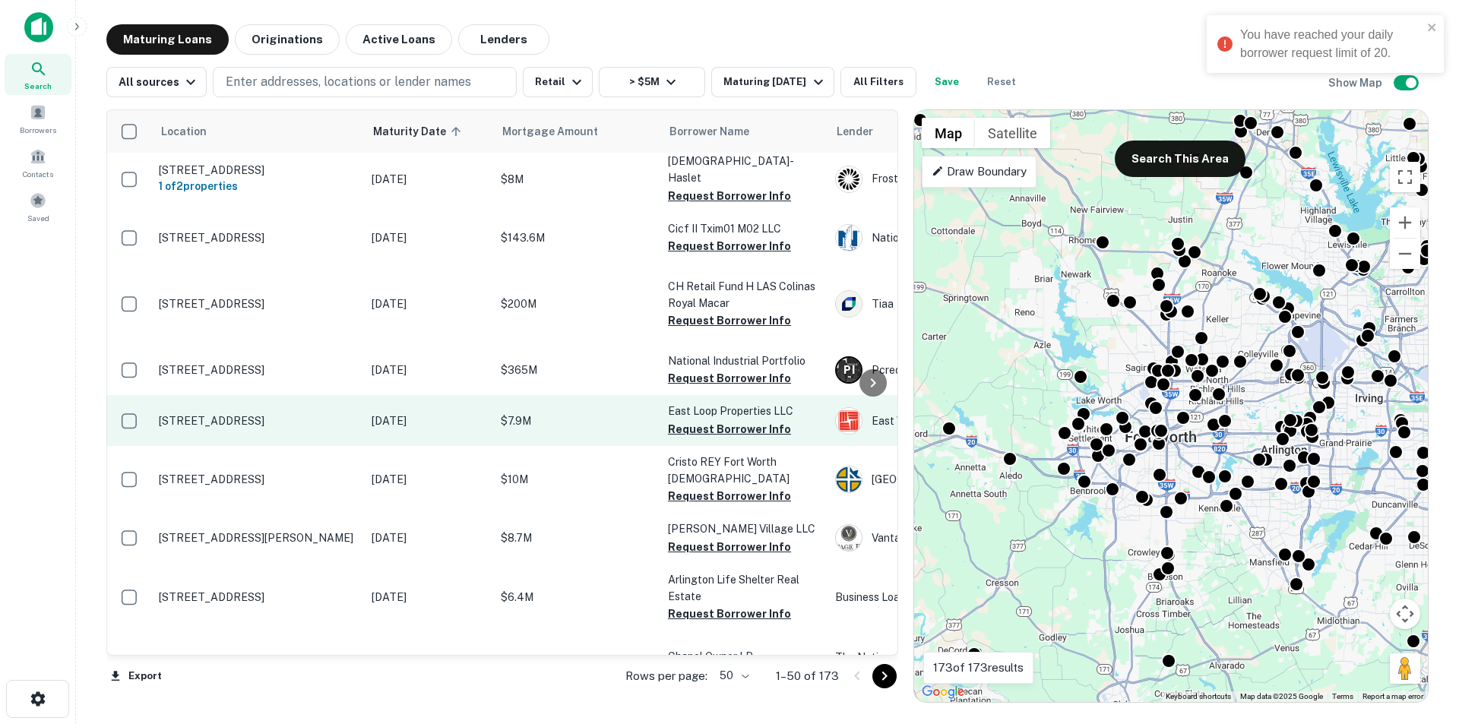
scroll to position [2204, 0]
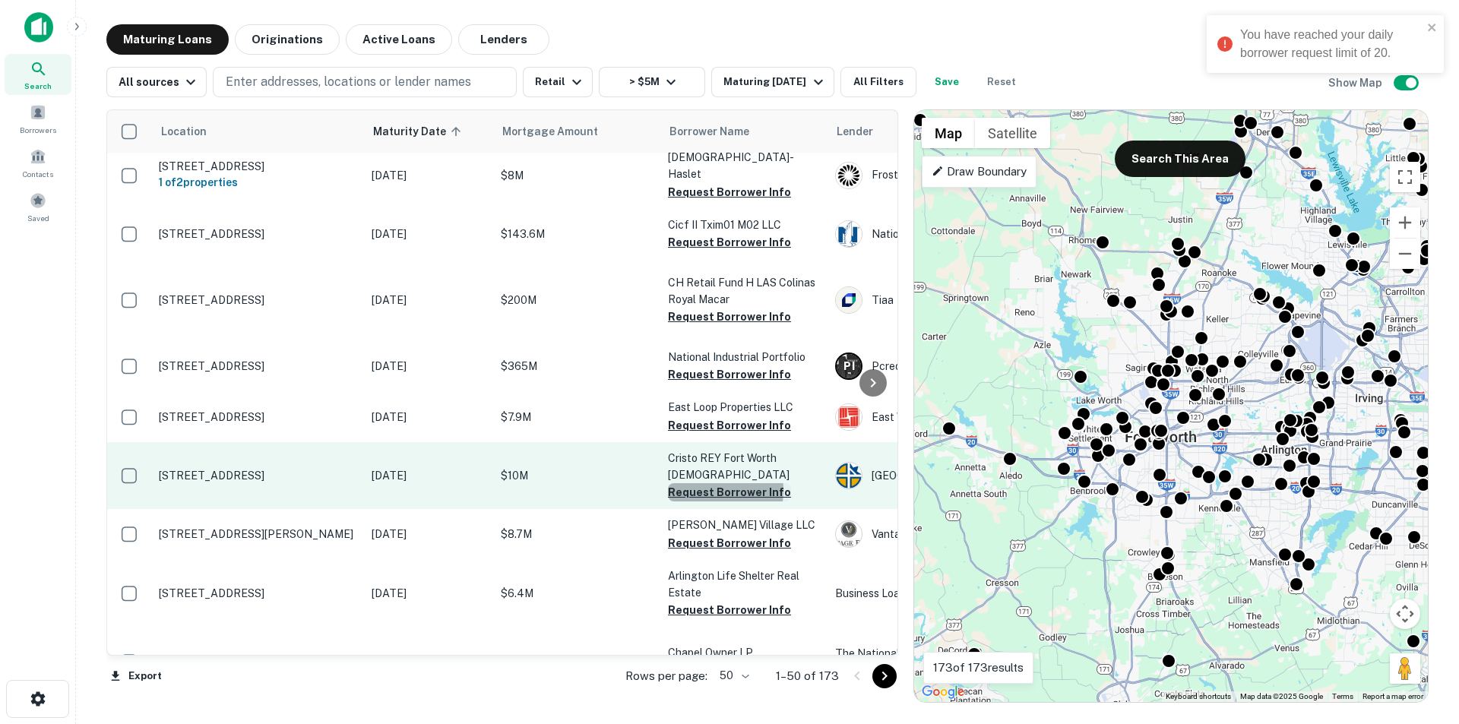
click at [709, 502] on button "Request Borrower Info" at bounding box center [729, 492] width 123 height 18
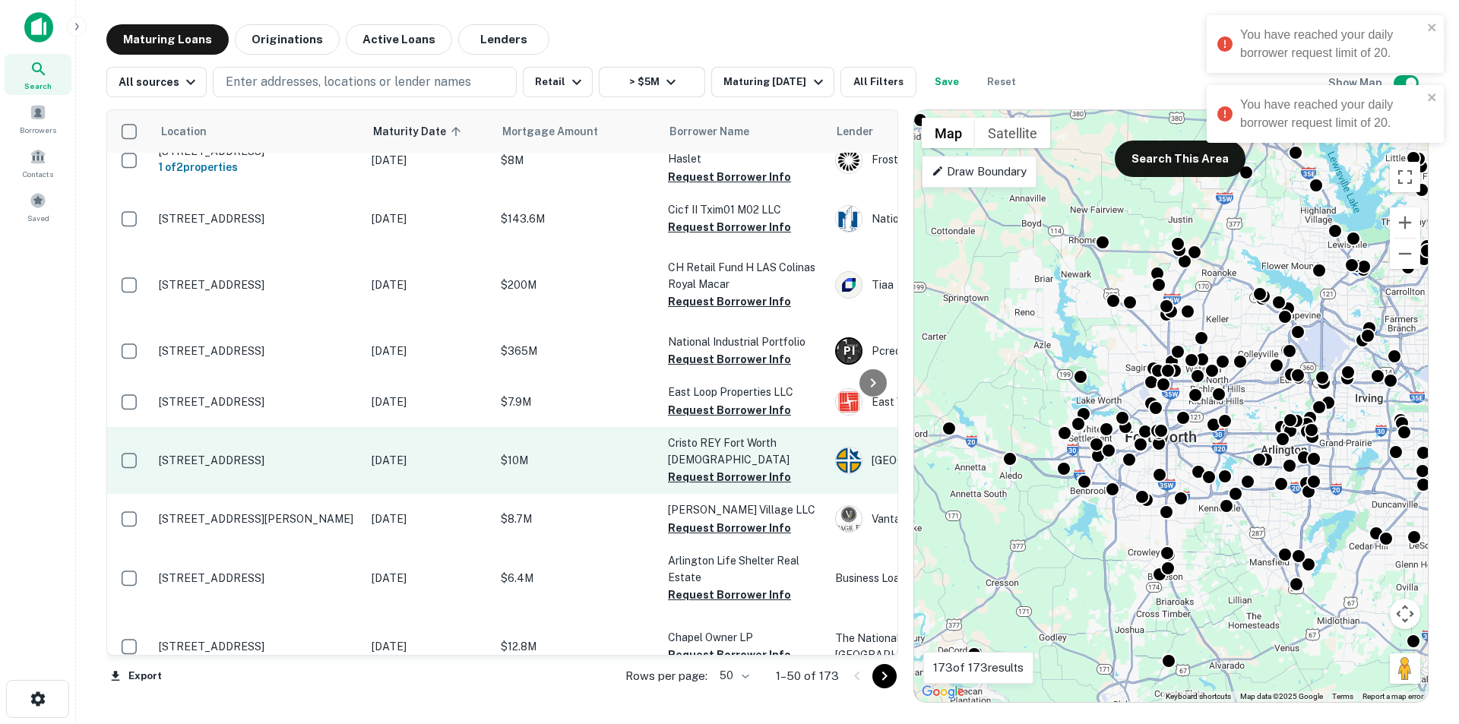
scroll to position [2223, 0]
